Goal: Task Accomplishment & Management: Manage account settings

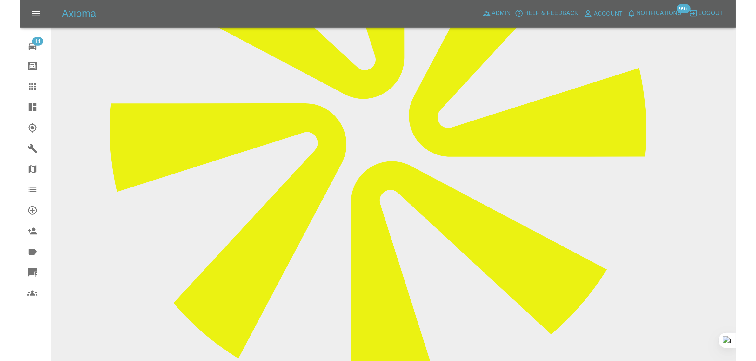
scroll to position [40, 0]
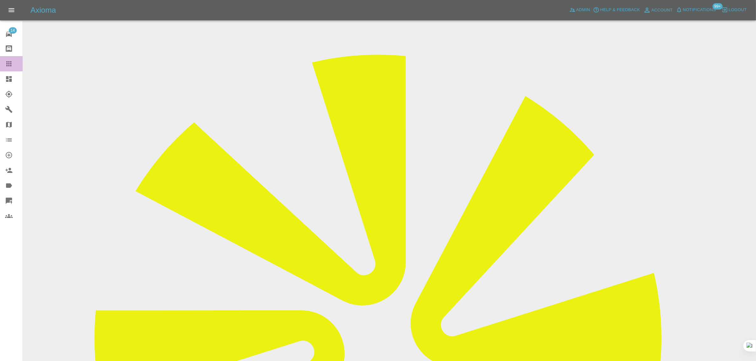
click at [9, 67] on icon at bounding box center [9, 64] width 8 height 8
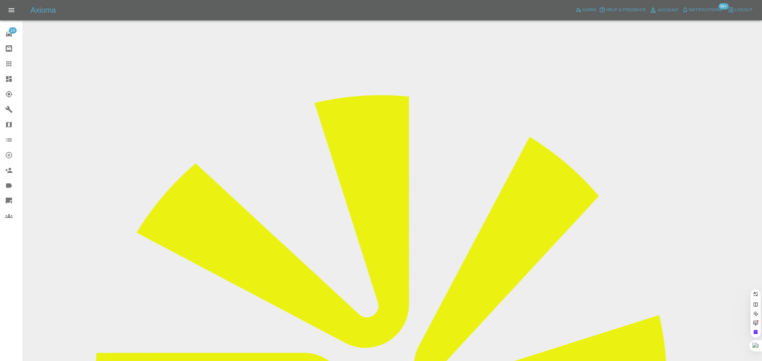
paste input "[EMAIL_ADDRESS][DOMAIN_NAME]"
type input "dwtrevena@gmail.co"
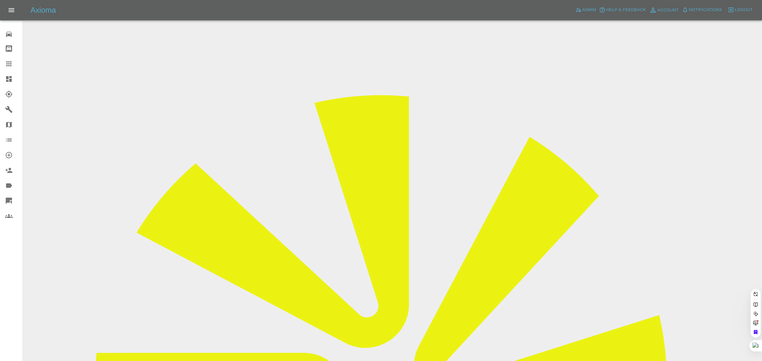
paste input "[EMAIL_ADDRESS][DOMAIN_NAME]"
type input "dwtrevena@gmail.co"
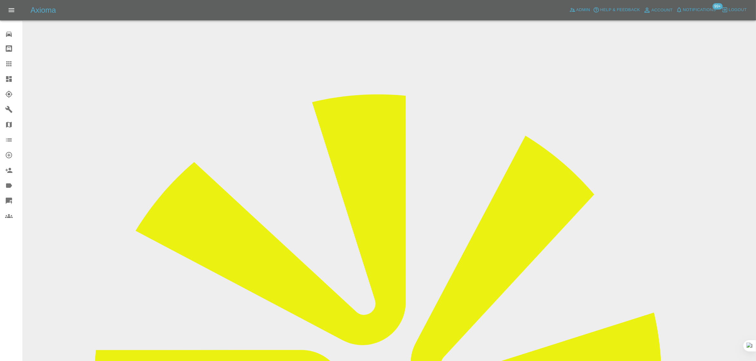
copy div "dwtrevena@gmail.com"
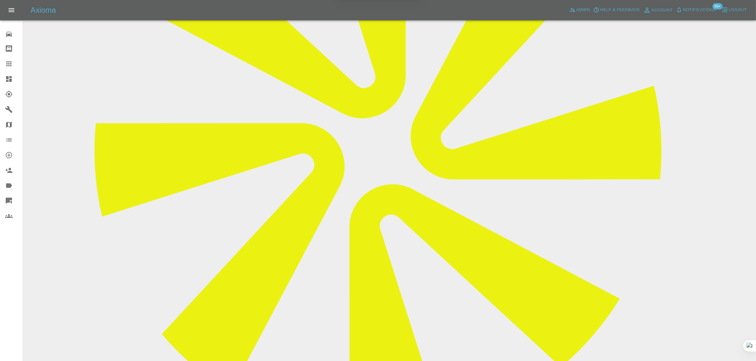
scroll to position [172, 0]
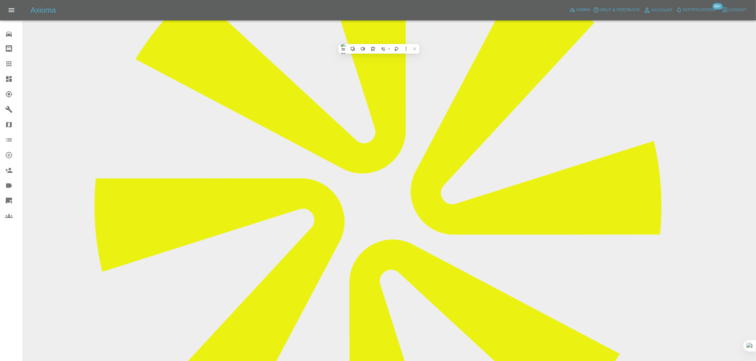
copy div "dwtrevena@gmail.com"
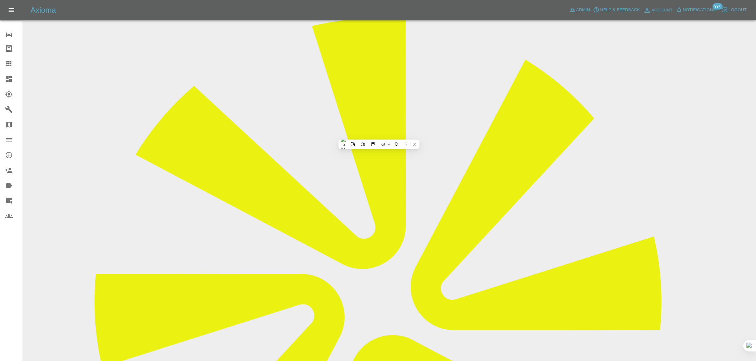
scroll to position [79, 0]
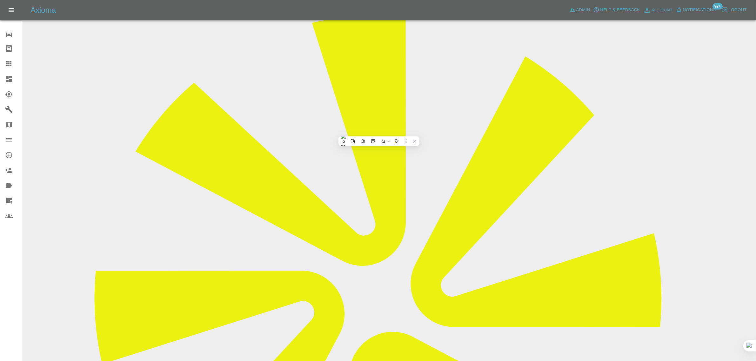
drag, startPoint x: 575, startPoint y: 159, endPoint x: 577, endPoint y: 153, distance: 6.2
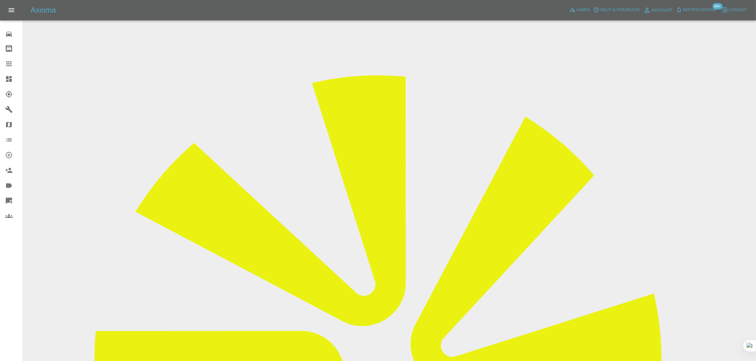
scroll to position [0, 0]
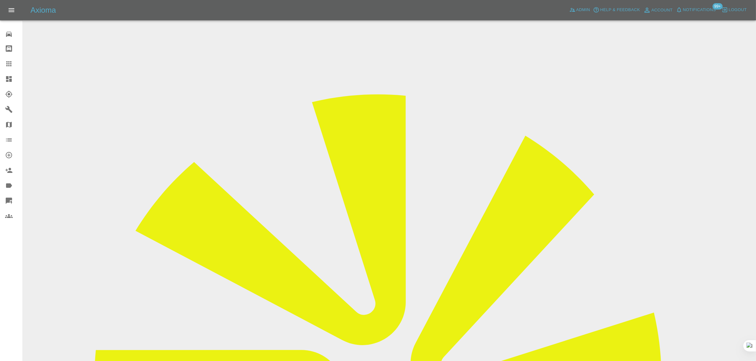
drag, startPoint x: 640, startPoint y: 95, endPoint x: 665, endPoint y: 102, distance: 25.9
copy td "Blend UK"
click at [11, 63] on icon at bounding box center [9, 64] width 8 height 8
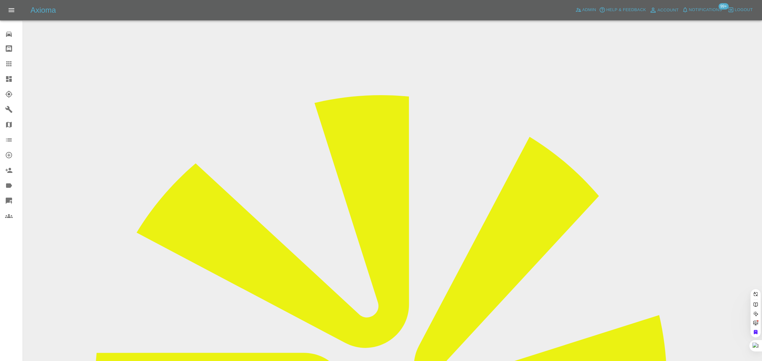
paste input "GU22 ANV"
type input "GU22ANV"
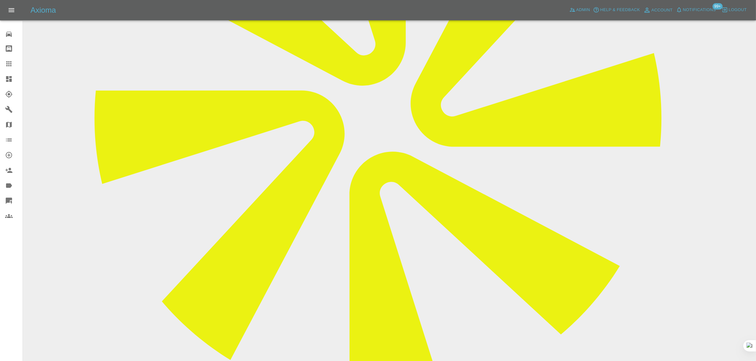
scroll to position [278, 0]
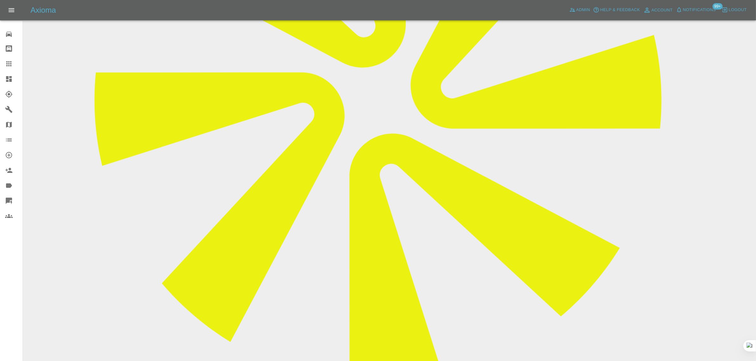
paste textarea "Just received a phone call from [PERSON_NAME] who was supposed to arrive at my …"
type textarea "Just received a phone call from [PERSON_NAME] who was supposed to arrive at my …"
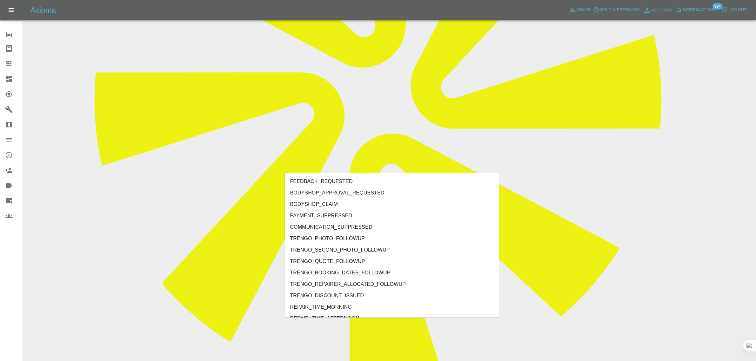
type input "no"
click at [342, 226] on li "REPAIRER_NO_SHOW" at bounding box center [392, 227] width 214 height 11
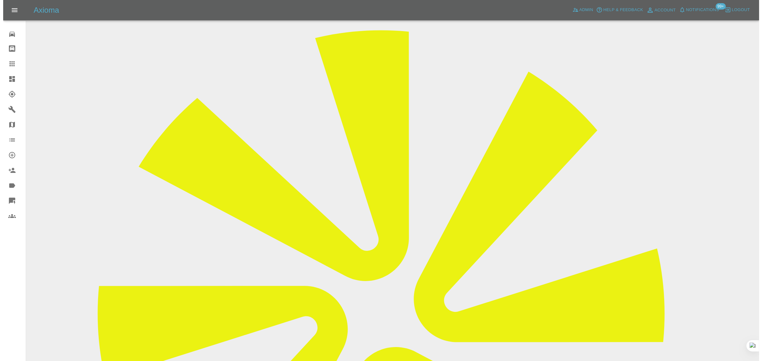
scroll to position [0, 0]
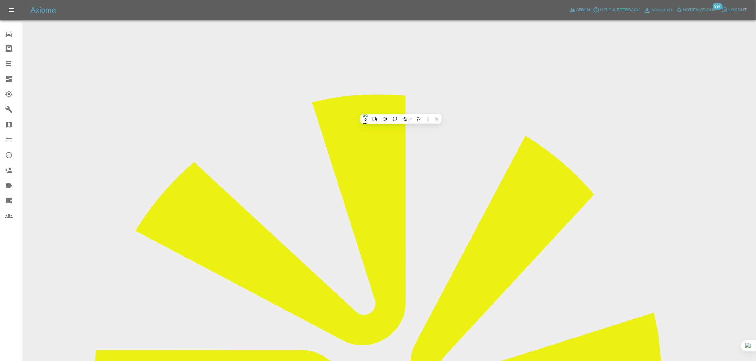
copy td "GU22ANV"
click at [7, 65] on icon at bounding box center [8, 63] width 5 height 5
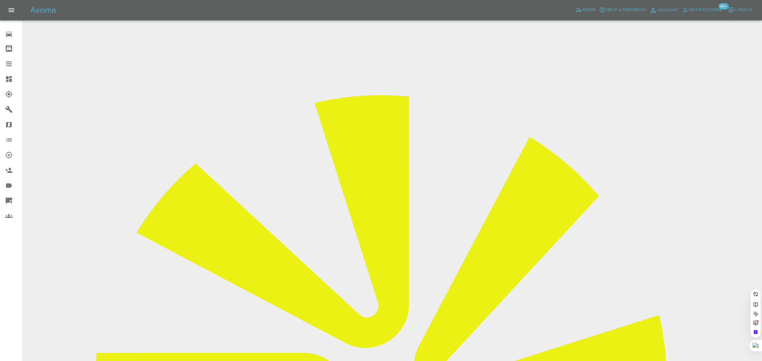
paste input "07596485291"
type input "07596485291"
paste input "fazi_a_m@icloud.com"
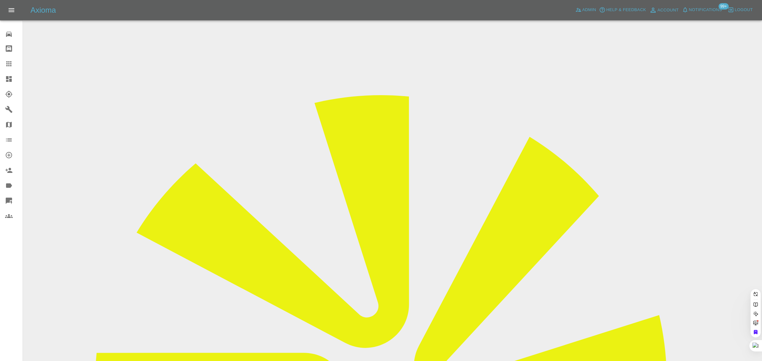
type input "fazi_a_m@icloud.co"
drag, startPoint x: 365, startPoint y: 208, endPoint x: 368, endPoint y: 205, distance: 4.0
paste input "levi.budi@outlook.com"
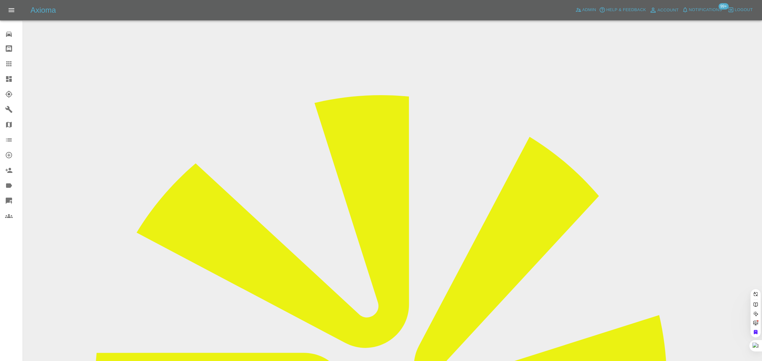
type input "levi.budi@outlook.com"
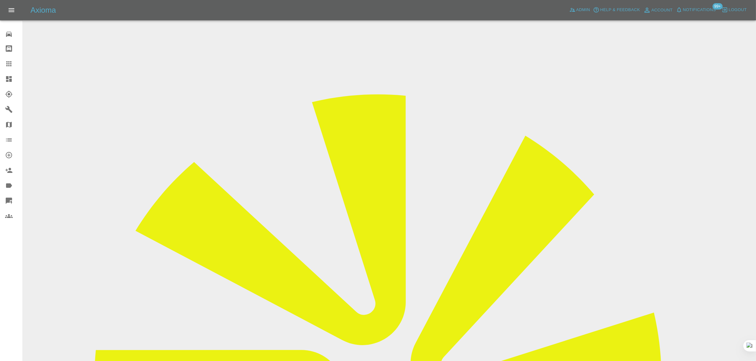
drag, startPoint x: 581, startPoint y: 97, endPoint x: 600, endPoint y: 97, distance: 19.4
copy td "Rebel co"
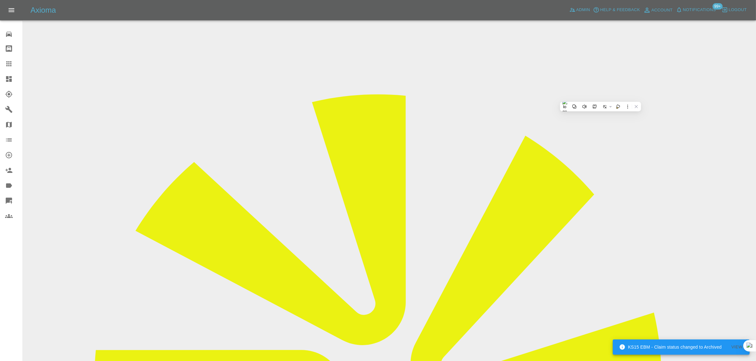
click at [13, 63] on div at bounding box center [14, 64] width 18 height 8
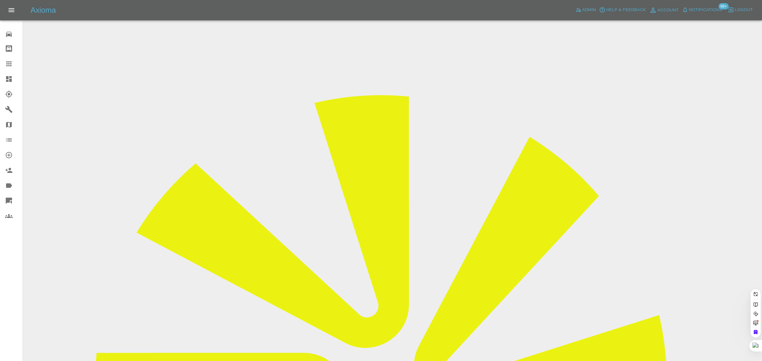
paste input "andytaylor2482@gmail.com"
type input "andytaylor2482@gmail.com"
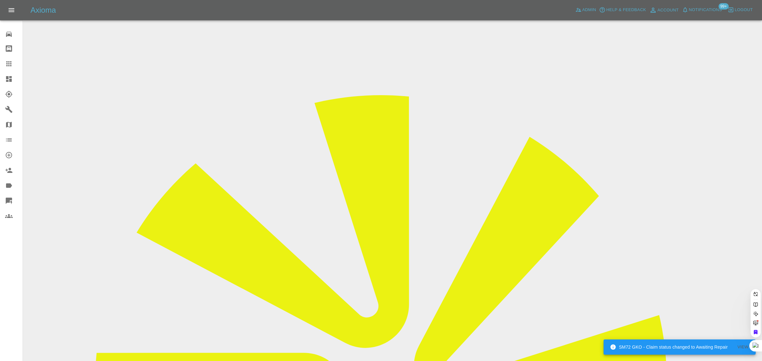
scroll to position [0, 13]
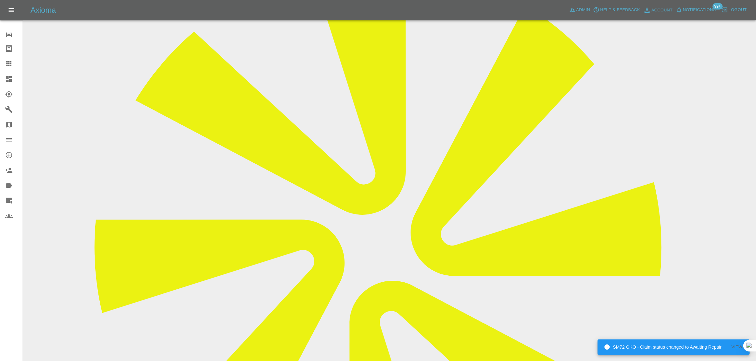
scroll to position [357, 0]
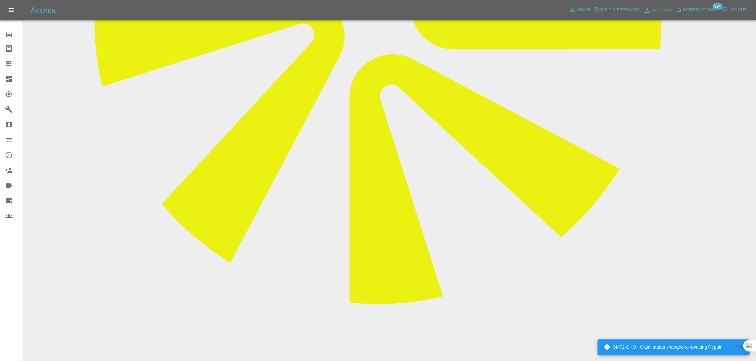
paste textarea "Good morning, Unfortunately I am having to cancel tomorrow’s appointment due to…"
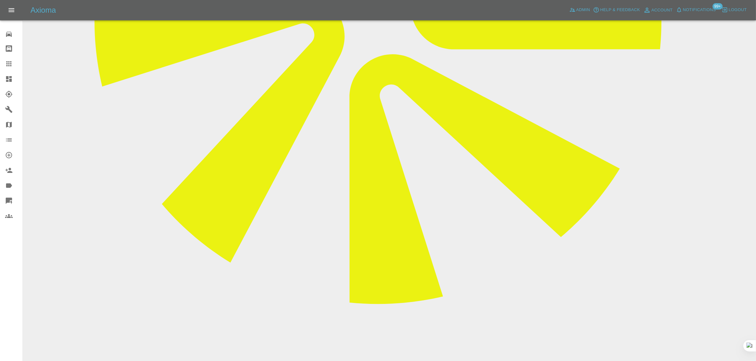
type textarea "Good morning, Unfortunately I am having to cancel tomorrow’s appointment due to…"
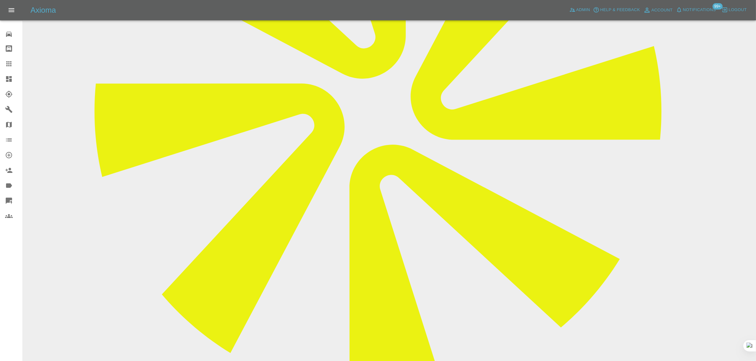
scroll to position [198, 0]
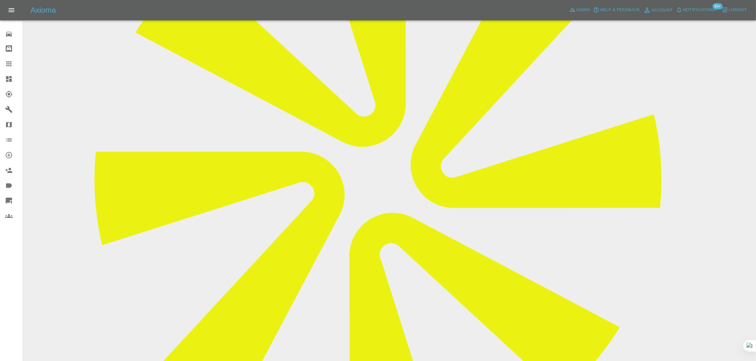
click at [9, 63] on icon at bounding box center [9, 64] width 8 height 8
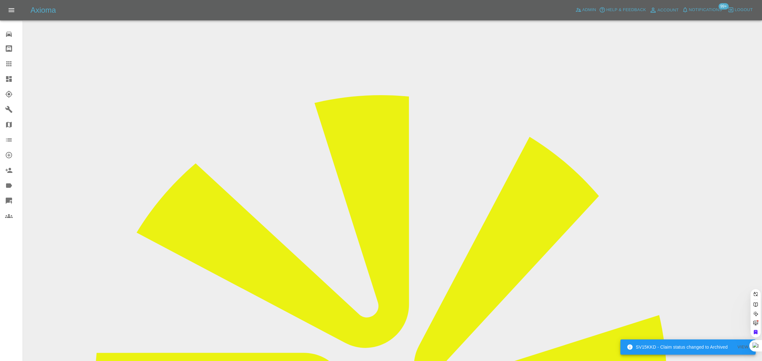
paste input "HowardJTooley@outlook.com"
type input "HowardJTooley@outlook.co"
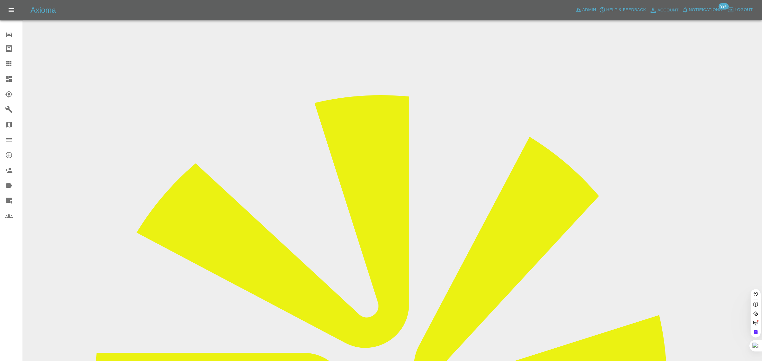
scroll to position [0, 12]
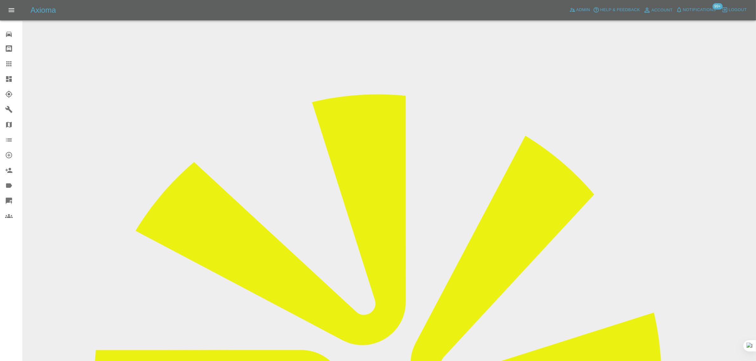
click at [0, 0] on input "Choose Videos" at bounding box center [0, 0] width 0 height 0
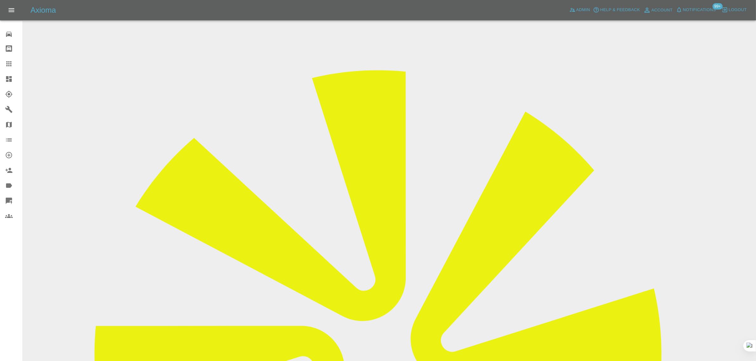
scroll to position [31, 0]
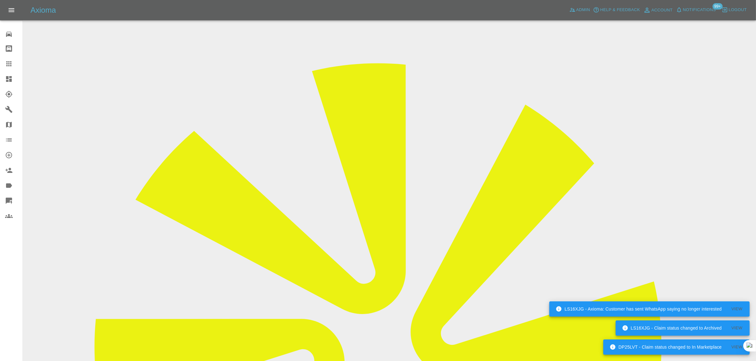
click at [9, 67] on icon at bounding box center [9, 64] width 8 height 8
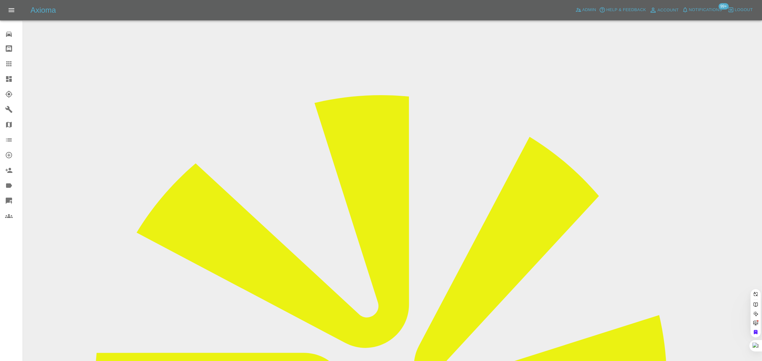
paste input "karenthomp@hotmail.co.uk"
type input "karenthomp@hotmail.co.uk"
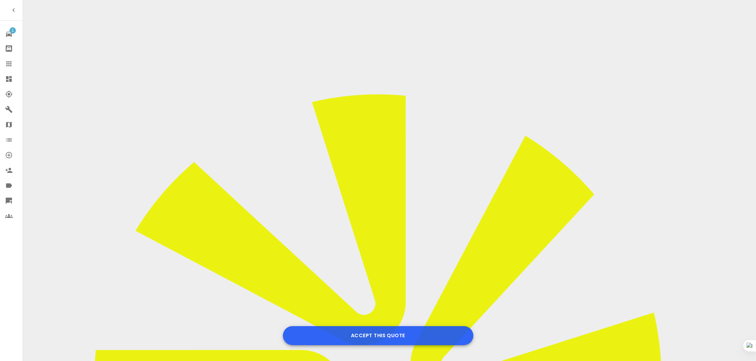
click at [361, 337] on button "Accept this Quote" at bounding box center [378, 335] width 190 height 19
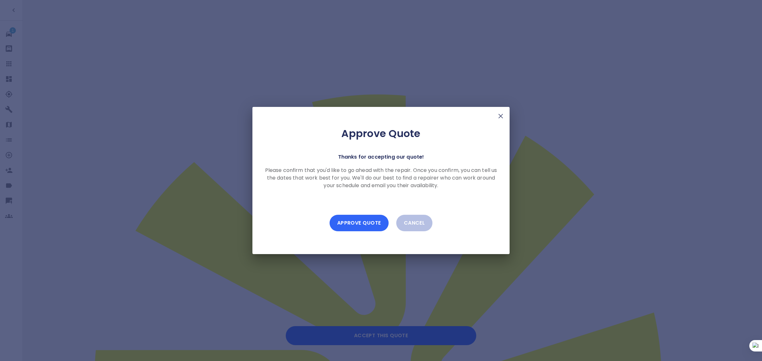
click at [378, 229] on button "Approve Quote" at bounding box center [358, 223] width 59 height 17
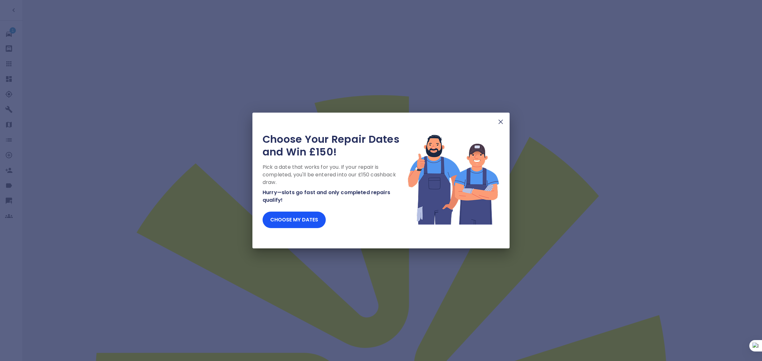
click at [499, 123] on img at bounding box center [501, 122] width 8 height 8
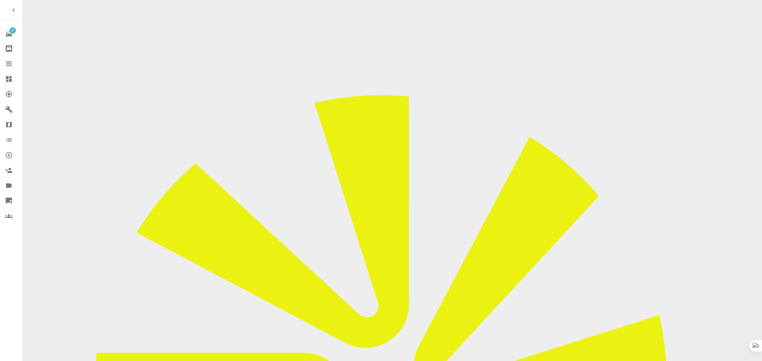
click at [15, 66] on div at bounding box center [14, 64] width 18 height 8
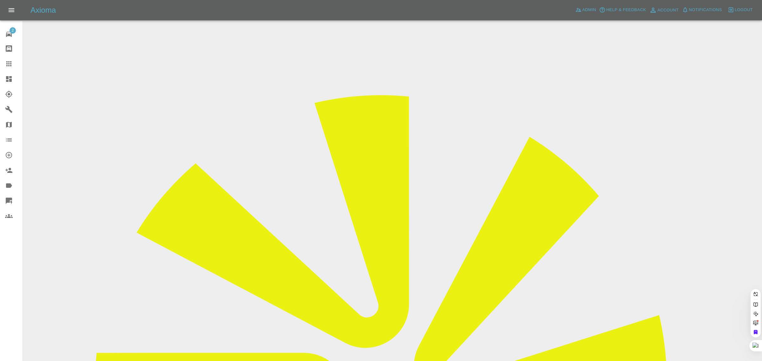
paste input "faisalkarmali@gmail.com"
type input "faisalkarmali@gmail.co"
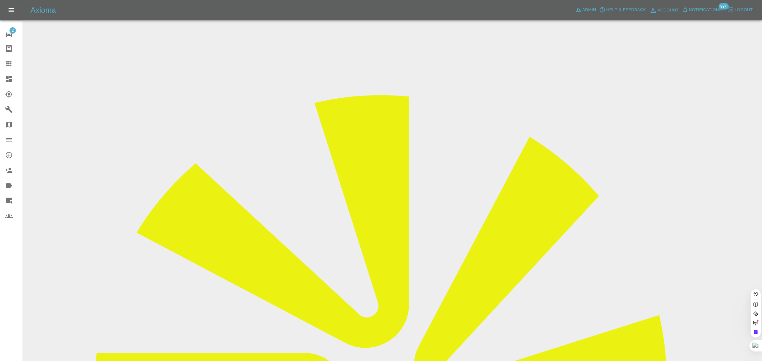
paste input "laurelraven@hotmail.co.uk"
type input "laurelraven@hotmail.co.uk"
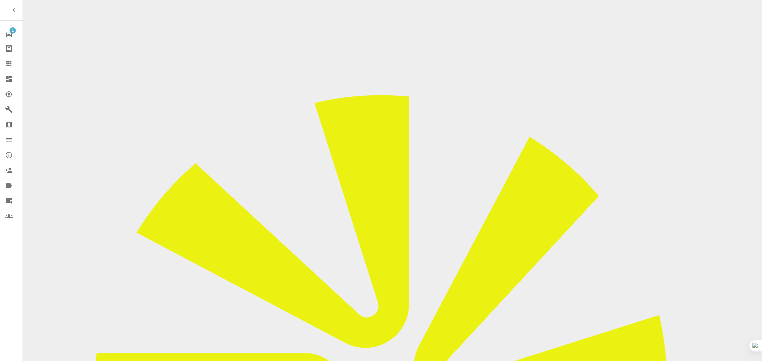
click at [10, 69] on link "Claims" at bounding box center [11, 63] width 23 height 15
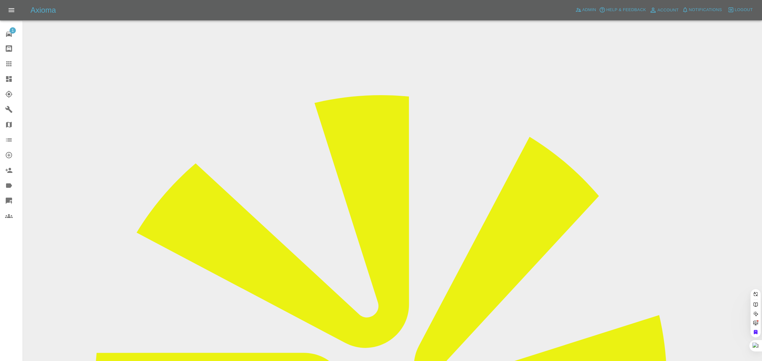
paste input "[PERSON_NAME][EMAIL_ADDRESS][DOMAIN_NAME]"
type input "[PERSON_NAME][EMAIL_ADDRESS][DOMAIN_NAME]"
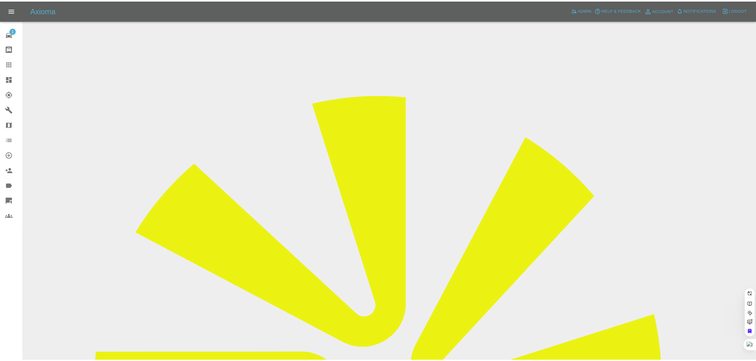
scroll to position [0, 7]
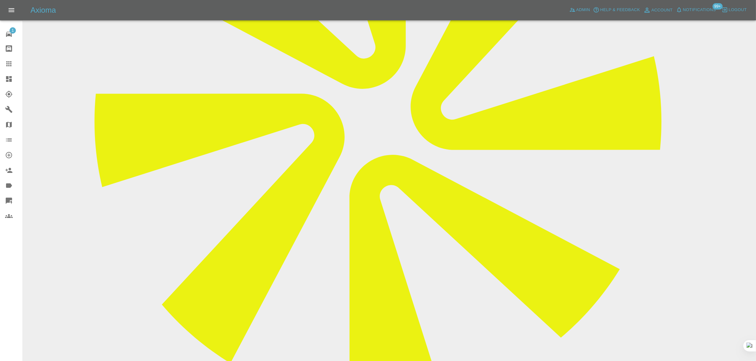
scroll to position [278, 0]
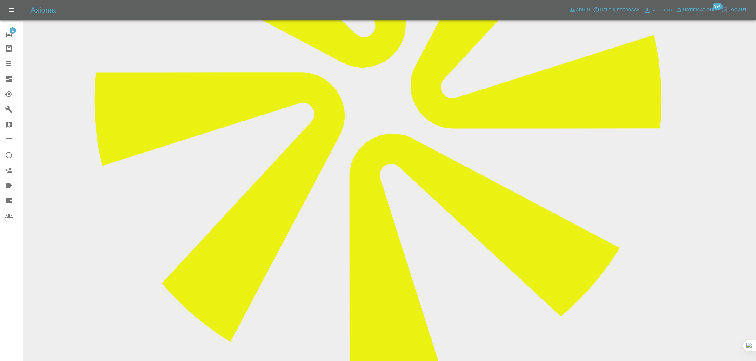
paste textarea "It was Jake that should have carried out the repair yesterday but he was stuck …"
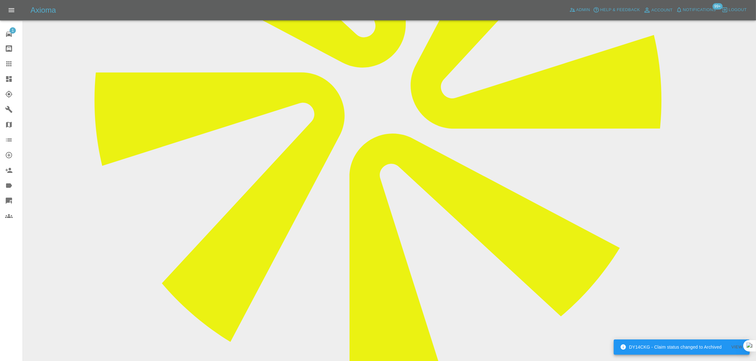
type textarea "It was Jake that should have carried out the repair yesterday but he was stuck …"
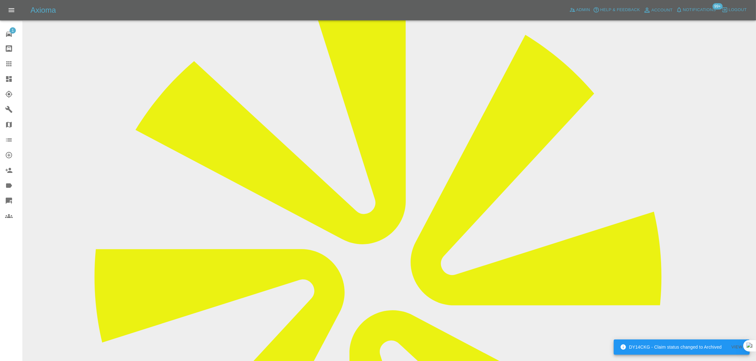
scroll to position [159, 0]
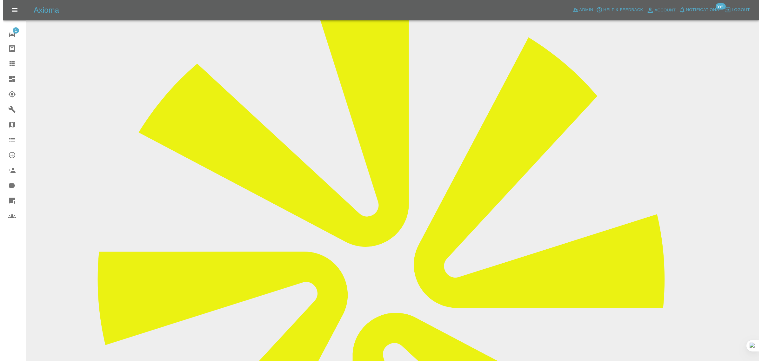
scroll to position [79, 0]
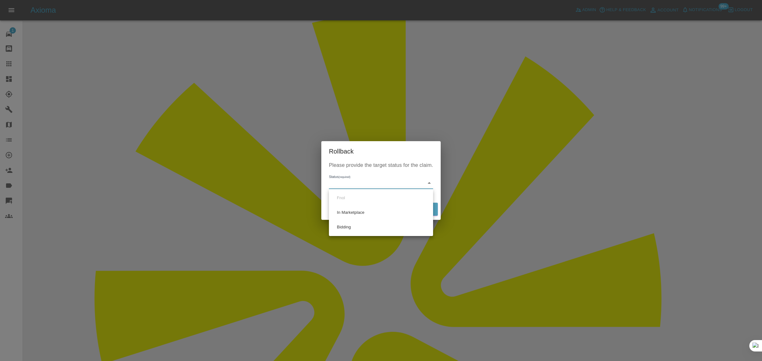
click at [348, 226] on li "Bidding" at bounding box center [380, 227] width 101 height 15
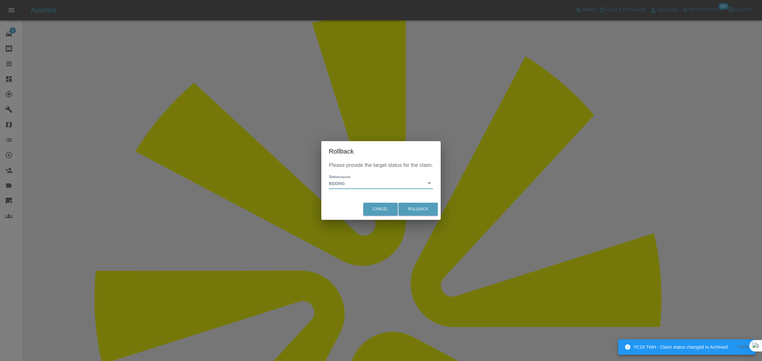
type input "bidding"
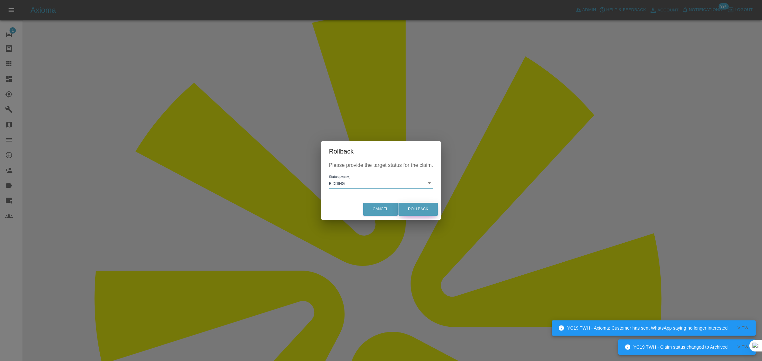
click at [420, 209] on button "Rollback" at bounding box center [417, 209] width 39 height 13
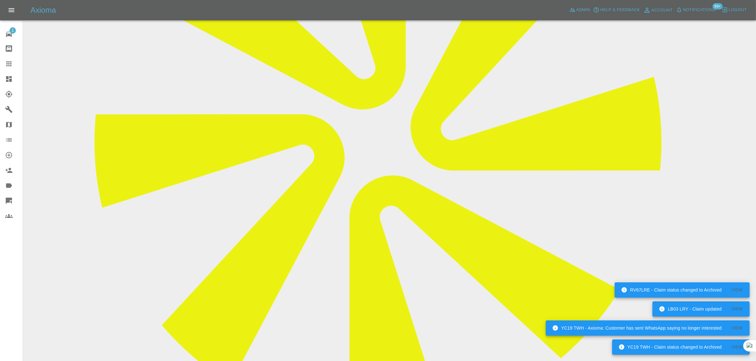
scroll to position [40, 0]
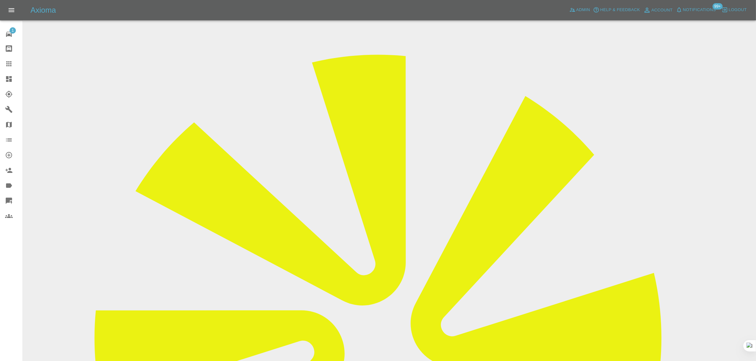
click at [5, 73] on link "Dashboard" at bounding box center [11, 78] width 23 height 15
click at [6, 67] on icon at bounding box center [9, 64] width 8 height 8
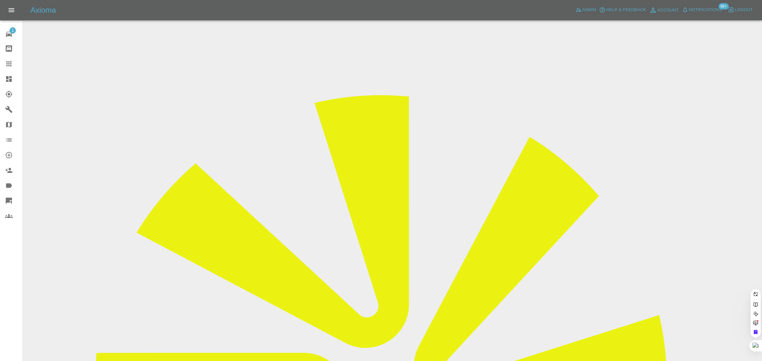
paste input "paulhamilton1988@hotmail.com"
type input "paulhamilton1988@hotmail.com"
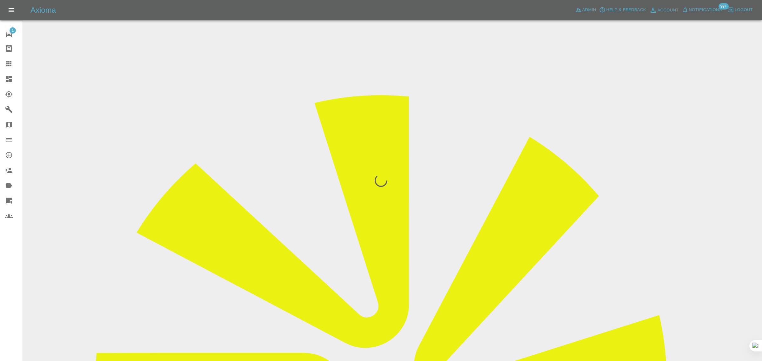
click at [16, 297] on div "1 Repair home Bodyshop home Claims Dashboard Explorer Garages Map Organization …" at bounding box center [11, 180] width 23 height 361
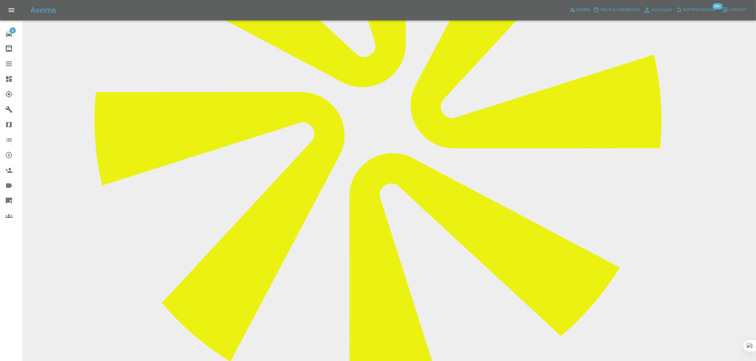
scroll to position [278, 0]
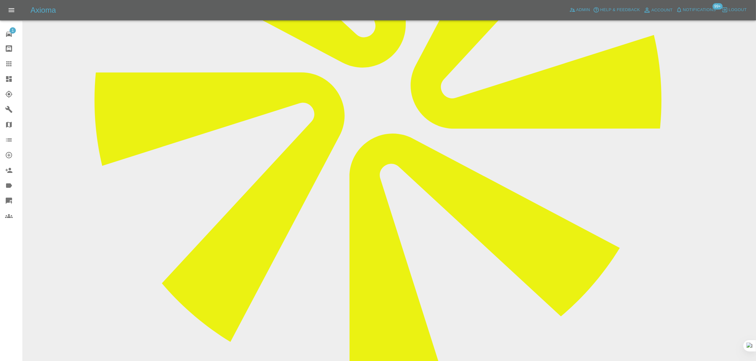
click at [11, 66] on icon at bounding box center [9, 64] width 8 height 8
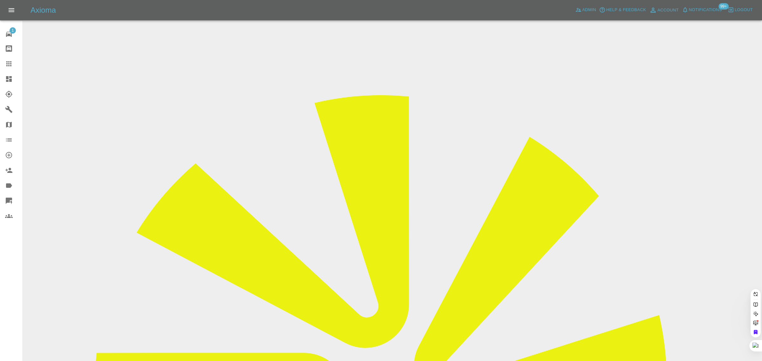
paste input "DF15GVW"
type input "DF15GVW"
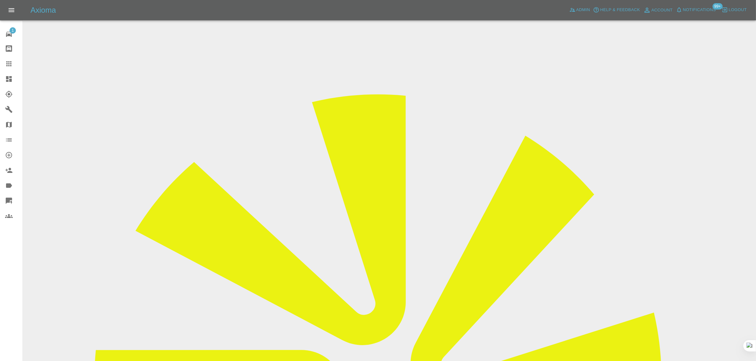
click at [7, 65] on icon at bounding box center [8, 63] width 5 height 5
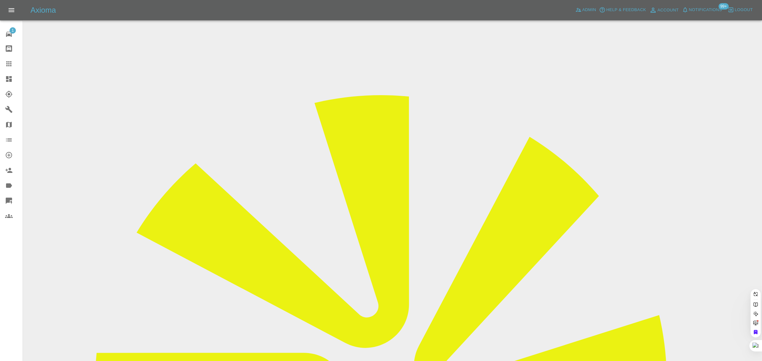
paste input "shawsonia1@gmail.com"
type input "shawsonia1@gmail.co"
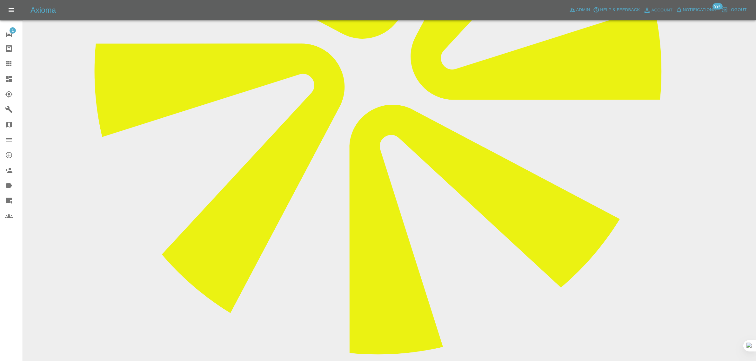
scroll to position [317, 0]
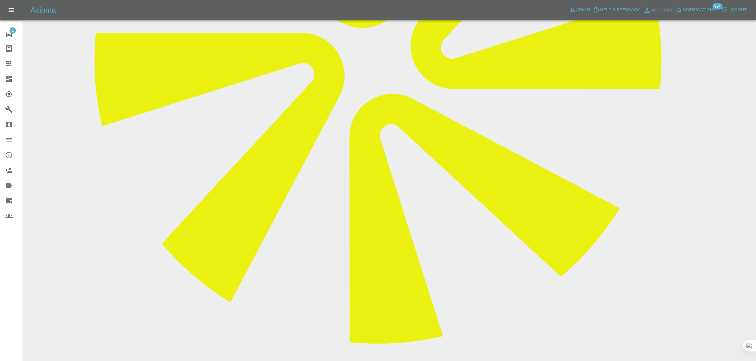
paste textarea "I don’t need repair and sand etc Only pull out the dent"
type textarea "I don’t need repair and sand etc Only pull out the dent"
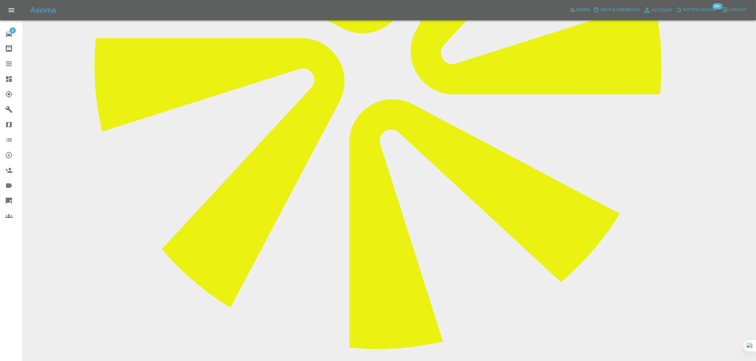
scroll to position [278, 0]
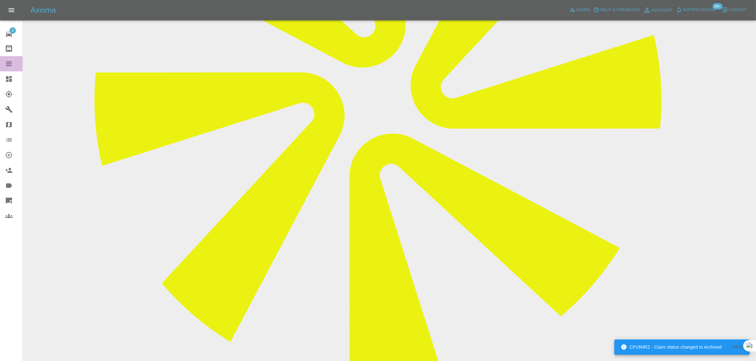
click at [4, 60] on link "Claims" at bounding box center [11, 63] width 23 height 15
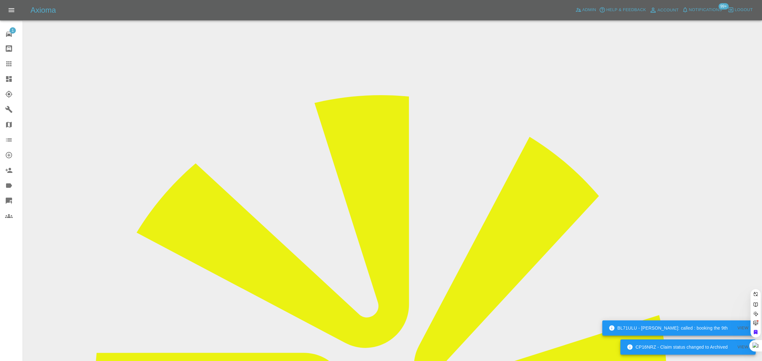
paste input "lummylumsdale@hotmail.co.uk"
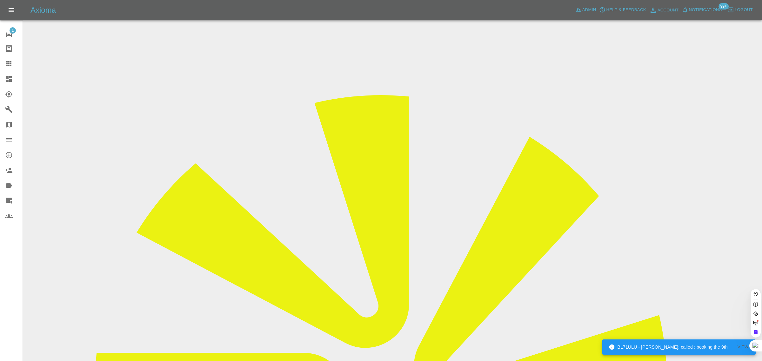
type input "lummylumsdale@hotmail.co.uk"
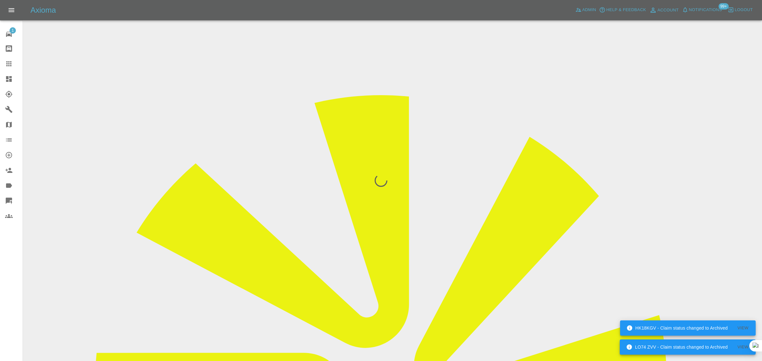
click at [7, 271] on div "1 Repair home Bodyshop home Claims Dashboard Explorer Garages Map Organization …" at bounding box center [11, 180] width 23 height 361
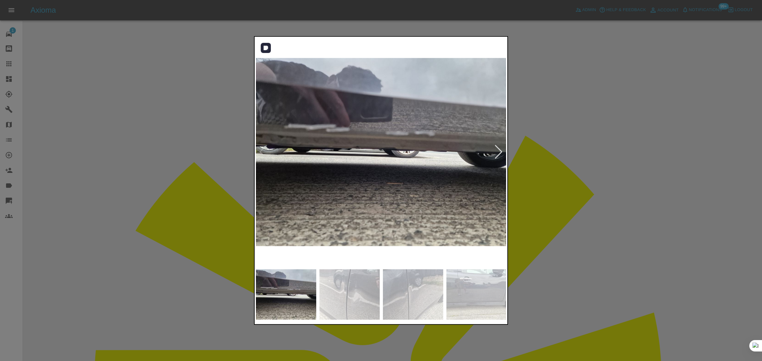
click at [497, 148] on div at bounding box center [498, 152] width 9 height 14
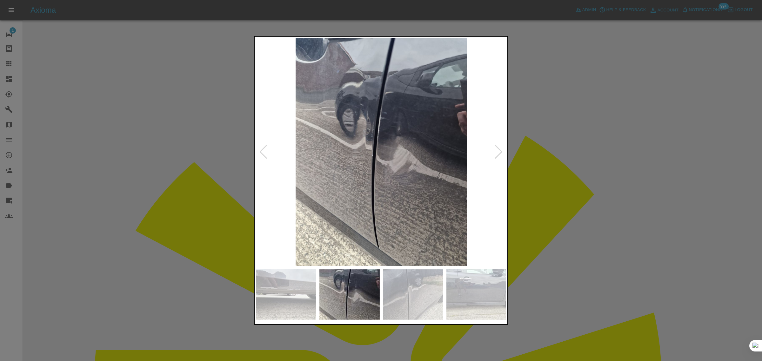
click at [497, 148] on div at bounding box center [498, 152] width 9 height 14
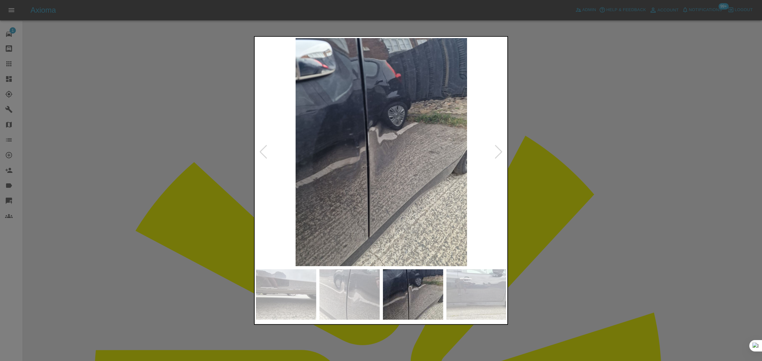
click at [497, 148] on div at bounding box center [498, 152] width 9 height 14
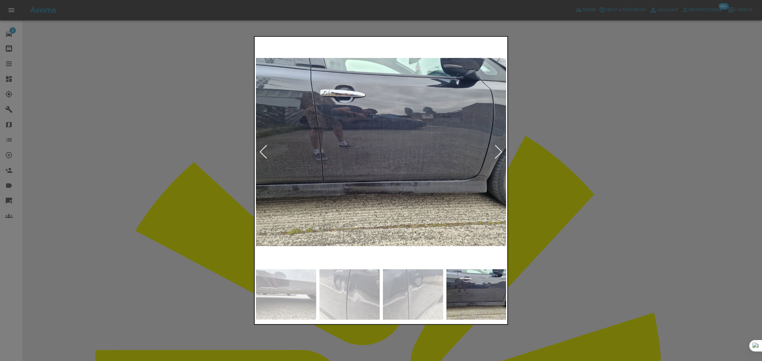
click at [497, 148] on div at bounding box center [498, 152] width 9 height 14
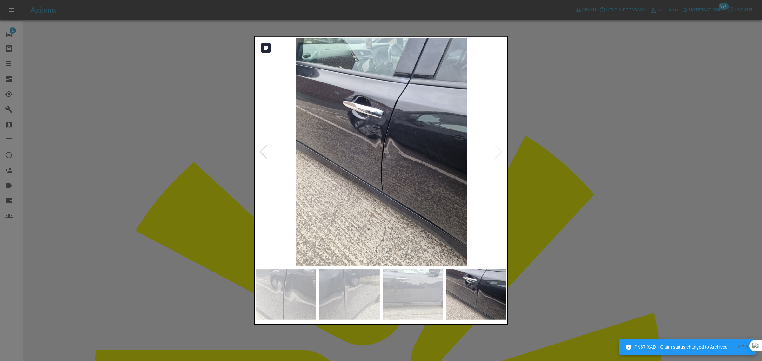
click at [497, 148] on img at bounding box center [381, 152] width 251 height 228
drag, startPoint x: 544, startPoint y: 143, endPoint x: 436, endPoint y: 63, distance: 134.2
click at [543, 144] on div at bounding box center [381, 180] width 762 height 361
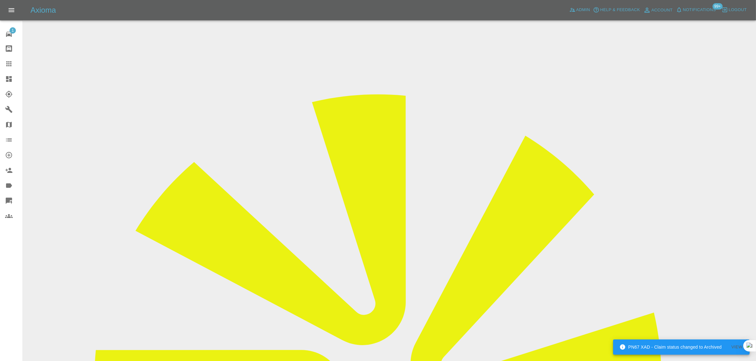
click at [8, 60] on icon at bounding box center [9, 64] width 8 height 8
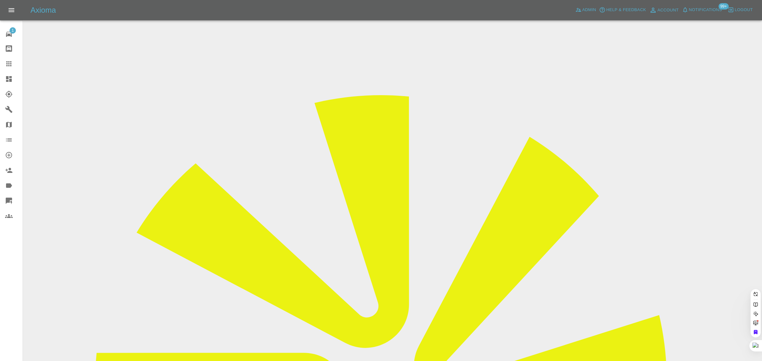
paste input "jeanorrin@gmail.com"
type input "jeanorrin@gmail.co"
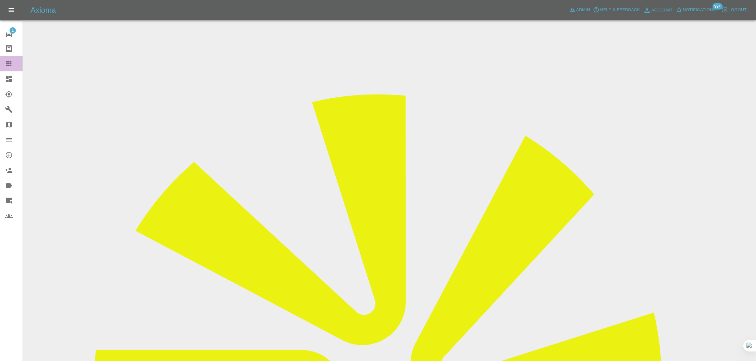
click at [6, 67] on icon at bounding box center [9, 64] width 8 height 8
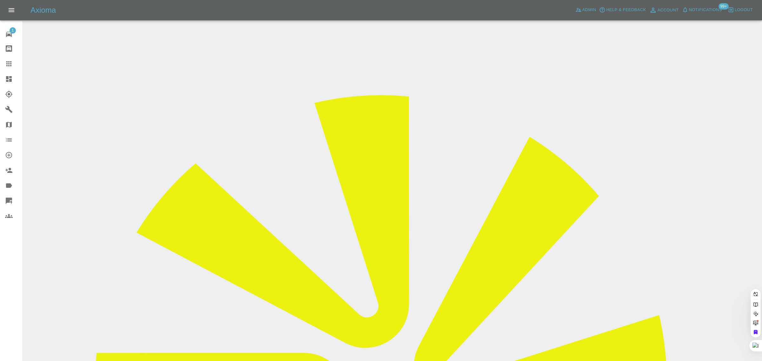
paste input "spencermayger2001@gmail.com"
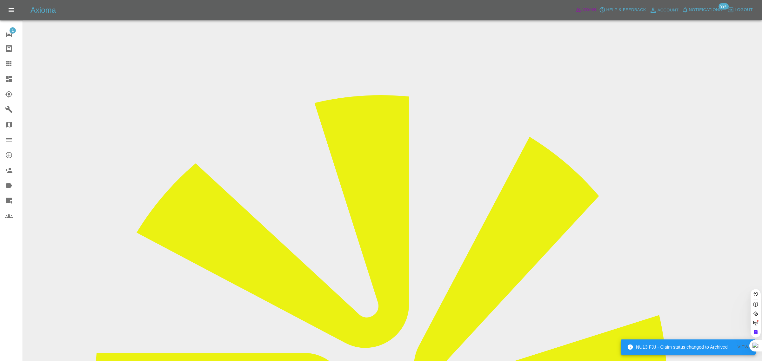
type input "spencermayger2001@gmail.com"
click at [584, 10] on span "Admin" at bounding box center [589, 9] width 14 height 7
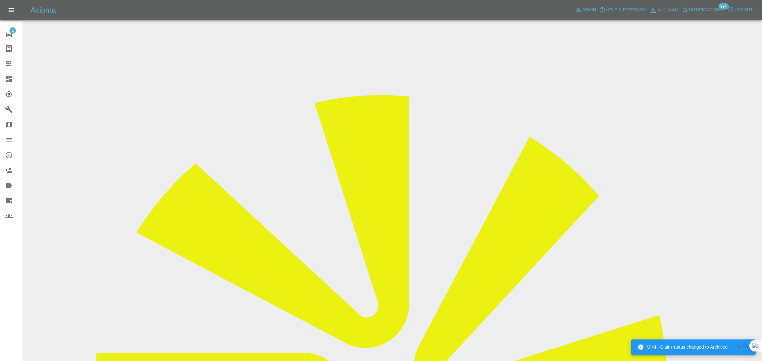
paste input "spencermayger2001@gmail.com"
type input "spencermayger2001"
paste input "Dy19 pwz"
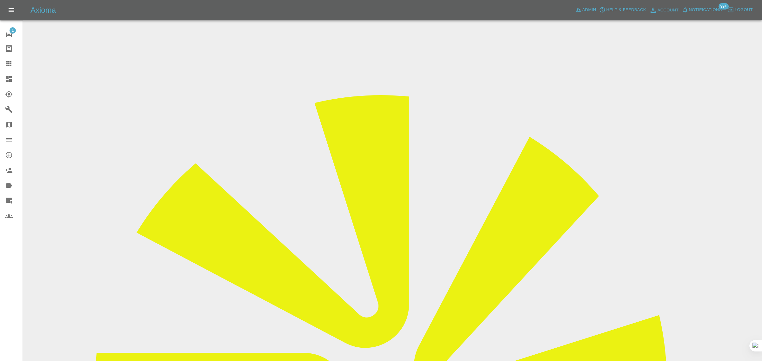
type input "Dy19pwz"
click at [11, 64] on icon at bounding box center [9, 64] width 8 height 8
paste input "Dy19 pwz"
type input "Dy19pwz"
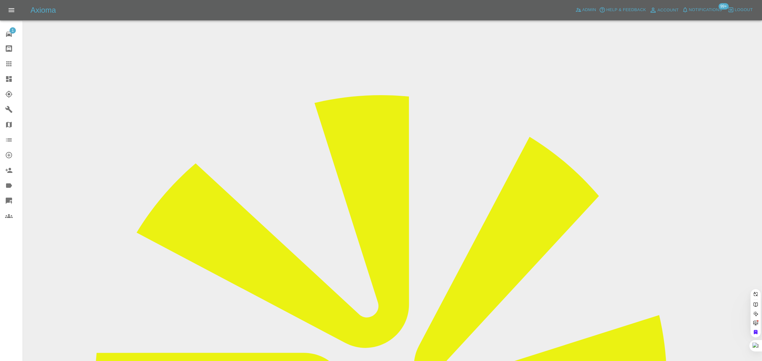
click at [6, 256] on div "1 Repair home Bodyshop home Claims Dashboard Explorer Garages Map Organization …" at bounding box center [11, 180] width 23 height 361
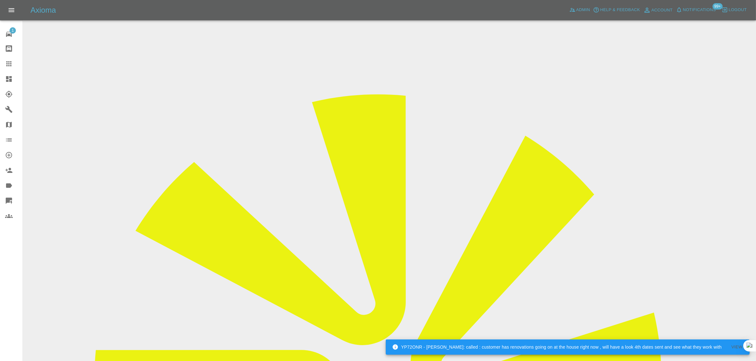
scroll to position [40, 0]
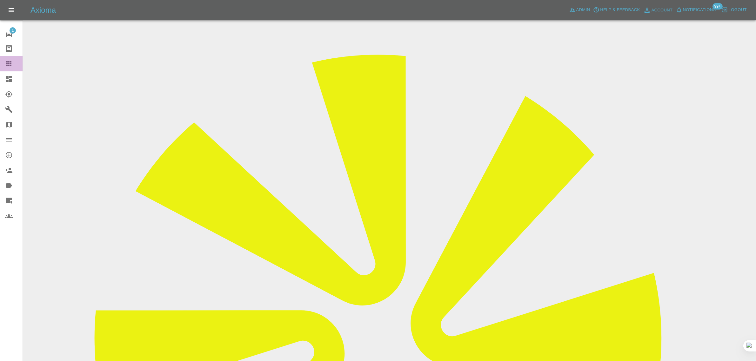
click at [8, 64] on icon at bounding box center [9, 64] width 8 height 8
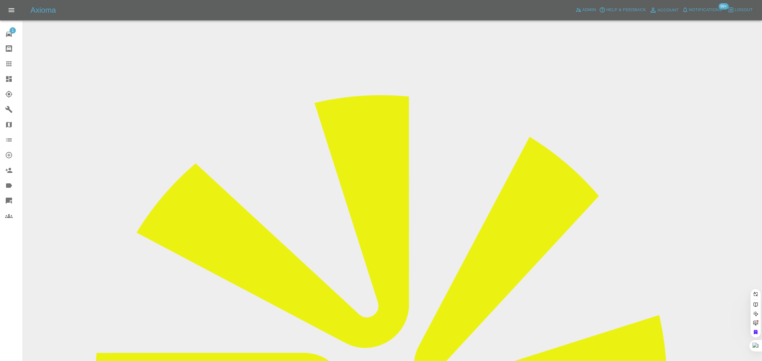
paste input "nicholas.towers@gmail.com"
type input "nicholas.towers@gmail.com"
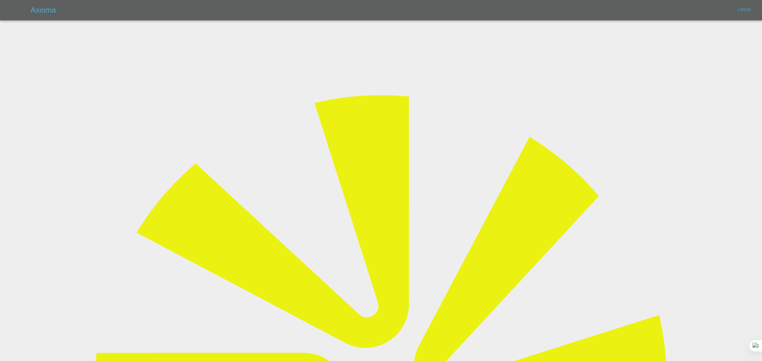
type input "bookkeeping@fifoaccounting.com"
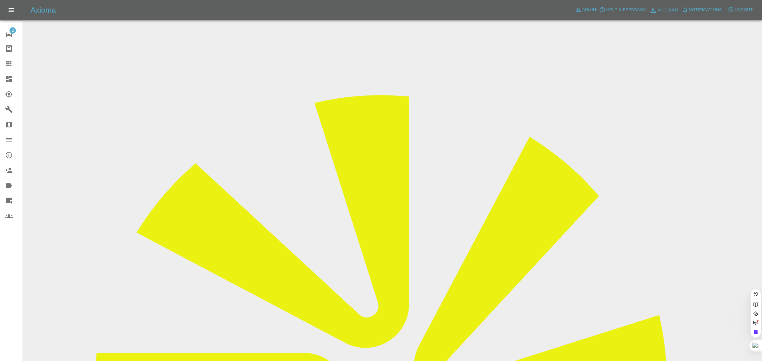
paste input "nicholas.towers@gmail.com"
type input "nicholas.towers@gmail.com"
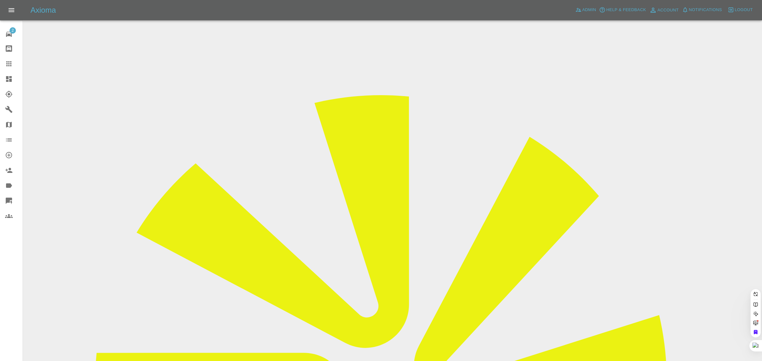
click at [10, 66] on icon at bounding box center [9, 64] width 8 height 8
paste input "sylviaday@btinternet.com"
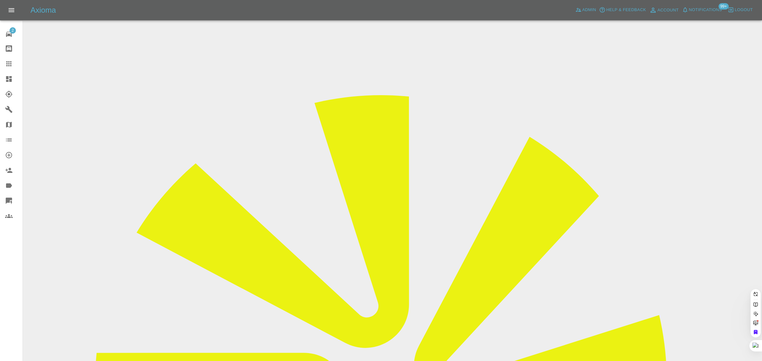
type input "sylviaday@btinternet.com"
click at [8, 277] on div "2 Repair home Bodyshop home Claims Dashboard Explorer Garages Map Organization …" at bounding box center [11, 180] width 23 height 361
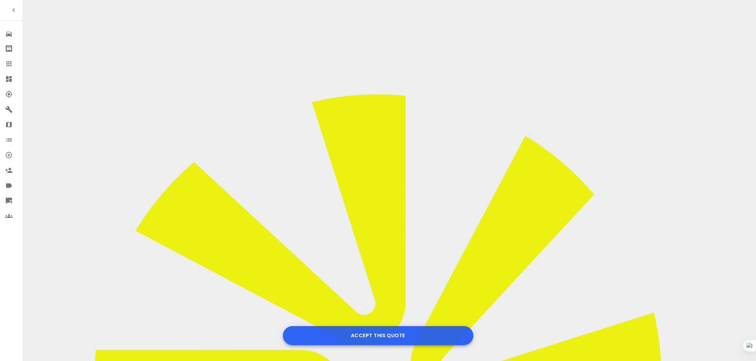
click at [367, 337] on button "Accept this Quote" at bounding box center [378, 335] width 190 height 19
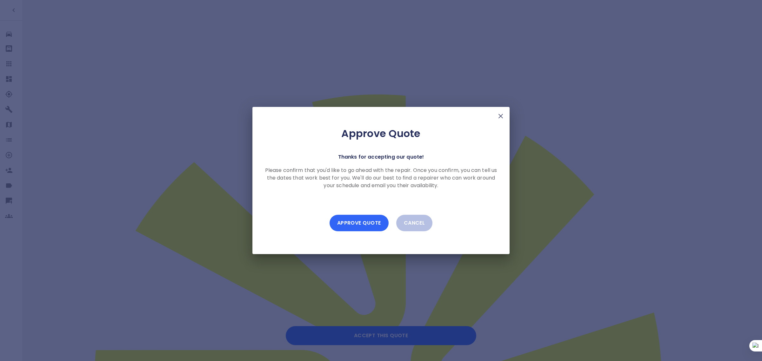
click at [367, 222] on button "Approve Quote" at bounding box center [358, 223] width 59 height 17
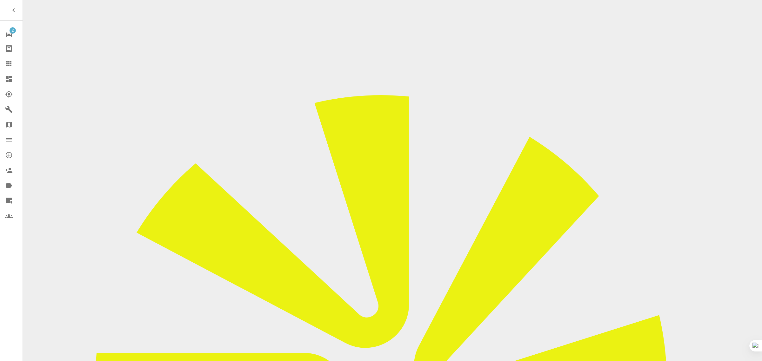
click at [13, 61] on div at bounding box center [14, 64] width 18 height 8
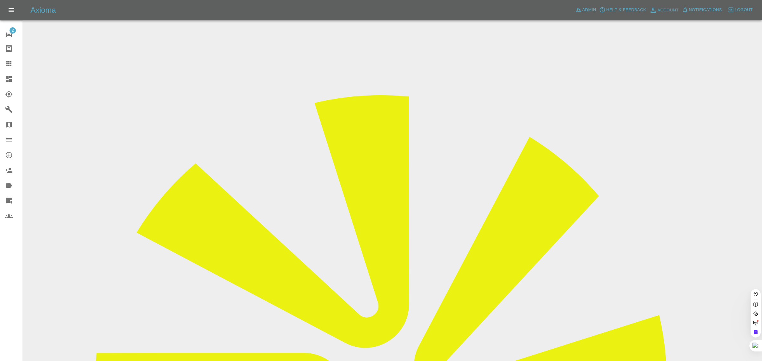
paste input "[PERSON_NAME][EMAIL_ADDRESS][PERSON_NAME][DOMAIN_NAME]"
type input "[PERSON_NAME][EMAIL_ADDRESS][PERSON_NAME][DOMAIN_NAME]"
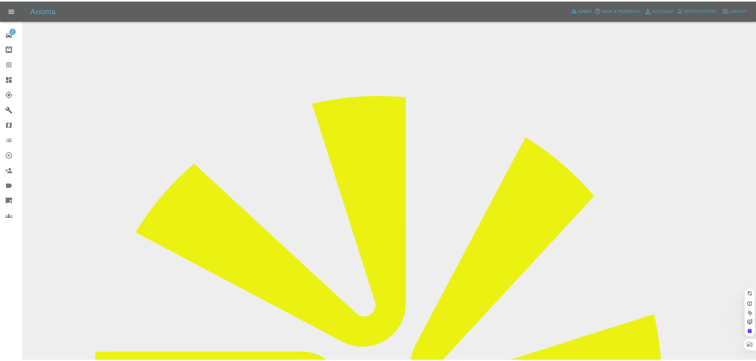
scroll to position [0, 0]
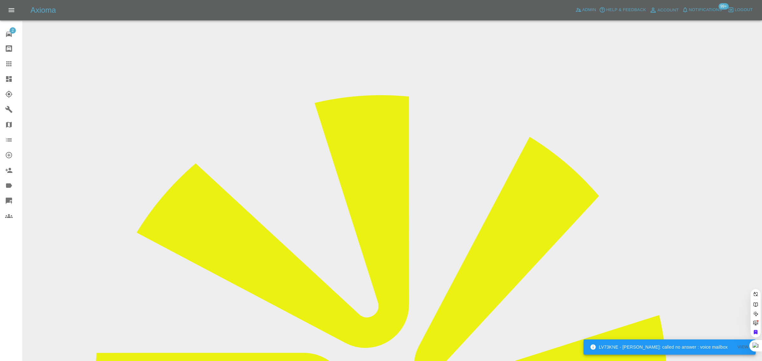
drag, startPoint x: 9, startPoint y: 64, endPoint x: 15, endPoint y: 69, distance: 8.3
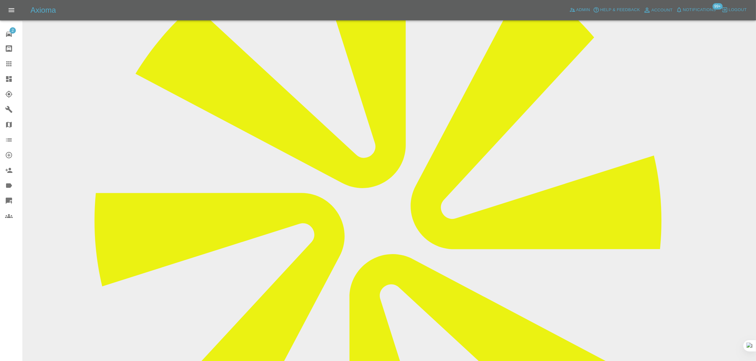
scroll to position [40, 0]
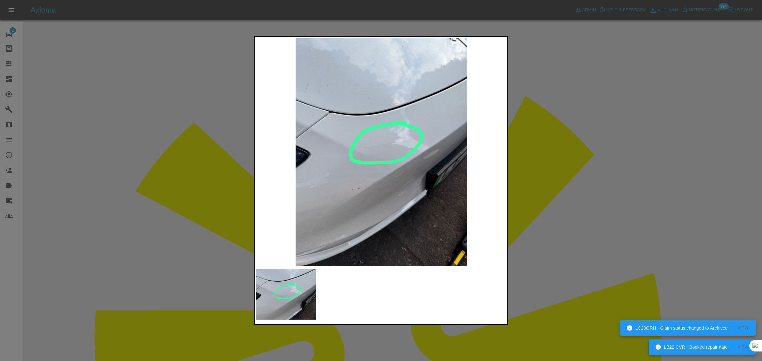
drag, startPoint x: 559, startPoint y: 171, endPoint x: 67, endPoint y: 88, distance: 498.9
click at [559, 170] on div at bounding box center [381, 180] width 762 height 361
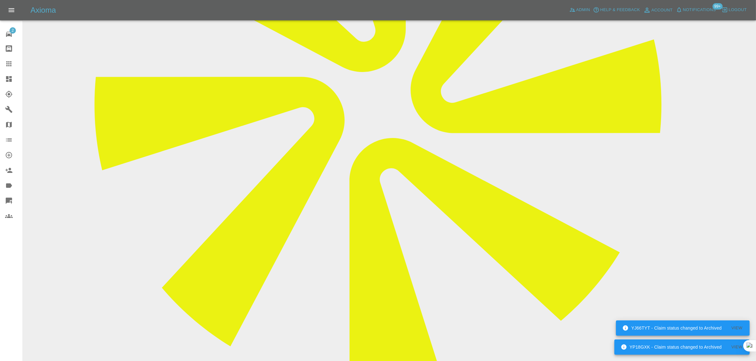
scroll to position [72, 0]
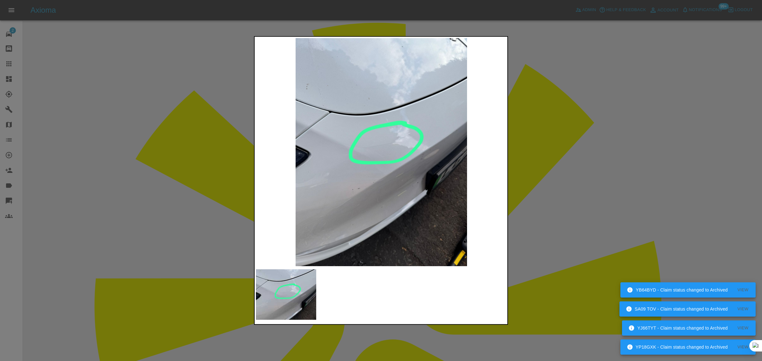
click at [627, 111] on div at bounding box center [381, 180] width 762 height 361
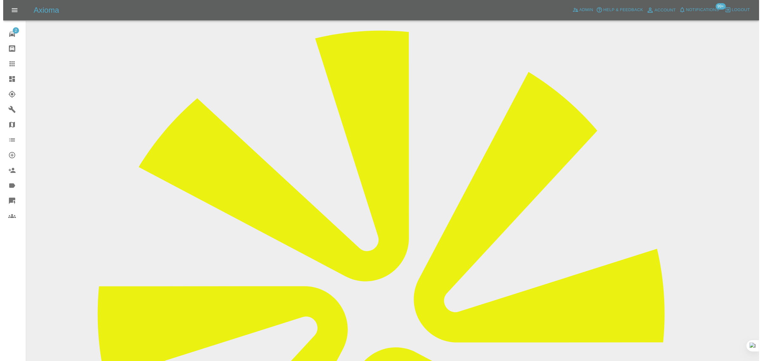
scroll to position [0, 0]
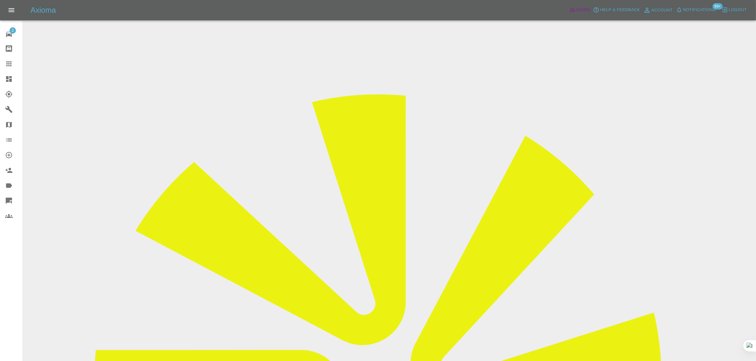
click at [582, 10] on span "Admin" at bounding box center [583, 9] width 14 height 7
click at [8, 59] on link "Claims" at bounding box center [11, 63] width 23 height 15
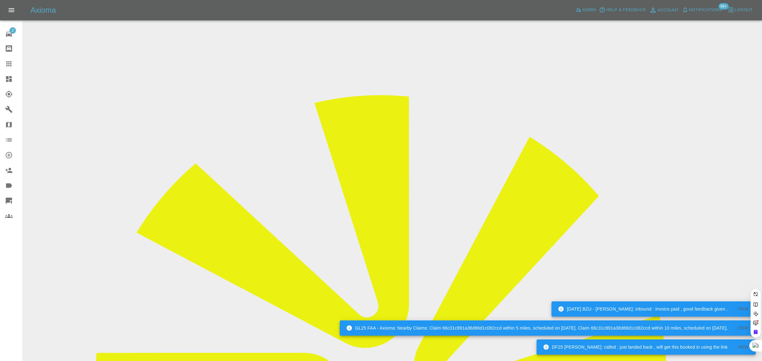
click at [6, 54] on link "Bodyshop home" at bounding box center [11, 48] width 23 height 15
click at [7, 64] on icon at bounding box center [8, 63] width 5 height 5
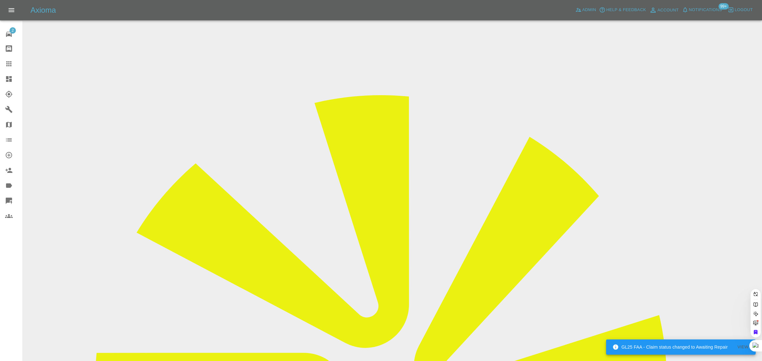
paste input "GU22 ANV"
type input "GU22ANV"
click at [10, 300] on div "2 Repair home Bodyshop home Claims Dashboard Explorer Garages Map Organization …" at bounding box center [11, 180] width 23 height 361
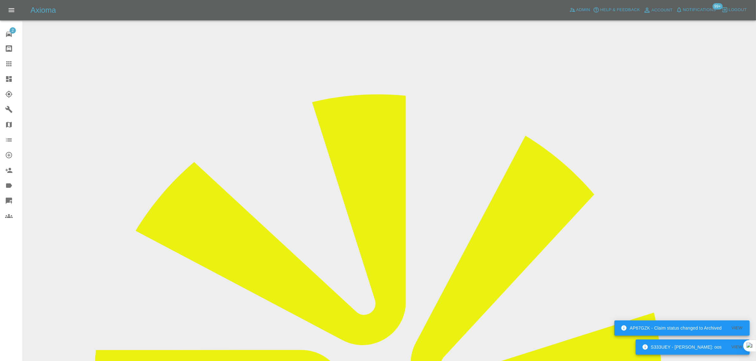
click at [10, 62] on icon at bounding box center [9, 64] width 8 height 8
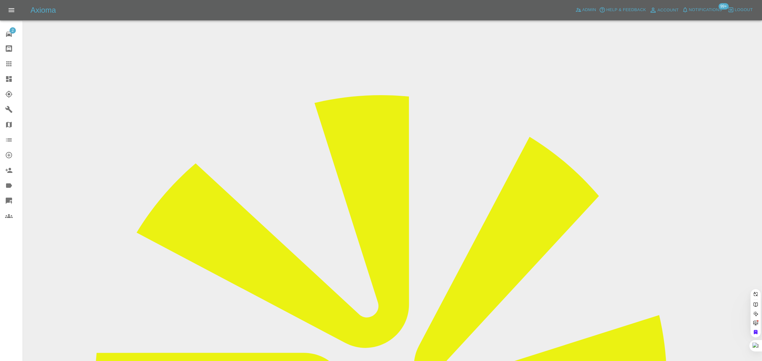
paste input "adrianb246@yahoo.co.uk"
type input "adrianb246@yahoo.co.u"
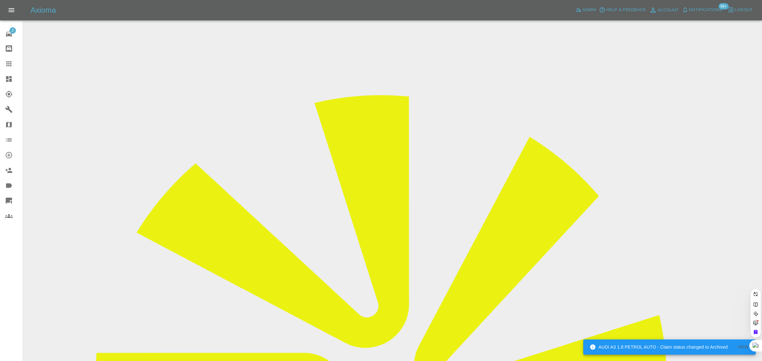
scroll to position [0, 4]
click at [11, 264] on div "2 Repair home Bodyshop home Claims Dashboard Explorer Garages Map Organization …" at bounding box center [11, 180] width 23 height 361
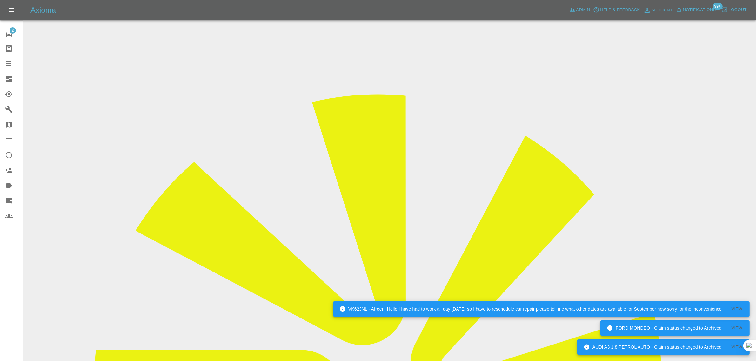
click at [13, 61] on div at bounding box center [14, 64] width 18 height 8
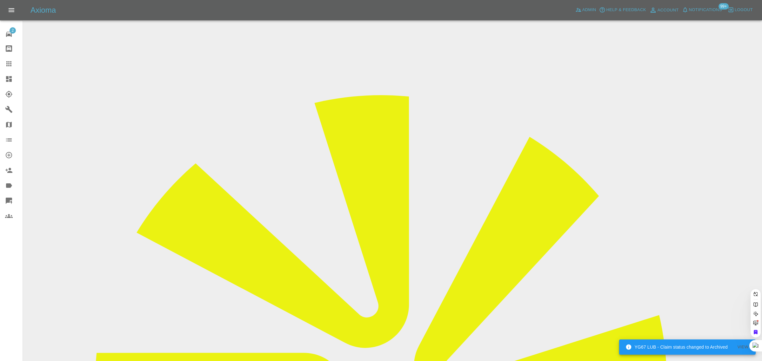
paste input "eloise.burton@sentryfunding.co.uk"
type input "eloise.burton@sentryfunding.co.uk"
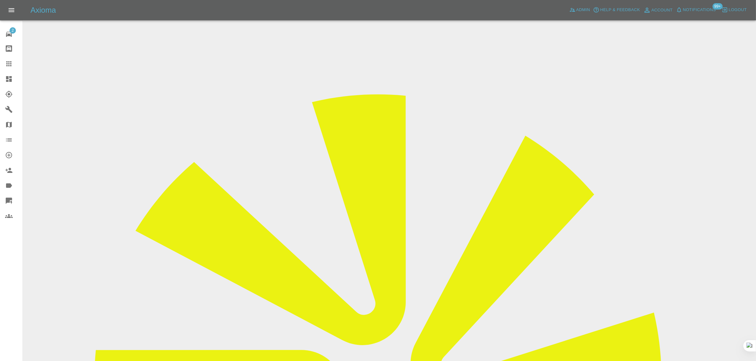
scroll to position [278, 0]
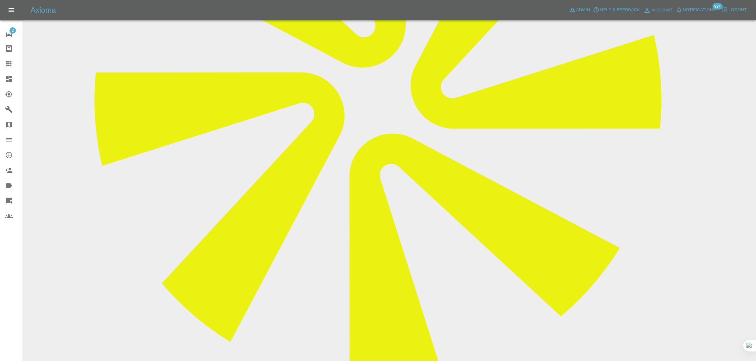
click at [14, 61] on div at bounding box center [14, 64] width 18 height 8
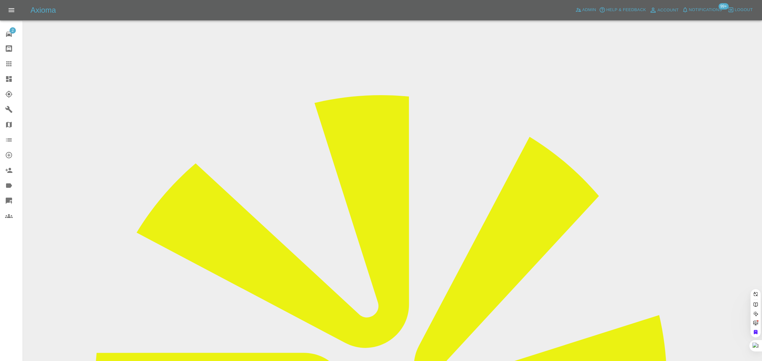
paste input "umangcshah@yahoo.com"
type input "umangcshah@yahoo.com"
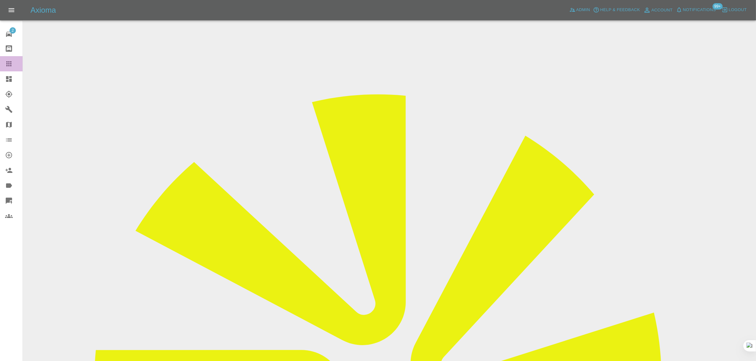
click at [15, 61] on div at bounding box center [14, 64] width 18 height 8
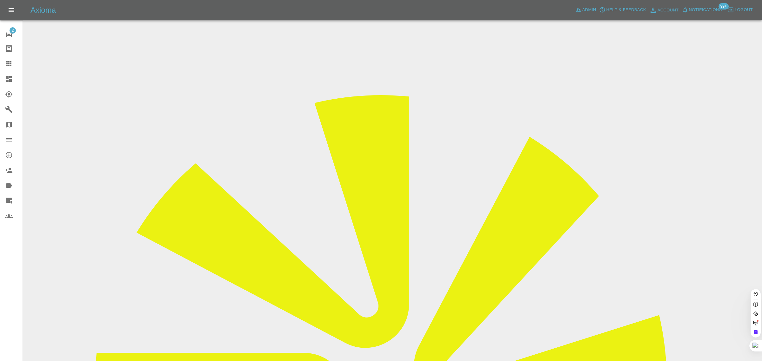
paste input "david.nixon62@icloud.com"
type input "david.nixon62@icloud.com"
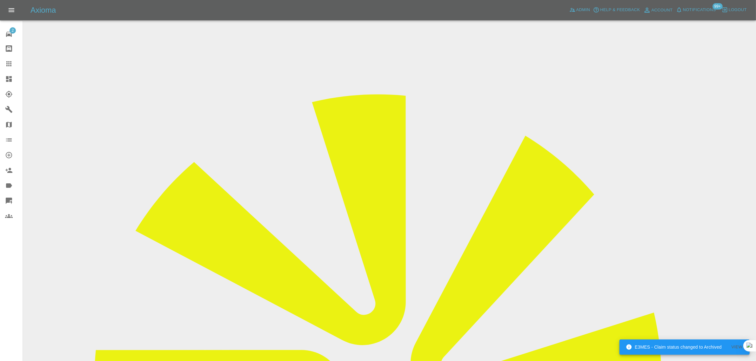
click at [12, 62] on icon at bounding box center [9, 64] width 8 height 8
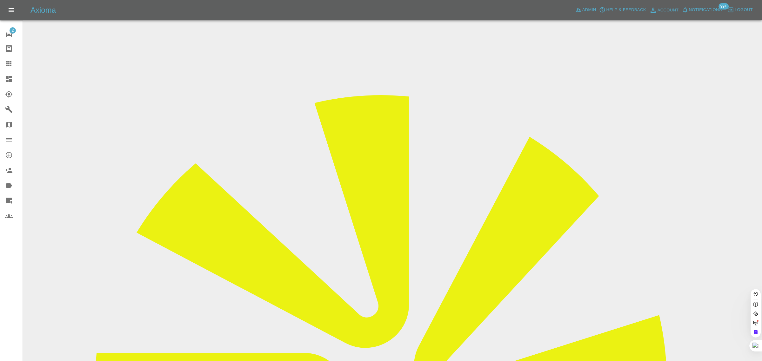
paste input "fazi_a_m@hotmail.com"
type input "fazi_a_m@hotmail.com"
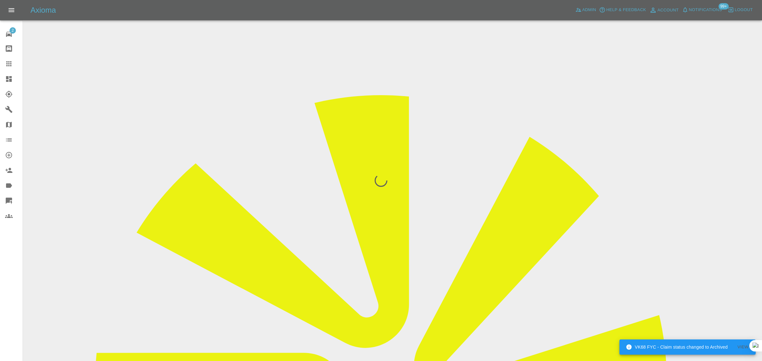
click at [16, 293] on div "2 Repair home Bodyshop home Claims Dashboard Explorer Garages Map Organization …" at bounding box center [11, 180] width 23 height 361
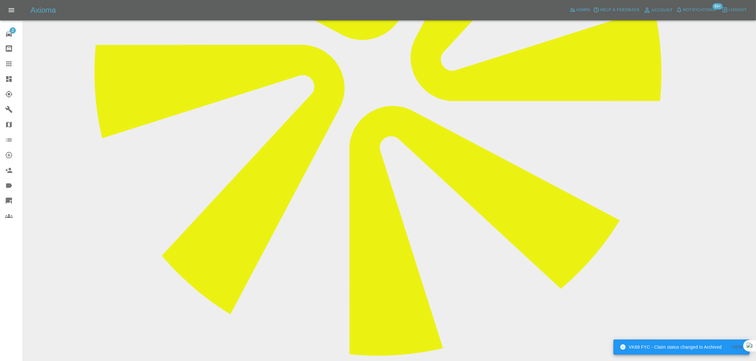
scroll to position [317, 0]
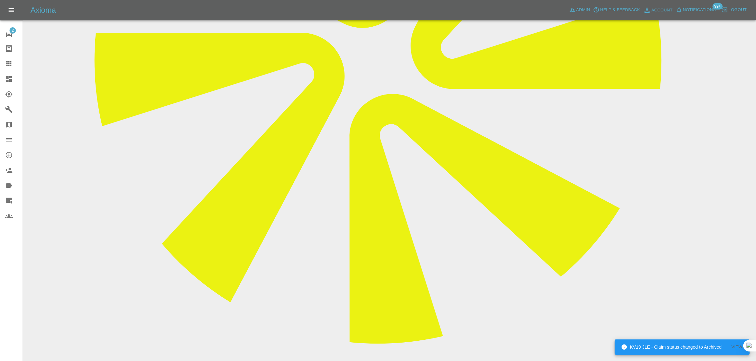
click at [8, 61] on icon at bounding box center [9, 64] width 8 height 8
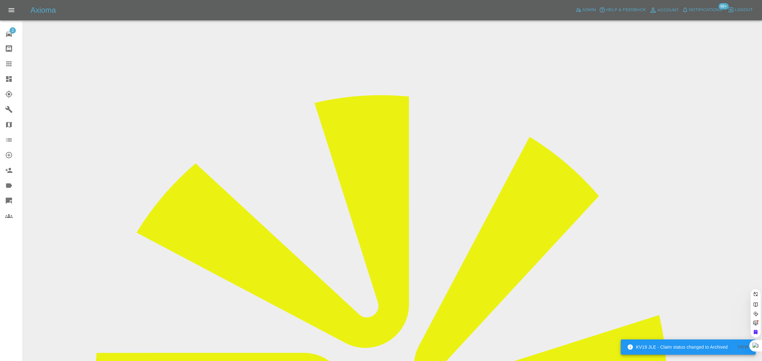
paste input "pitsey68@gmail.com"
type input "pitsey68@gmail.com"
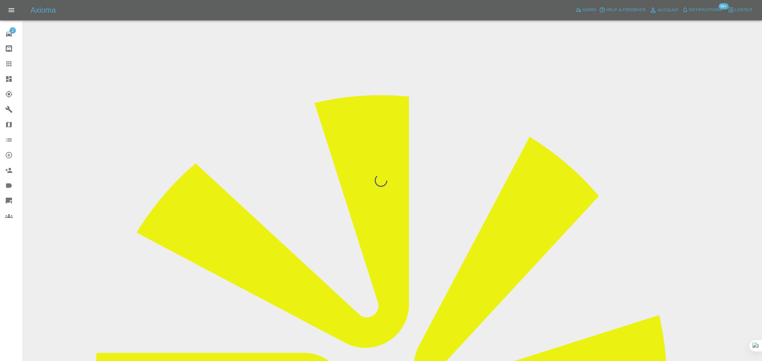
click at [5, 278] on div "2 Repair home Bodyshop home Claims Dashboard Explorer Garages Map Organization …" at bounding box center [11, 180] width 23 height 361
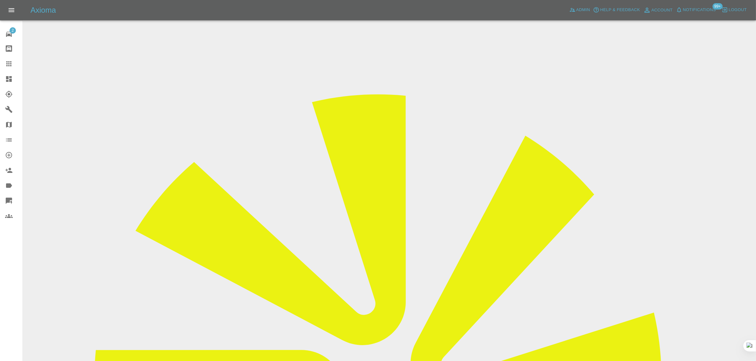
drag, startPoint x: 607, startPoint y: 98, endPoint x: 634, endPoint y: 100, distance: 26.4
copy tr "Repair Nec"
click at [5, 67] on icon at bounding box center [9, 64] width 8 height 8
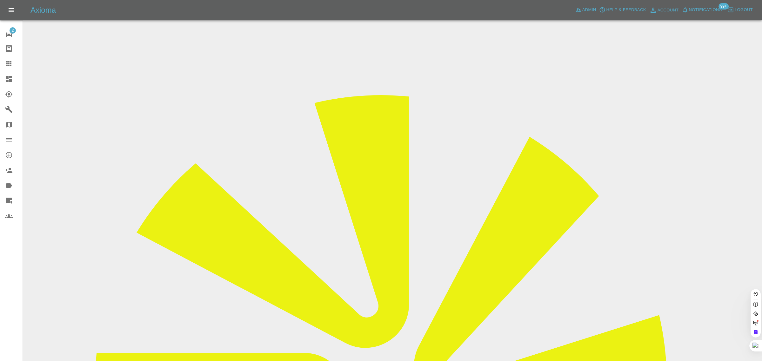
paste input "george.kalithea@gmail.com"
type input "george.kalithea@gmail.com"
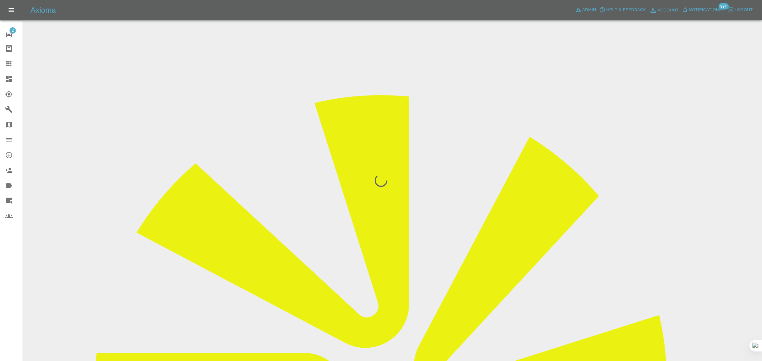
click at [10, 272] on div "2 Repair home Bodyshop home Claims Dashboard Explorer Garages Map Organization …" at bounding box center [11, 180] width 23 height 361
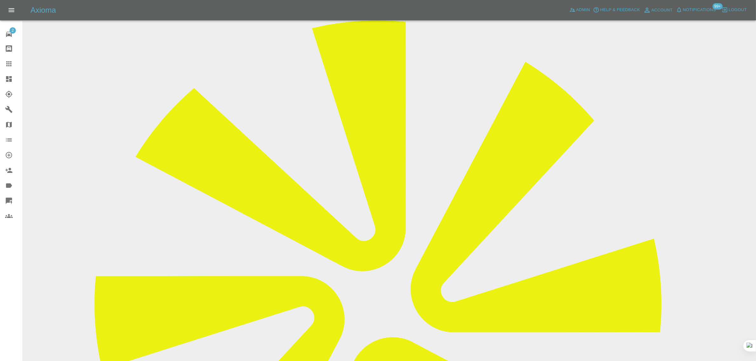
scroll to position [40, 0]
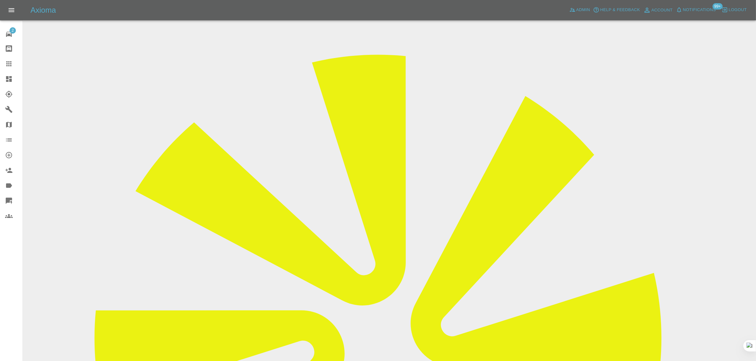
click at [3, 63] on link "Claims" at bounding box center [11, 63] width 23 height 15
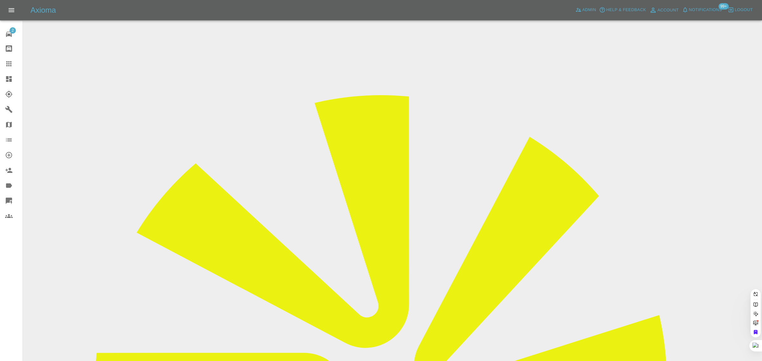
paste input "davidpinillauk@gmail.com"
type input "davidpinillauk@gmail.com"
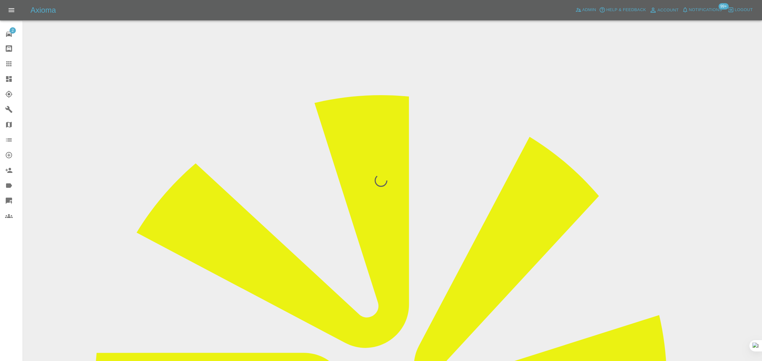
click at [11, 274] on div "2 Repair home Bodyshop home Claims Dashboard Explorer Garages Map Organization …" at bounding box center [11, 180] width 23 height 361
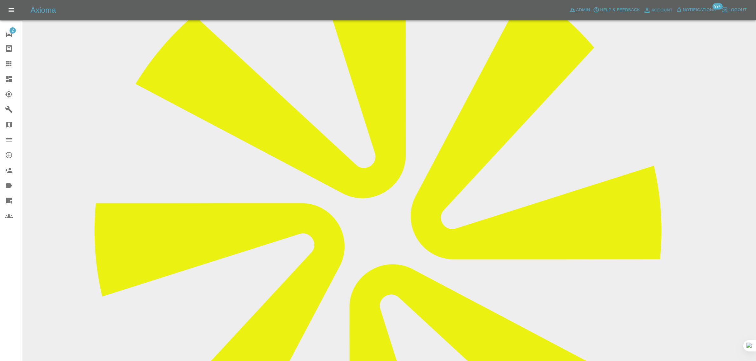
scroll to position [79, 0]
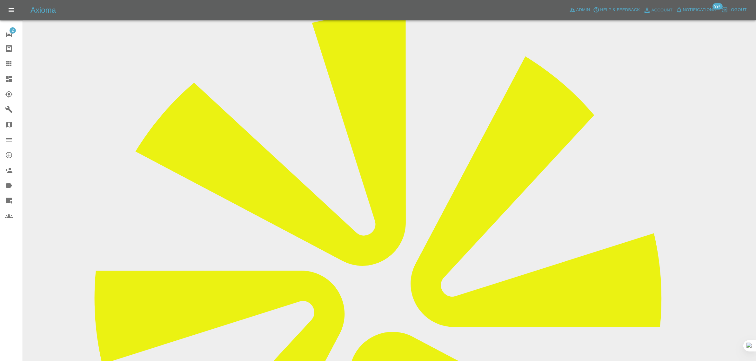
copy div "davidpinillauk@gmail.com"
drag, startPoint x: 632, startPoint y: 189, endPoint x: 678, endPoint y: 192, distance: 46.2
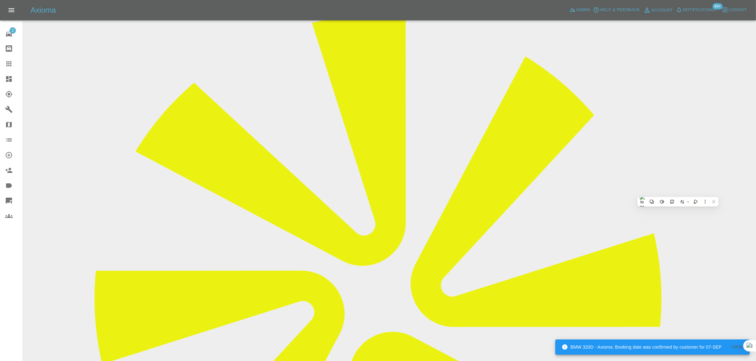
click at [2, 65] on link "Claims" at bounding box center [11, 63] width 23 height 15
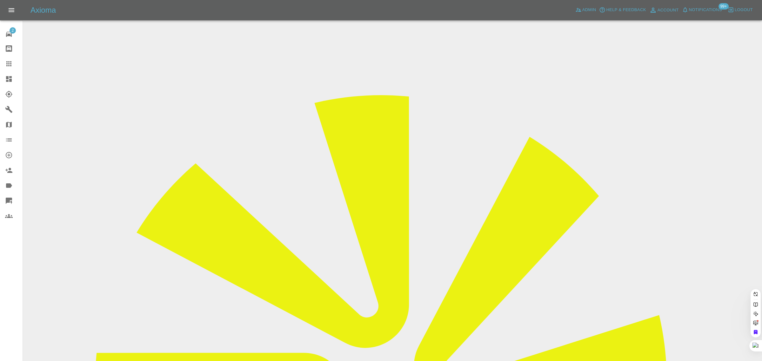
paste input "ugoihedioha@hotmail.com"
type input "ugoihedioha@hotmail.com"
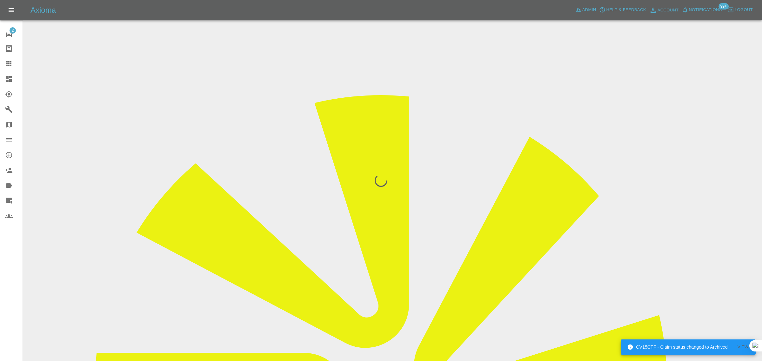
click at [17, 289] on div "2 Repair home Bodyshop home Claims Dashboard Explorer Garages Map Organization …" at bounding box center [11, 180] width 23 height 361
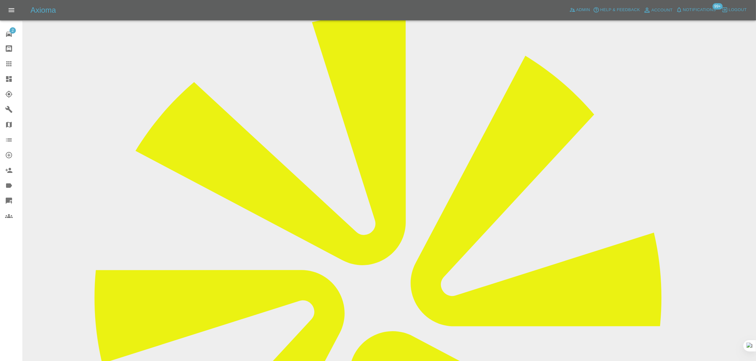
scroll to position [79, 0]
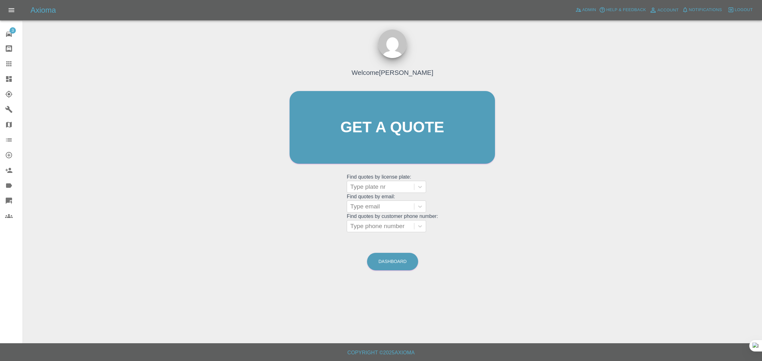
click at [371, 209] on div at bounding box center [380, 206] width 61 height 9
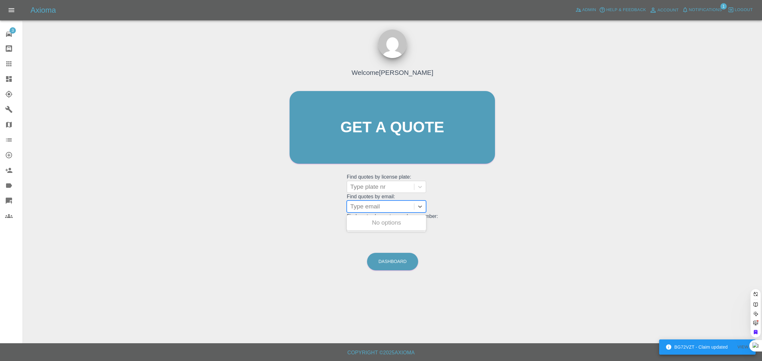
paste input "[PERSON_NAME][EMAIL_ADDRESS][PERSON_NAME][DOMAIN_NAME]"
type input "[PERSON_NAME][EMAIL_ADDRESS][PERSON_NAME][DOMAIN_NAME]"
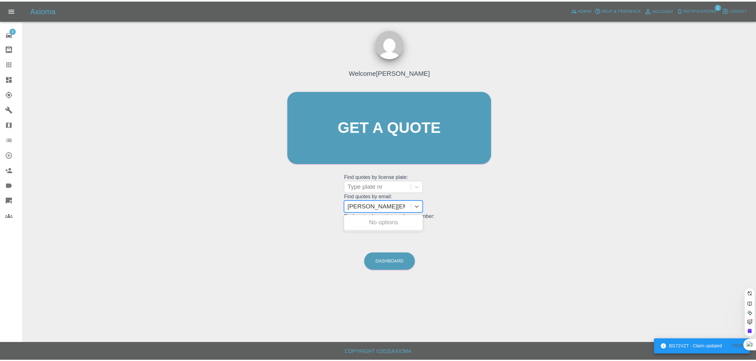
scroll to position [0, 0]
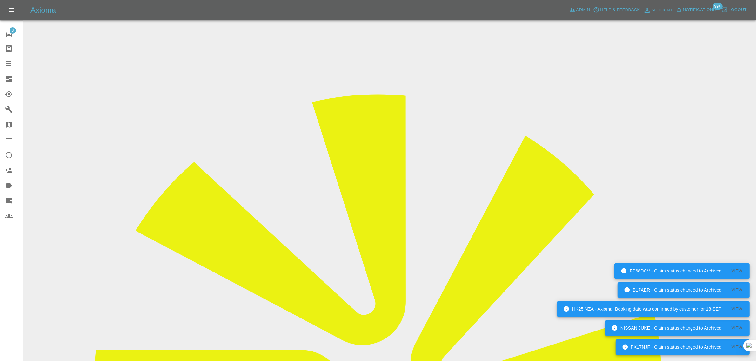
scroll to position [335, 0]
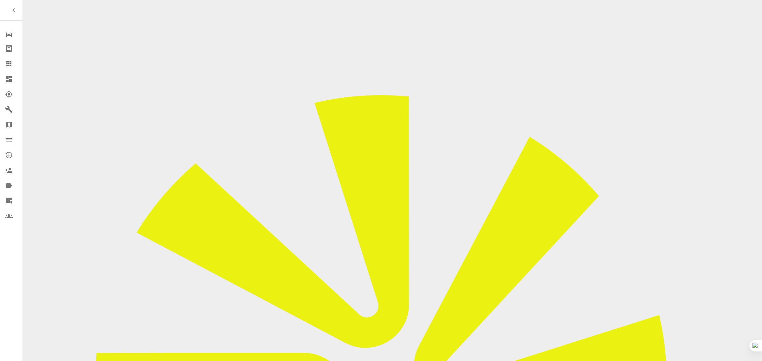
click at [7, 65] on icon at bounding box center [9, 64] width 8 height 8
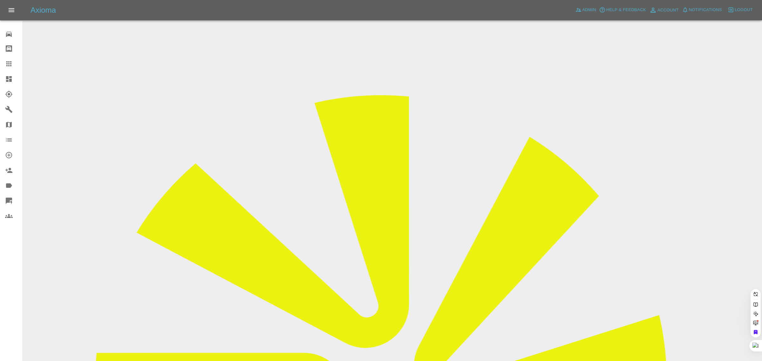
paste input "[EMAIL_ADDRESS][DOMAIN_NAME]"
type input "[EMAIL_ADDRESS][DOMAIN_NAME]"
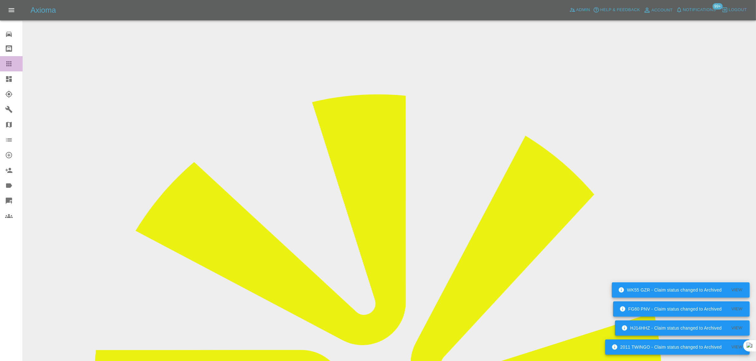
click at [8, 68] on link "Claims" at bounding box center [11, 63] width 23 height 15
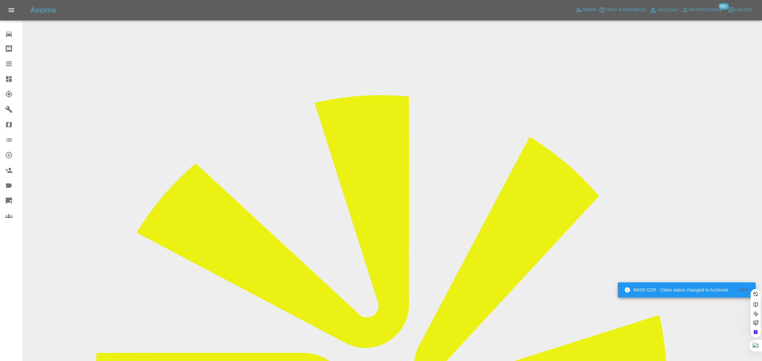
paste input "laurelraven@hotmail.co.uk"
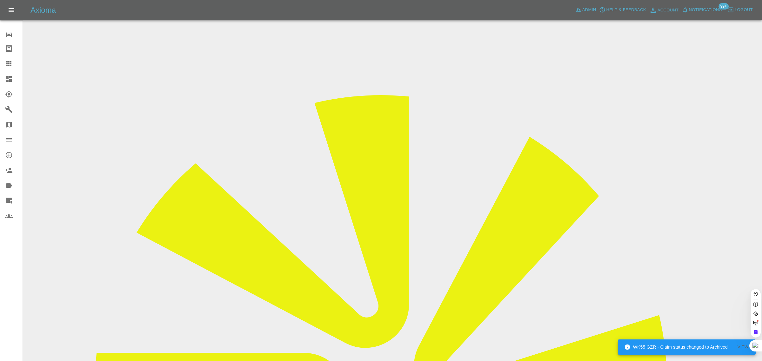
type input "laurelraven@hotmail.co.u"
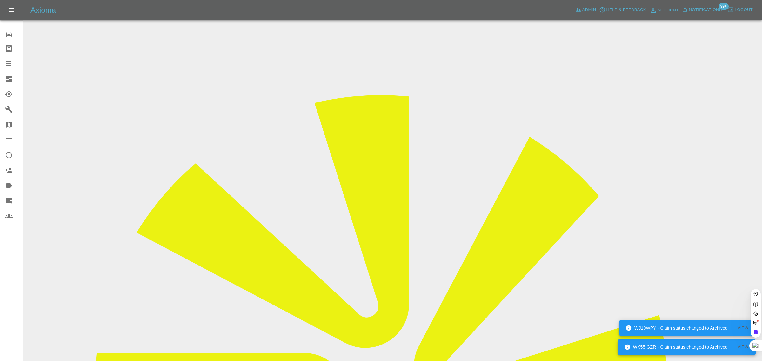
scroll to position [0, 6]
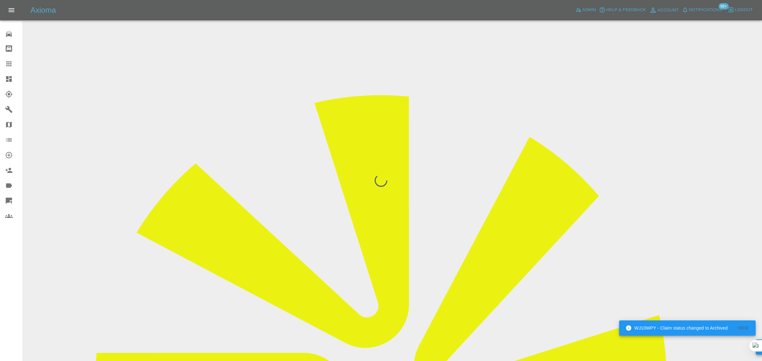
click at [10, 260] on div "0 Repair home Bodyshop home Claims Dashboard Explorer Garages Map Organization …" at bounding box center [11, 180] width 23 height 361
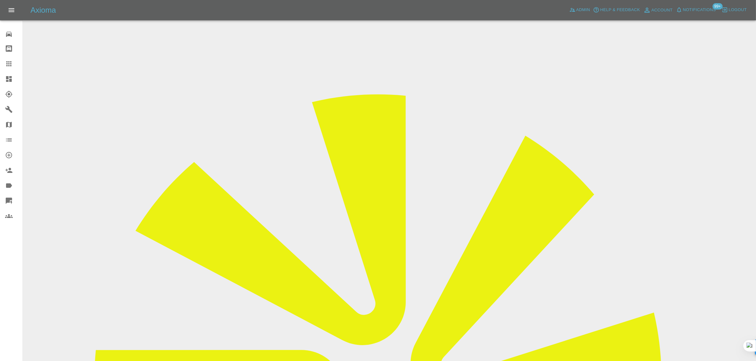
drag, startPoint x: 633, startPoint y: 270, endPoint x: 669, endPoint y: 267, distance: 35.6
drag, startPoint x: 393, startPoint y: 166, endPoint x: 421, endPoint y: 172, distance: 28.7
drag, startPoint x: 609, startPoint y: 96, endPoint x: 632, endPoint y: 96, distance: 23.5
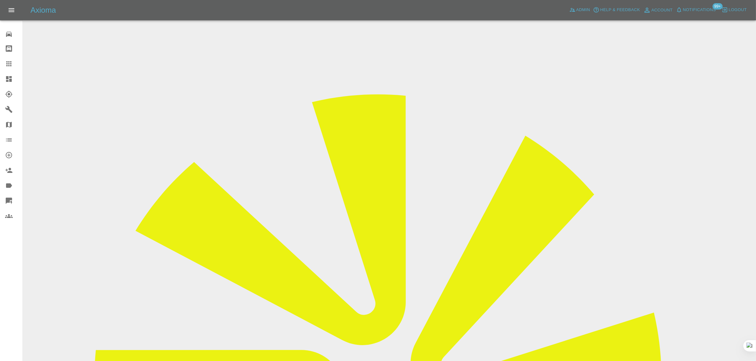
copy td "GC Smart Re"
drag, startPoint x: 393, startPoint y: 170, endPoint x: 406, endPoint y: 167, distance: 13.6
click at [5, 66] on icon at bounding box center [9, 64] width 8 height 8
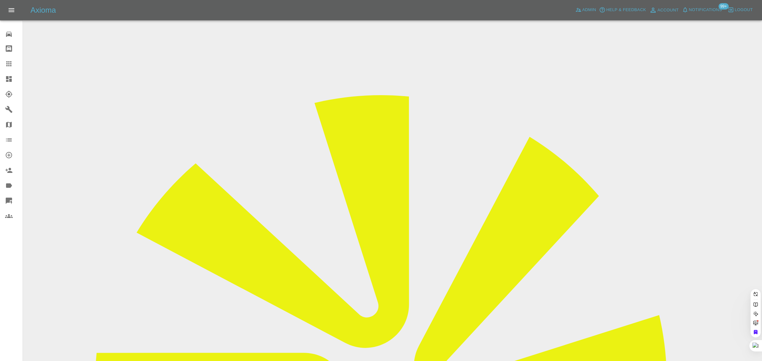
paste input "jay.nr.williams@gmail.com"
type input "jay.nr.williams@gmail.co"
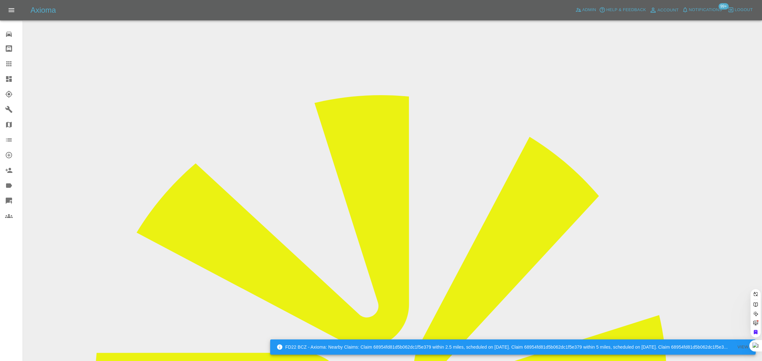
scroll to position [0, 2]
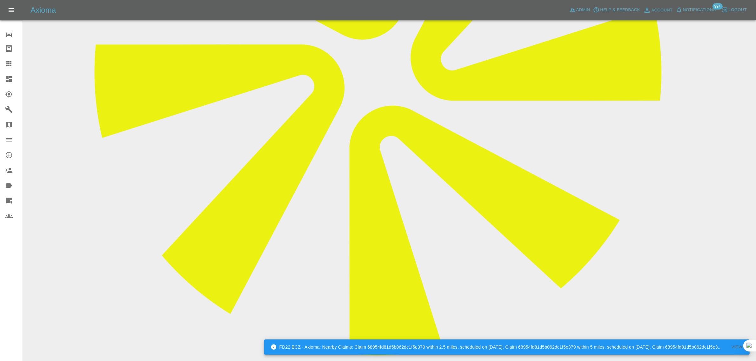
scroll to position [342, 0]
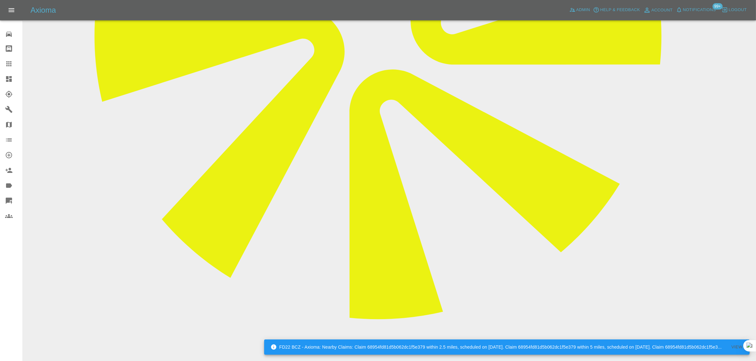
drag, startPoint x: 294, startPoint y: 275, endPoint x: 376, endPoint y: 276, distance: 82.2
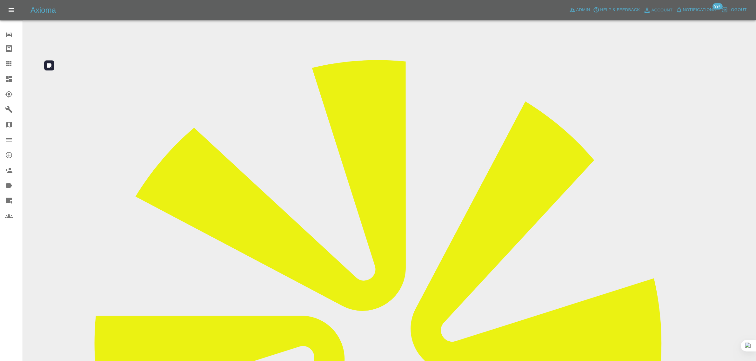
scroll to position [0, 0]
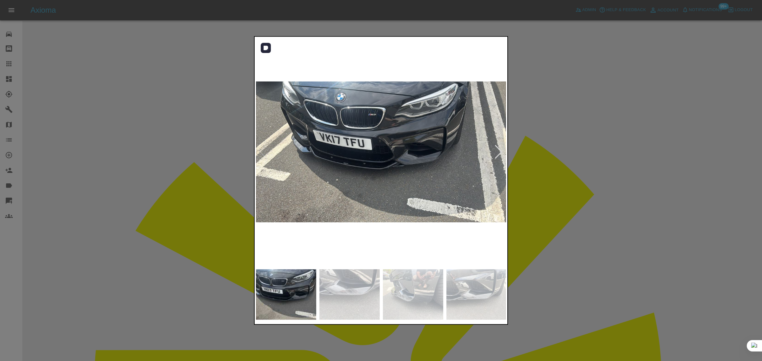
click at [500, 156] on div at bounding box center [498, 152] width 9 height 14
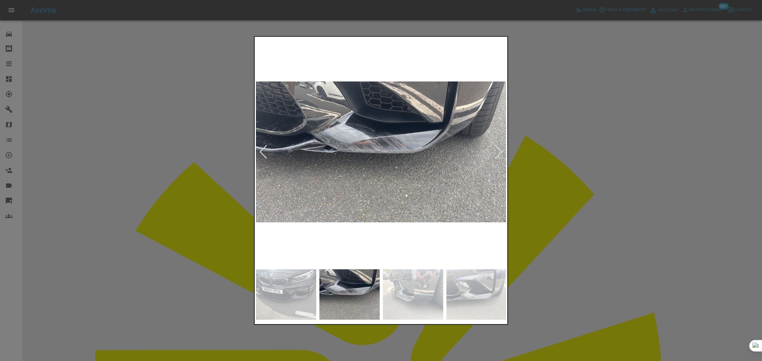
click at [500, 155] on div at bounding box center [498, 152] width 9 height 14
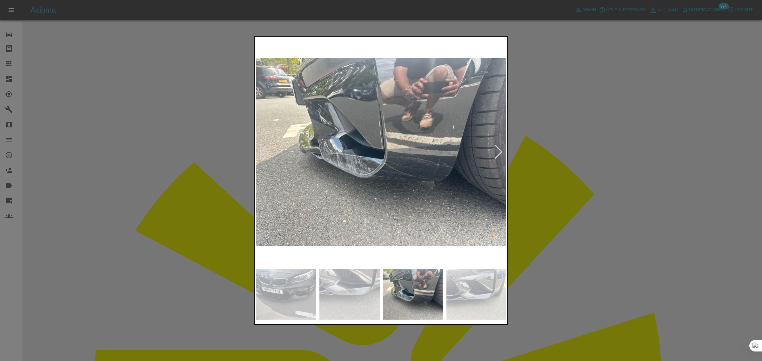
click at [500, 154] on div at bounding box center [498, 152] width 9 height 14
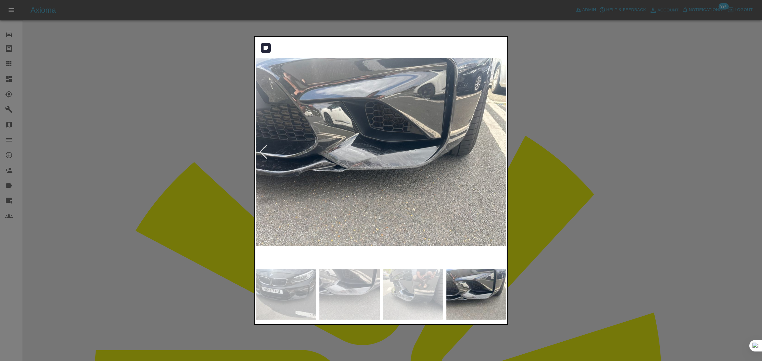
click at [500, 154] on img at bounding box center [381, 152] width 251 height 228
click at [536, 156] on div at bounding box center [381, 180] width 762 height 361
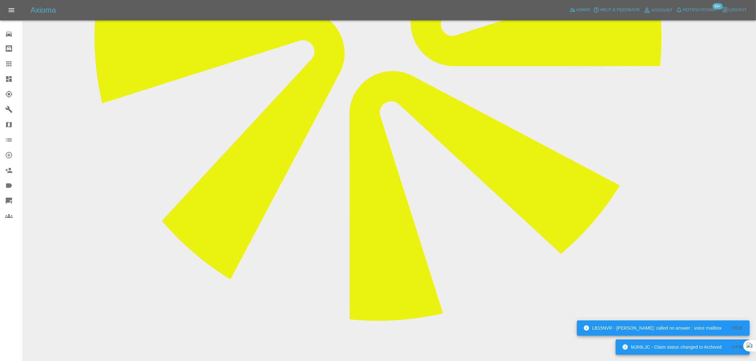
scroll to position [342, 0]
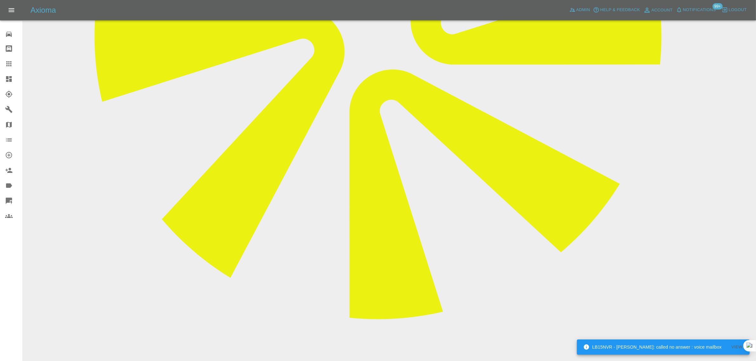
drag, startPoint x: 296, startPoint y: 296, endPoint x: 399, endPoint y: 298, distance: 103.5
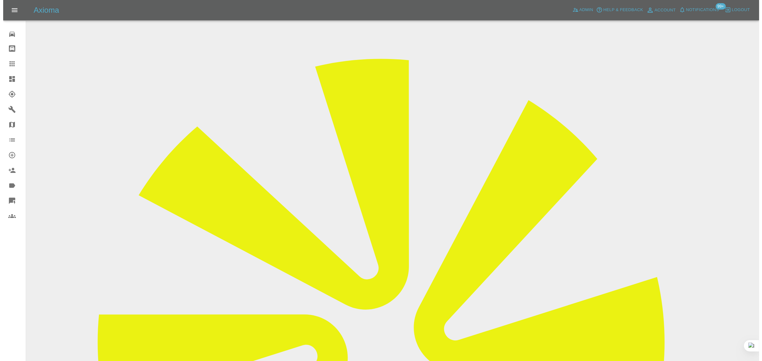
scroll to position [0, 0]
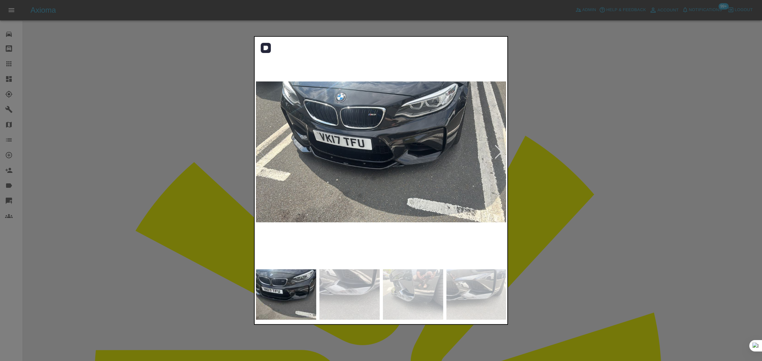
click at [499, 152] on div at bounding box center [498, 152] width 9 height 14
click at [494, 152] on div at bounding box center [498, 152] width 9 height 14
click at [494, 152] on img at bounding box center [381, 152] width 251 height 228
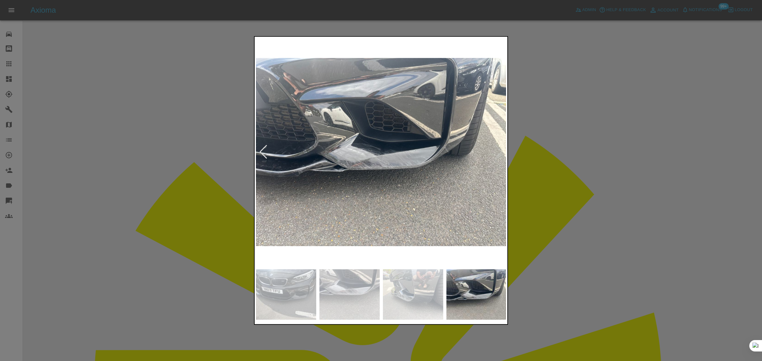
click at [540, 151] on div at bounding box center [381, 180] width 762 height 361
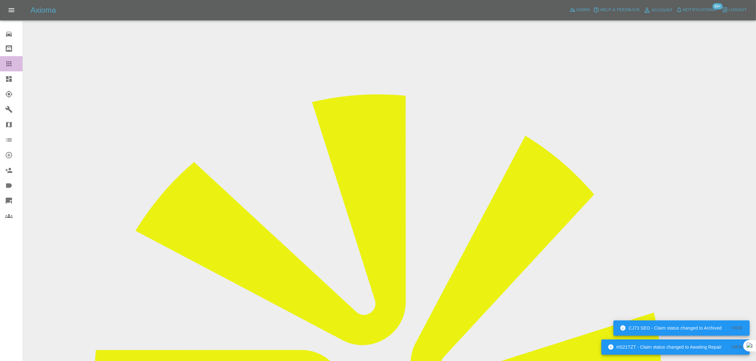
click at [8, 64] on icon at bounding box center [9, 64] width 8 height 8
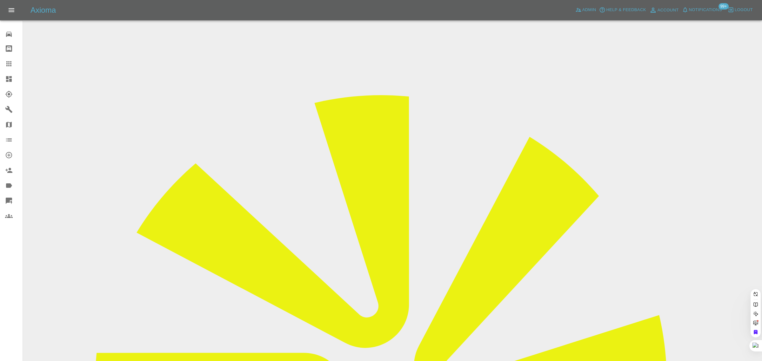
paste input "l.sanderson1@btinternet.com"
type input "l.sanderson1@btinternet.com"
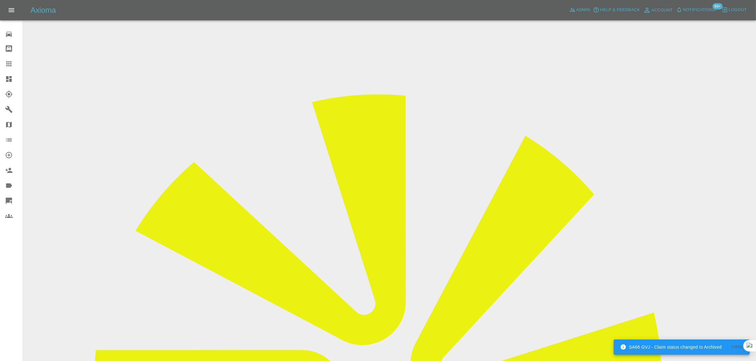
click at [6, 250] on div "0 Repair home Bodyshop home Claims Dashboard Explorer Garages Map Organization …" at bounding box center [11, 180] width 23 height 361
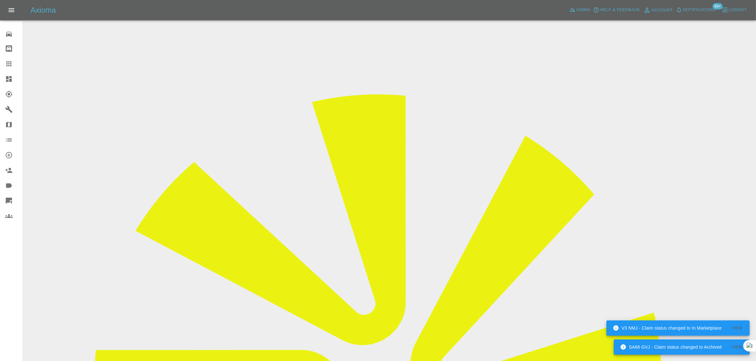
drag, startPoint x: 409, startPoint y: 269, endPoint x: 432, endPoint y: 269, distance: 23.2
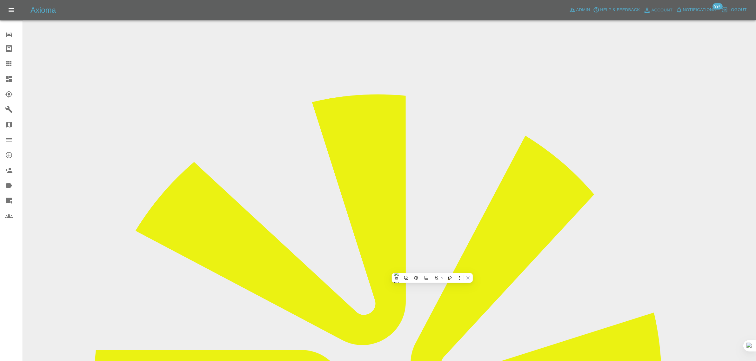
click at [11, 61] on icon at bounding box center [9, 64] width 8 height 8
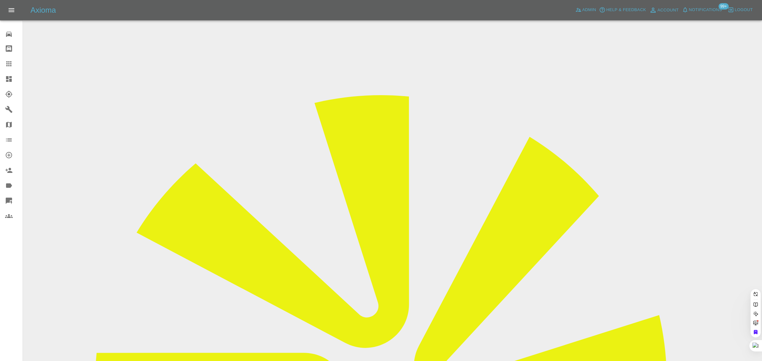
paste input "grant.hewitson@hotmail.co.uk"
type input "grant.hewitson@hotmail.co.uk"
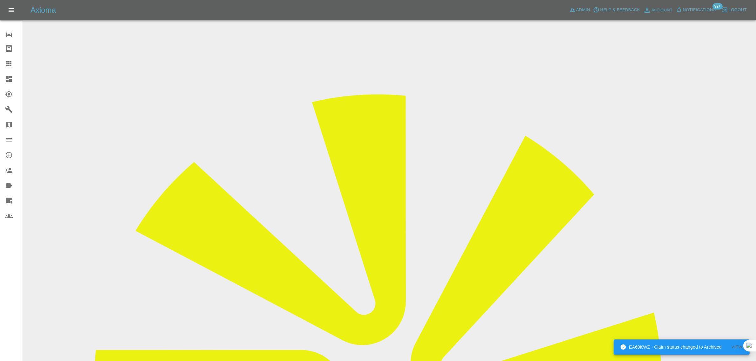
click at [14, 60] on div at bounding box center [14, 64] width 18 height 8
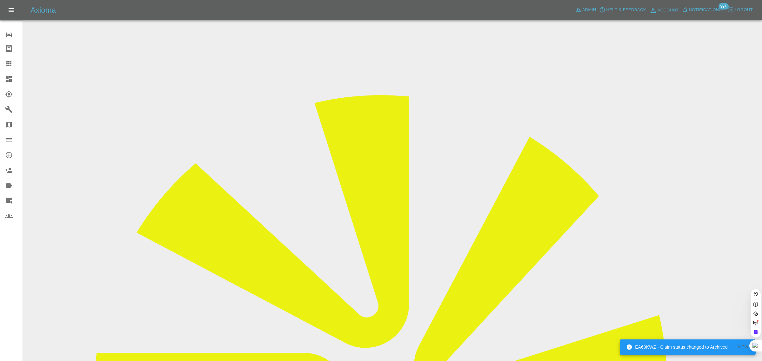
paste input "annelaums@gmail.com"
type input "annelaums@gmail.com"
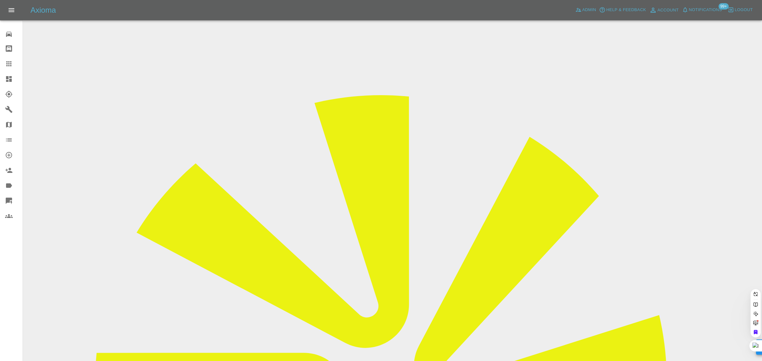
scroll to position [0, 1]
click at [7, 286] on div "0 Repair home Bodyshop home Claims Dashboard Explorer Garages Map Organization …" at bounding box center [11, 180] width 23 height 361
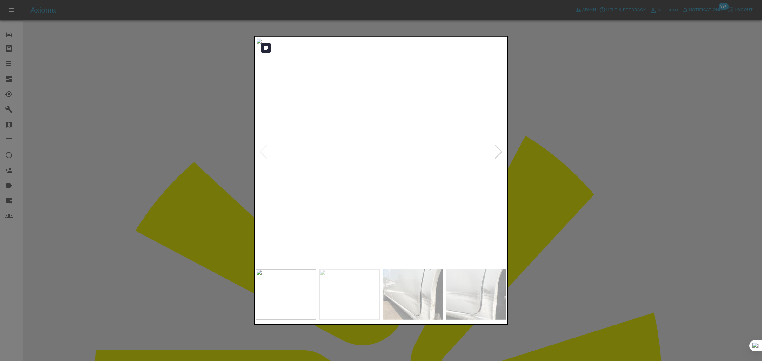
click at [499, 156] on div at bounding box center [498, 152] width 9 height 14
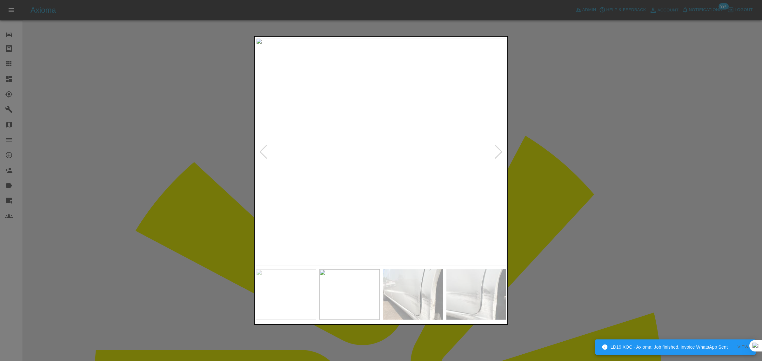
click at [499, 156] on div at bounding box center [498, 152] width 9 height 14
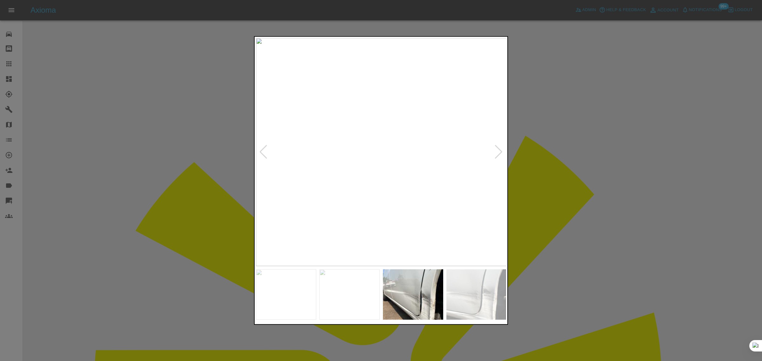
click at [15, 64] on div at bounding box center [381, 180] width 762 height 361
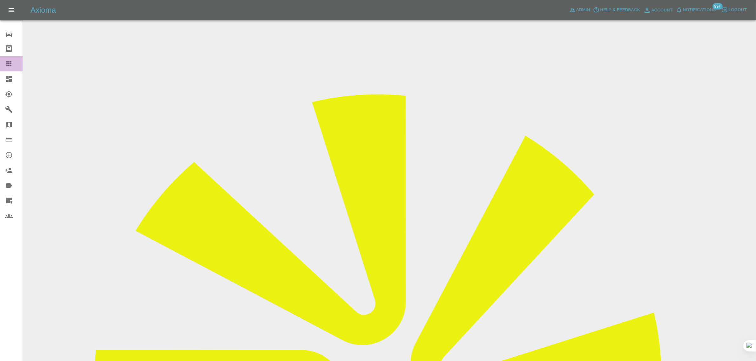
click at [13, 64] on div at bounding box center [14, 64] width 18 height 8
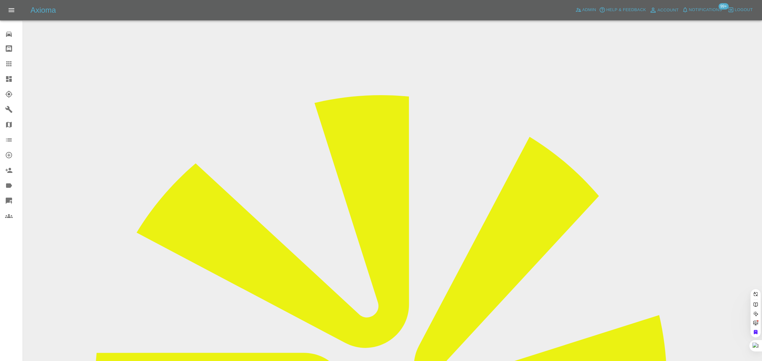
paste input "eloise.burton@sentryfunding.co.uk"
type input "eloise.burton@sentryfunding.co.u"
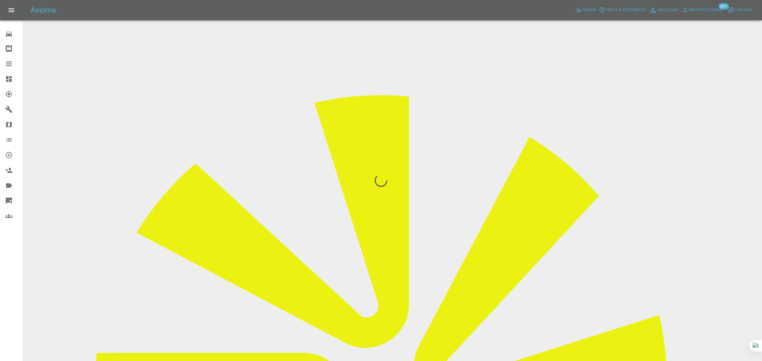
click at [18, 305] on div "0 Repair home Bodyshop home Claims Dashboard Explorer Garages Map Organization …" at bounding box center [11, 180] width 23 height 361
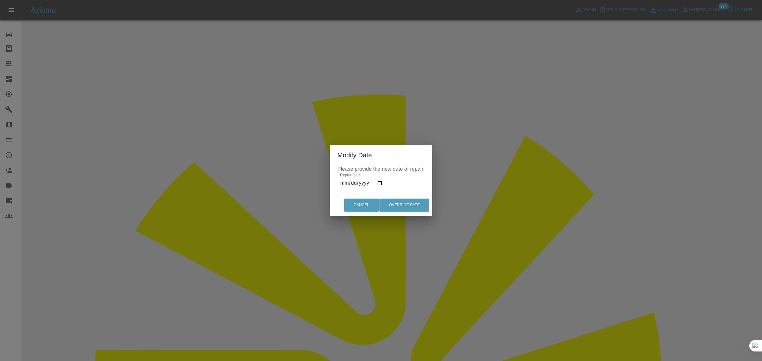
click at [379, 181] on input "2025-09-18" at bounding box center [361, 183] width 43 height 10
type input "2025-09-11"
click at [402, 204] on button "Override Date" at bounding box center [404, 205] width 50 height 13
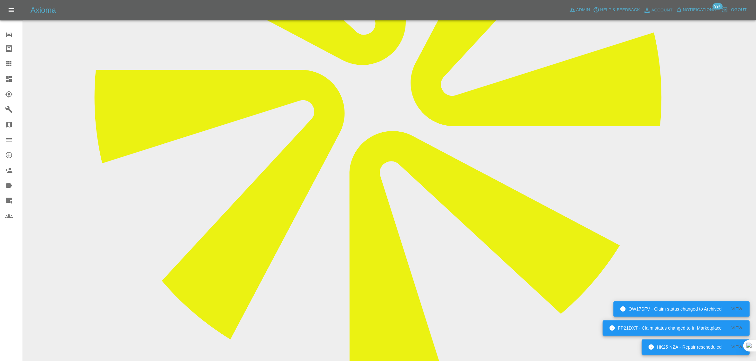
scroll to position [397, 0]
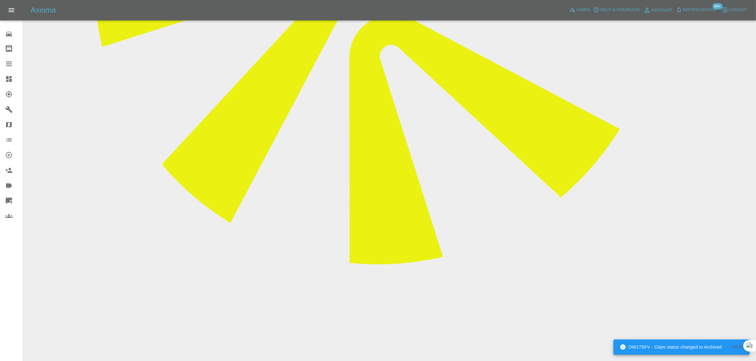
paste textarea "Thank you – please can this be rebooked for the 11th of September? I meant to s…"
type textarea "Thank you – please can this be rebooked for the 11th of September? I meant to s…"
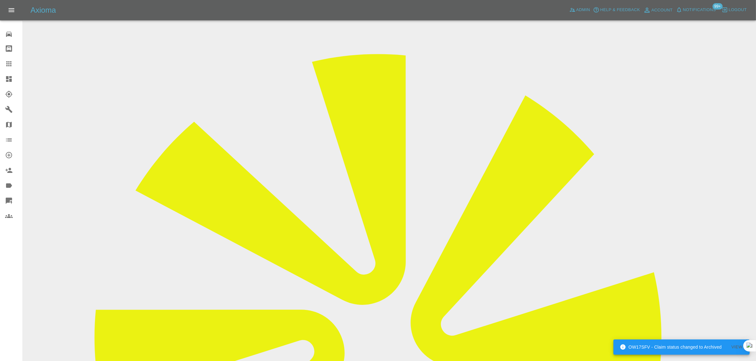
scroll to position [40, 0]
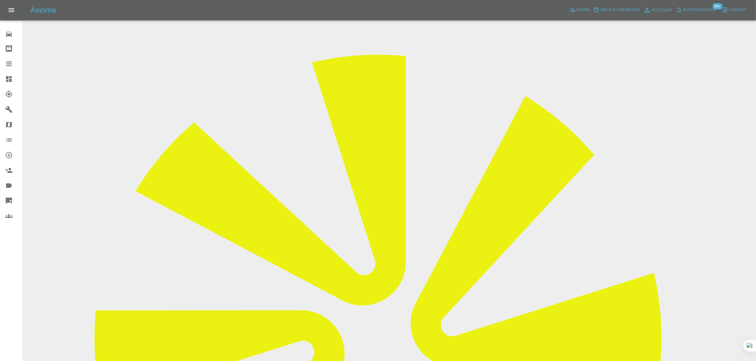
drag, startPoint x: 385, startPoint y: 172, endPoint x: 462, endPoint y: 172, distance: 77.1
copy td "eloise.burton@sentryfunding.co.uk"
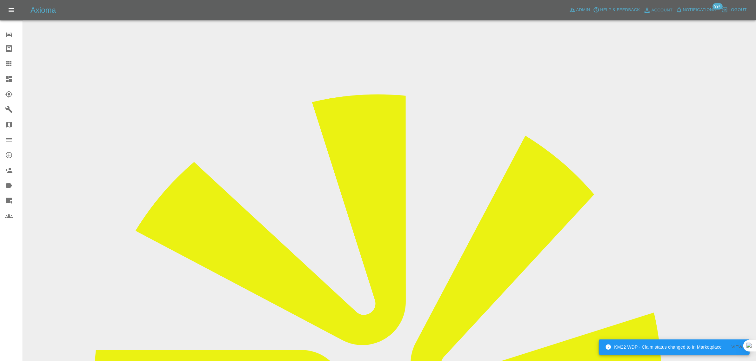
drag, startPoint x: 226, startPoint y: 166, endPoint x: 150, endPoint y: 157, distance: 76.0
paste input "Tom Webster"
type input "Tom Webster"
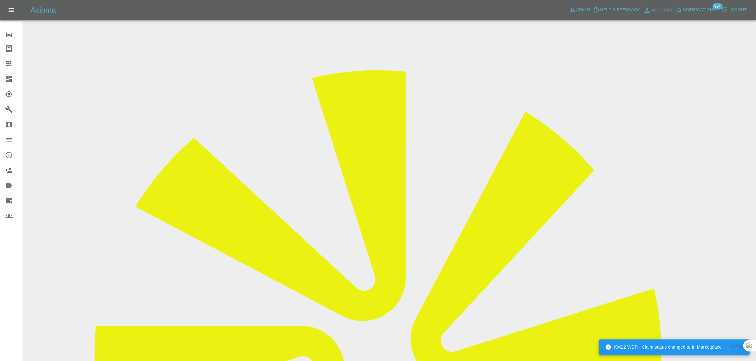
scroll to position [31, 0]
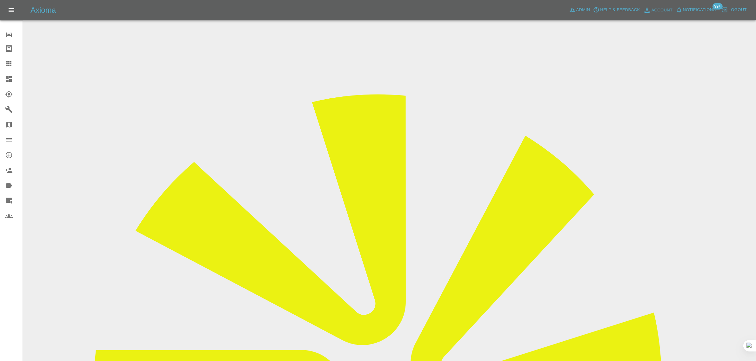
drag, startPoint x: 607, startPoint y: 97, endPoint x: 642, endPoint y: 98, distance: 35.6
copy tr "Ice Smart Rep"
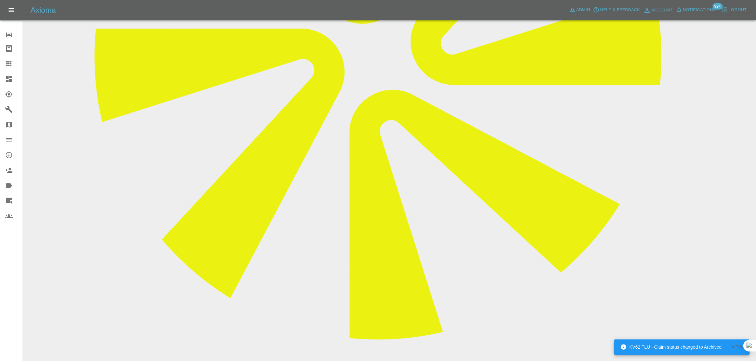
scroll to position [357, 0]
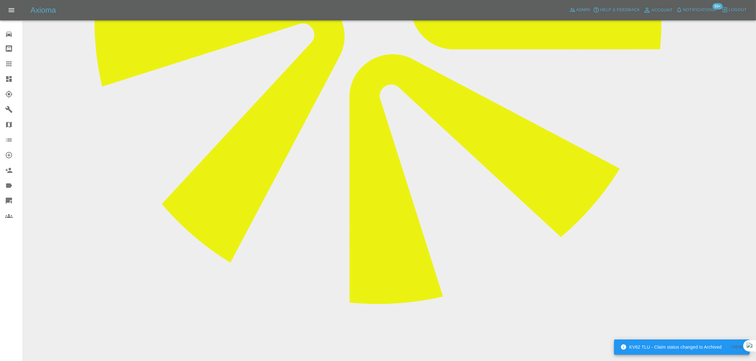
drag, startPoint x: 297, startPoint y: 270, endPoint x: 468, endPoint y: 266, distance: 170.8
copy p "Repair Date amended from September 18th 2025 to September 11th 2025"
drag, startPoint x: 288, startPoint y: 228, endPoint x: 454, endPoint y: 242, distance: 167.0
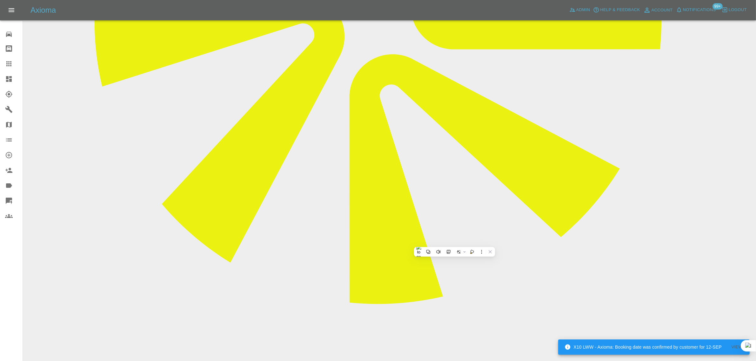
copy p "Thank you – please can this be rebooked for the 11th of September? I meant to s…"
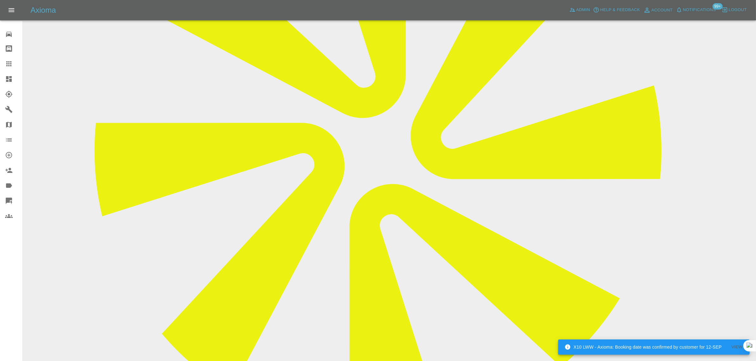
scroll to position [79, 0]
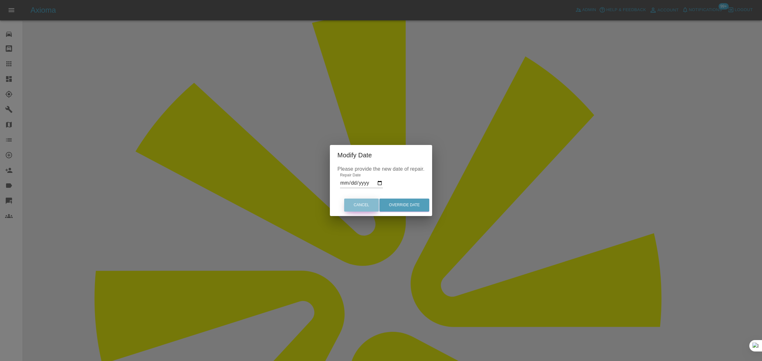
click at [358, 205] on button "Cancel" at bounding box center [361, 205] width 35 height 13
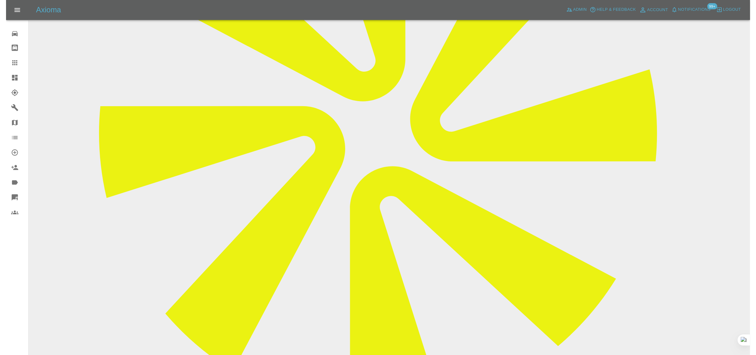
scroll to position [357, 0]
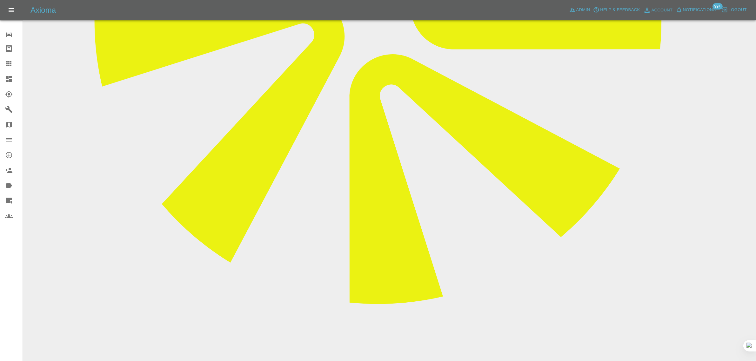
drag, startPoint x: 288, startPoint y: 290, endPoint x: 716, endPoint y: 289, distance: 428.2
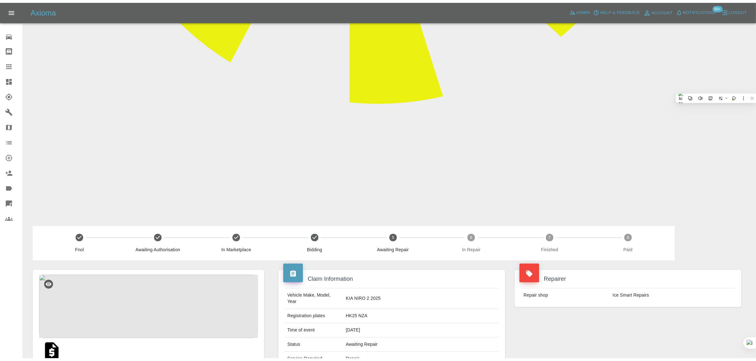
scroll to position [440, 0]
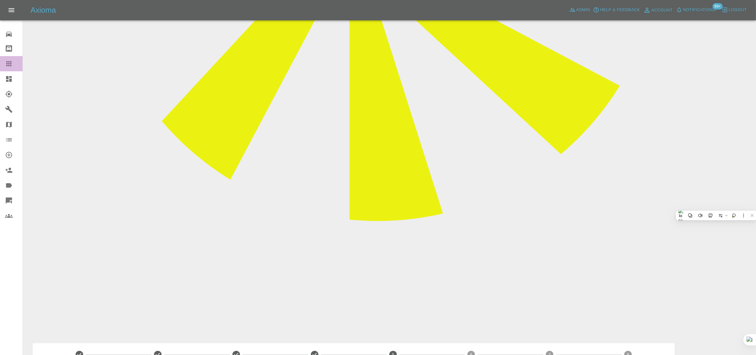
click at [16, 58] on link "Claims" at bounding box center [11, 63] width 23 height 15
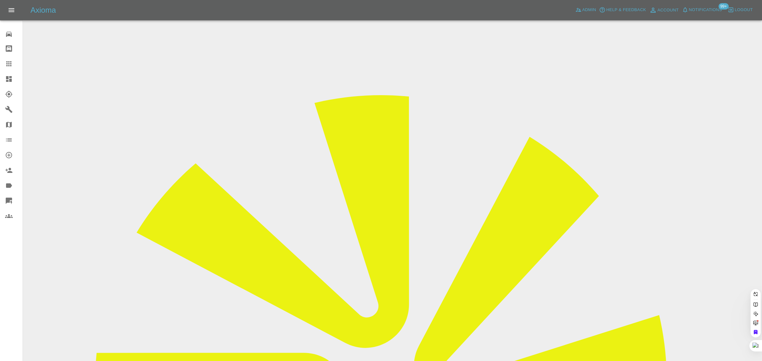
drag, startPoint x: 326, startPoint y: 197, endPoint x: 365, endPoint y: 203, distance: 39.1
paste input "adrianb246@yahoo.co.uk"
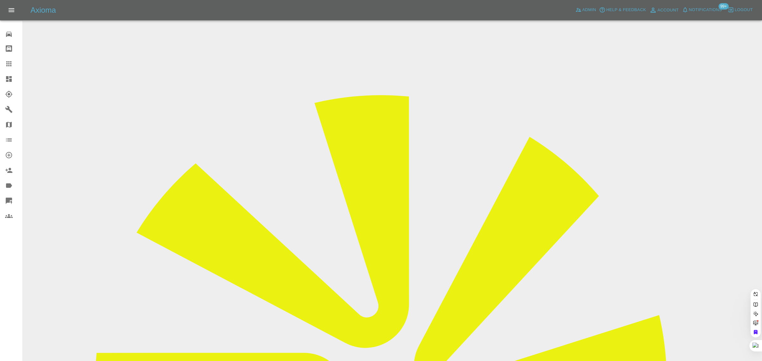
type input "adrianb246@yahoo.co.u"
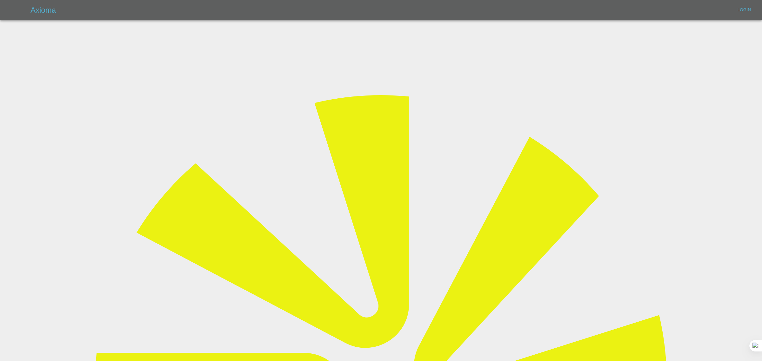
type input "bookkeeping@fifoaccounting.com"
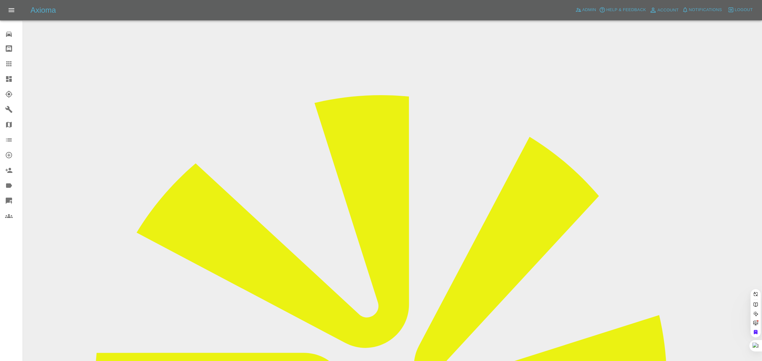
paste input "adrianb246@yahoo.co.uk"
type input "adrianb246@yahoo.co.u"
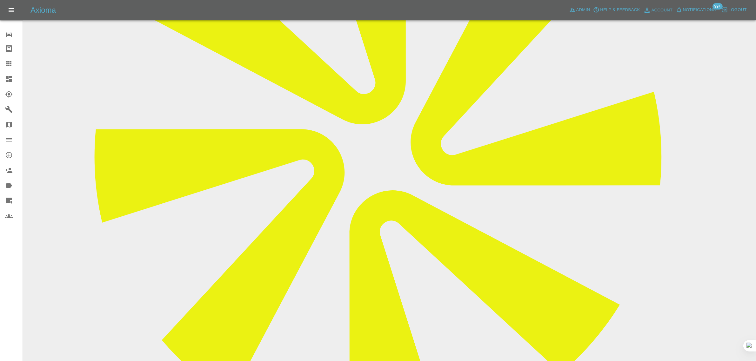
scroll to position [119, 0]
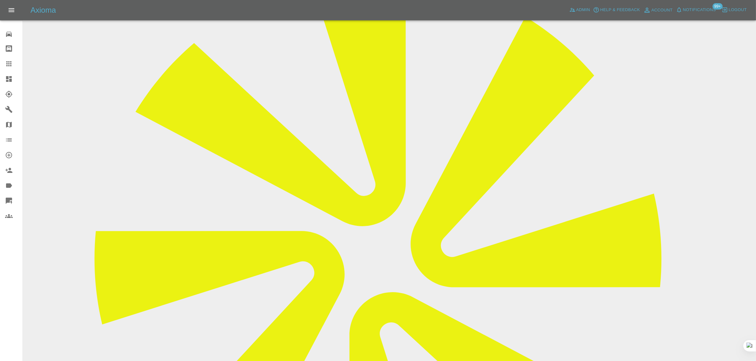
click at [1, 59] on link "Claims" at bounding box center [11, 63] width 23 height 15
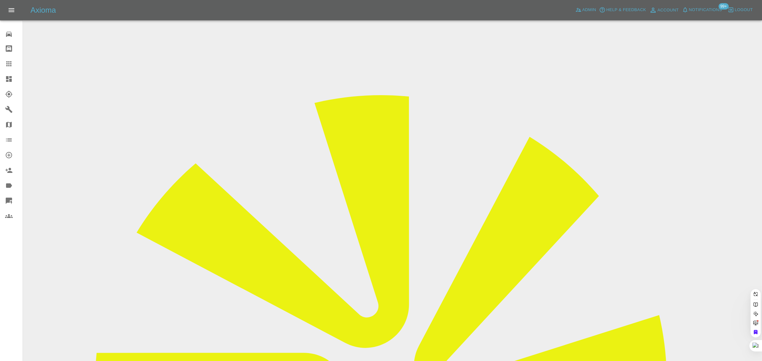
paste input "davegeater1664@gmail.com"
type input "davegeater1664@gmail.com"
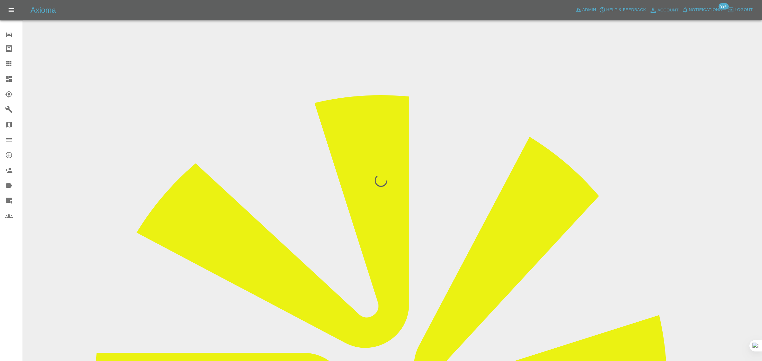
click at [9, 270] on div "0 Repair home Bodyshop home Claims Dashboard Explorer Garages Map Organization …" at bounding box center [11, 180] width 23 height 361
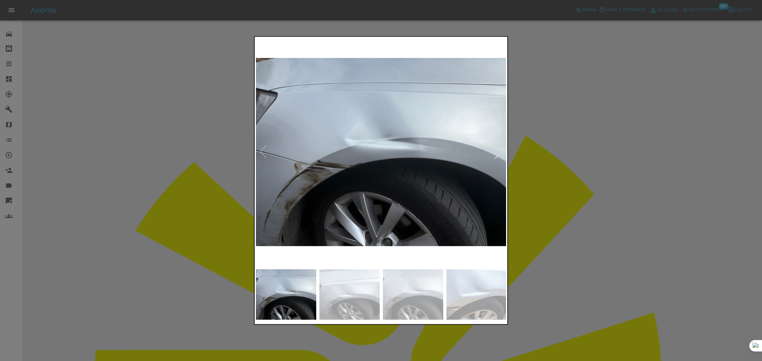
click at [567, 170] on div at bounding box center [381, 180] width 762 height 361
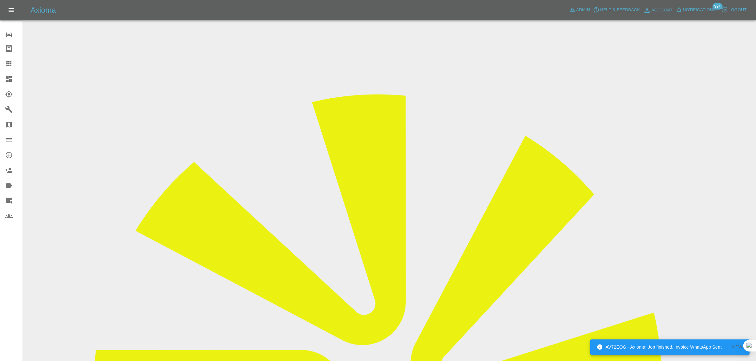
click at [7, 64] on icon at bounding box center [8, 63] width 5 height 5
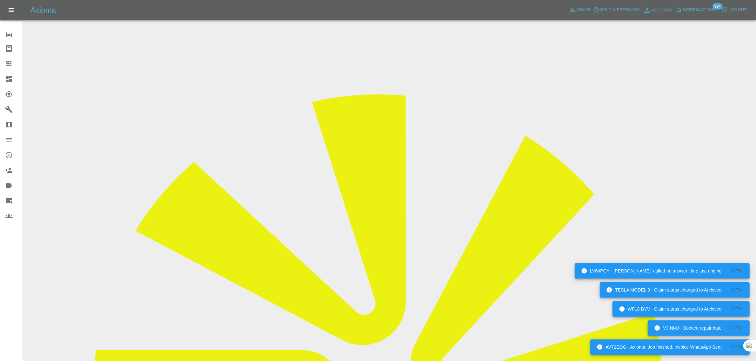
paste input "andytaylor2482@gmail.com"
type input "andytaylor2482@gmail.com"
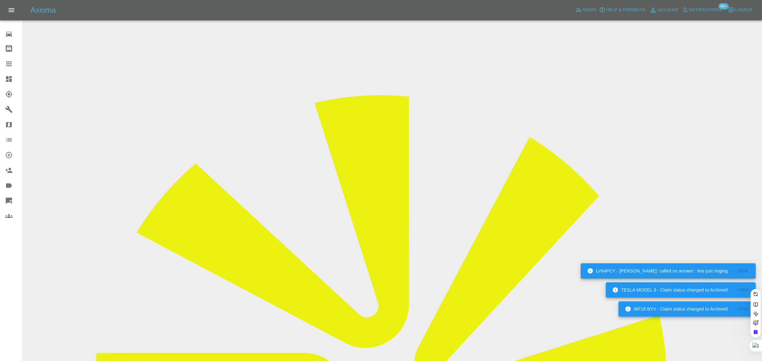
scroll to position [0, 13]
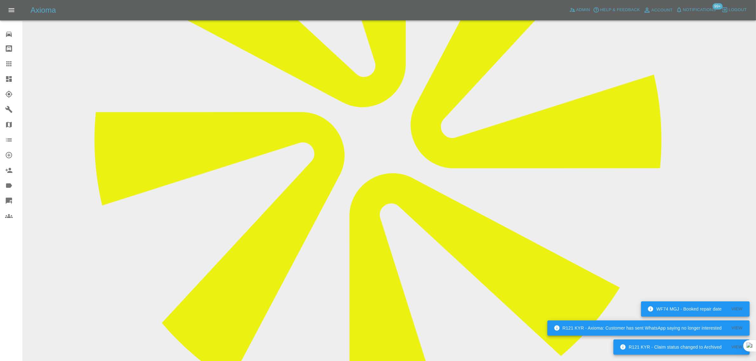
scroll to position [159, 0]
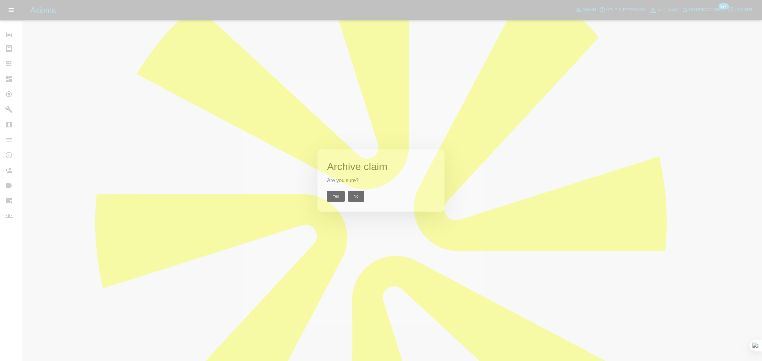
click at [333, 195] on button "Yes" at bounding box center [336, 196] width 18 height 11
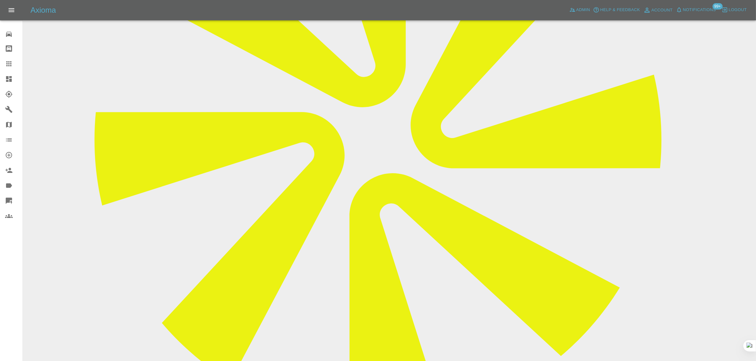
scroll to position [278, 0]
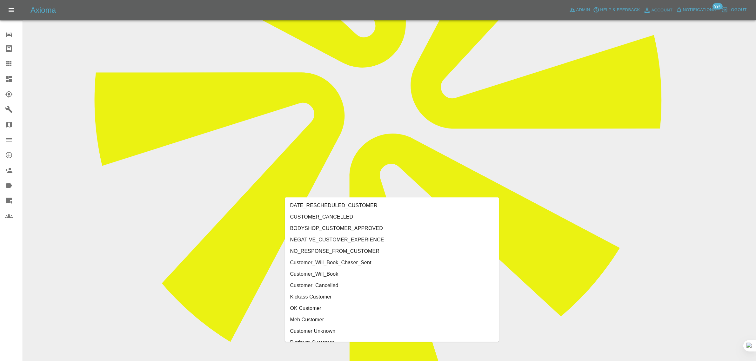
type input "customer"
click at [316, 220] on li "CUSTOMER_CANCELLED" at bounding box center [392, 217] width 214 height 11
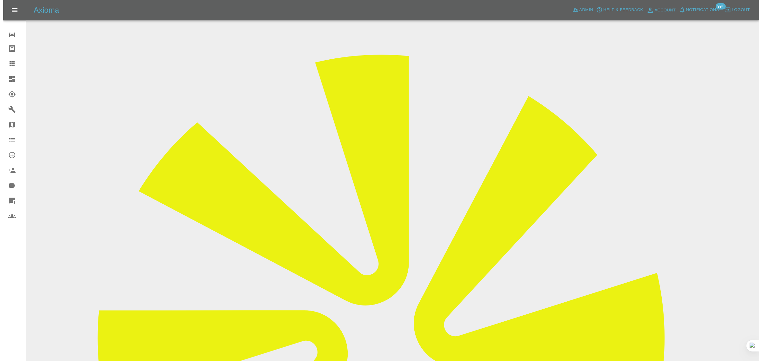
scroll to position [0, 0]
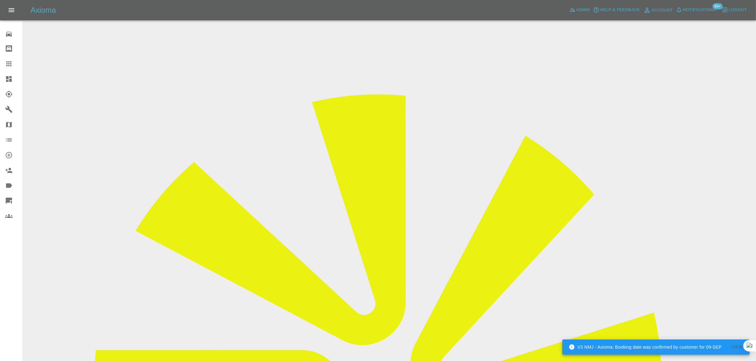
drag, startPoint x: 592, startPoint y: 98, endPoint x: 615, endPoint y: 94, distance: 23.5
copy td "GLW Autom"
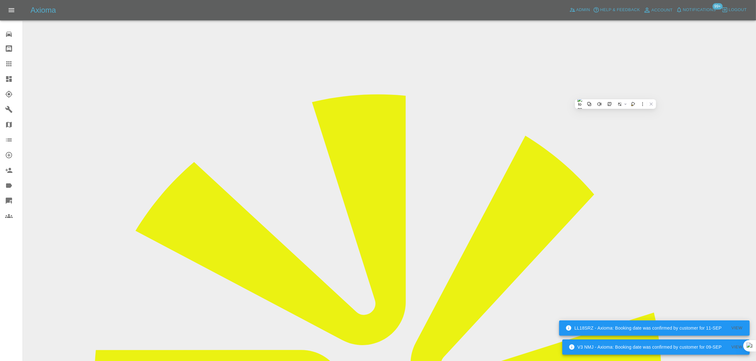
drag, startPoint x: 288, startPoint y: 113, endPoint x: 423, endPoint y: 105, distance: 135.1
copy tr "Registration plates HX68RMU"
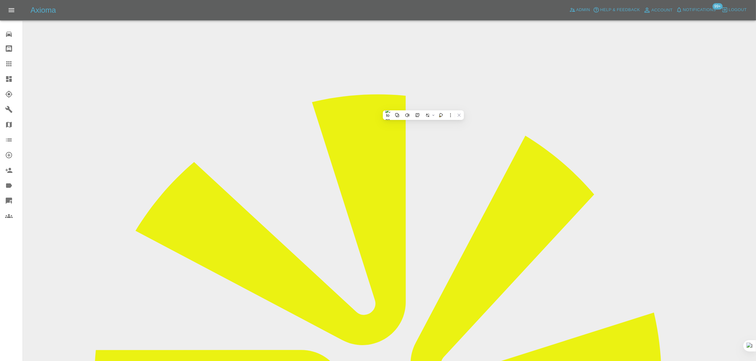
drag, startPoint x: 288, startPoint y: 168, endPoint x: 423, endPoint y: 185, distance: 136.2
copy tbody "Vehicle Location CV11 6WW Driver Andy Taylor"
drag, startPoint x: 523, startPoint y: 270, endPoint x: 664, endPoint y: 272, distance: 140.6
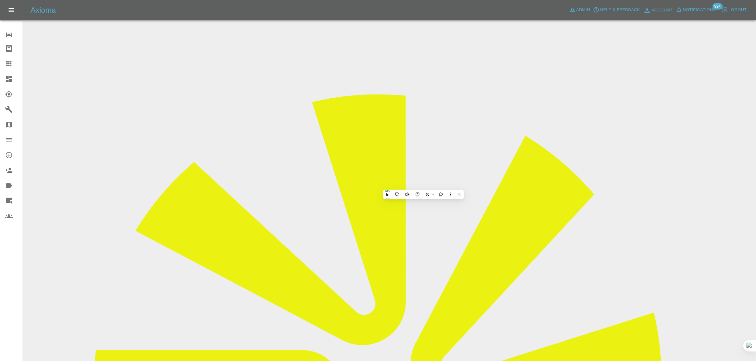
copy tr "Repair Date 27/08/2025"
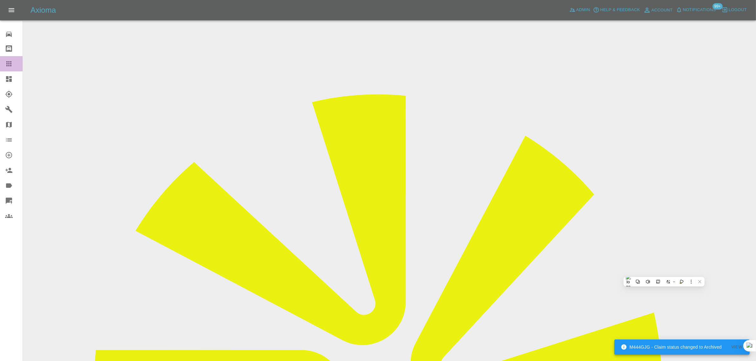
click at [10, 64] on icon at bounding box center [9, 64] width 8 height 8
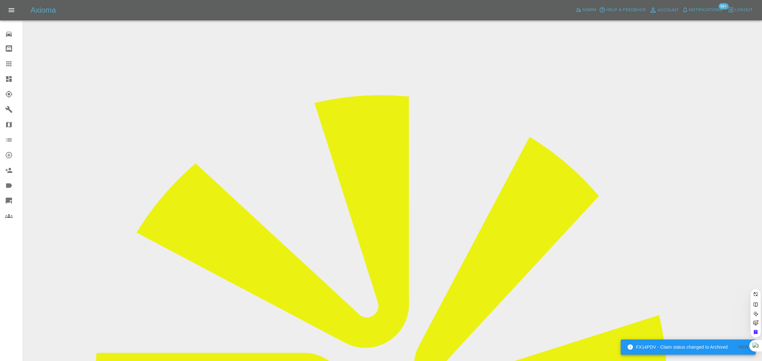
paste input "dawnjoyce196"
type input "dawnjoyc"
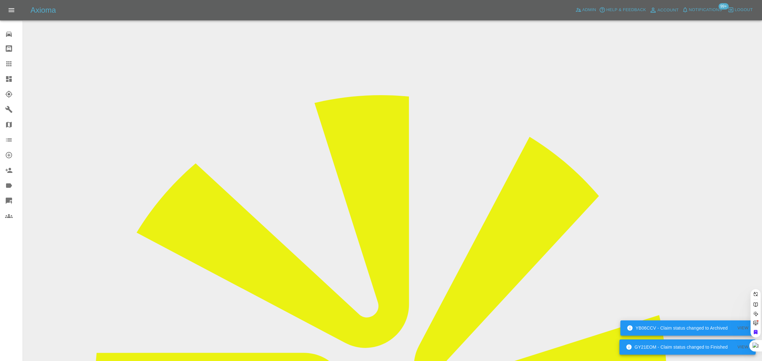
paste input "ajuggessur@googlemail.com"
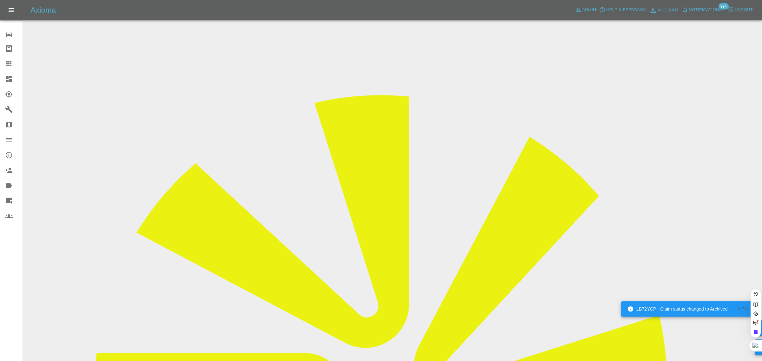
type input "ajuggessur@googlemail.com"
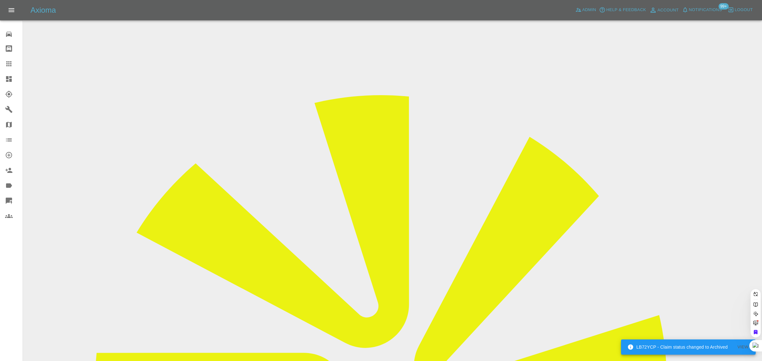
scroll to position [0, 15]
click at [67, 286] on div at bounding box center [381, 180] width 762 height 361
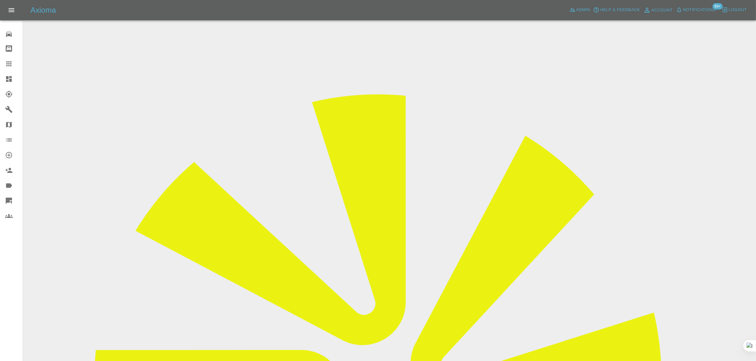
click at [11, 69] on link "Claims" at bounding box center [11, 63] width 23 height 15
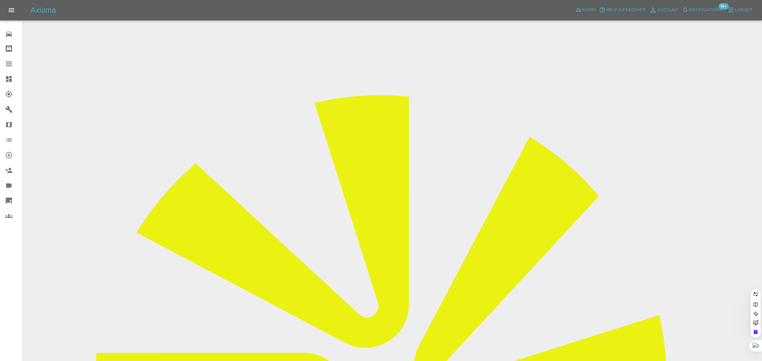
paste input "me@andreipopovici.co.uk"
type input "me@andreipopovici.co.uk"
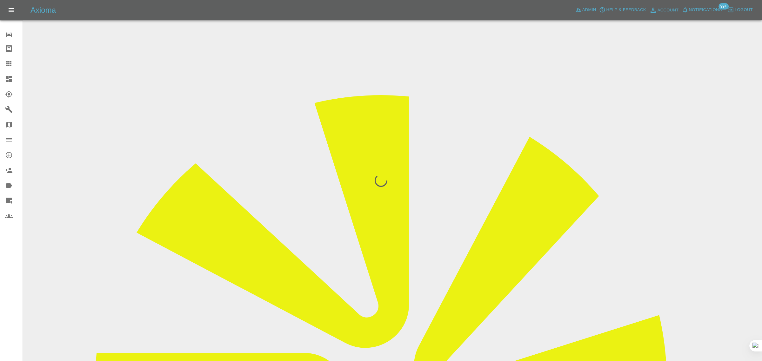
click at [12, 283] on div "0 Repair home Bodyshop home Claims Dashboard Explorer Garages Map Organization …" at bounding box center [11, 180] width 23 height 361
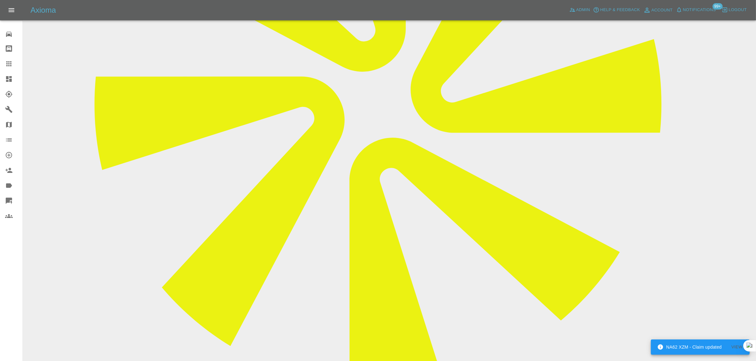
scroll to position [278, 0]
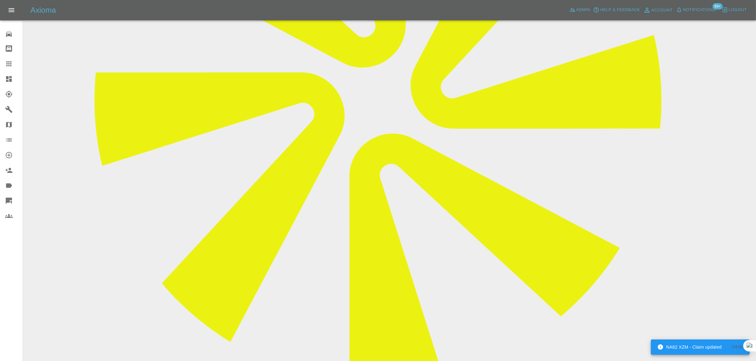
click at [7, 63] on icon at bounding box center [9, 64] width 8 height 8
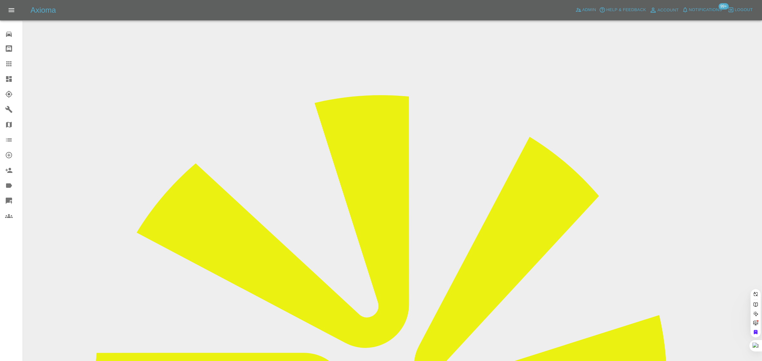
paste input "Joydoyin@hotmail.com"
type input "Joydoyin@hotmail.com"
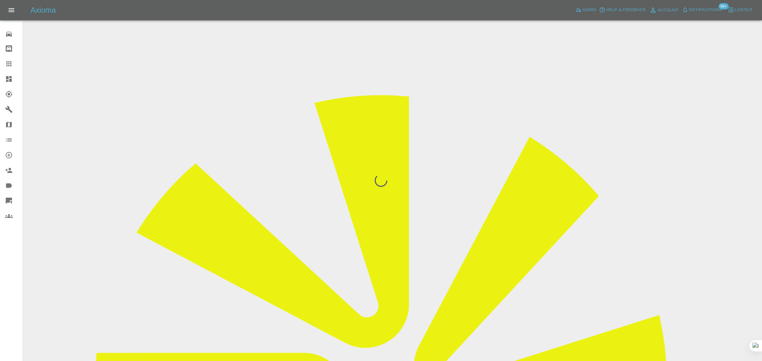
click at [9, 280] on div "0 Repair home Bodyshop home Claims Dashboard Explorer Garages Map Organization …" at bounding box center [11, 180] width 23 height 361
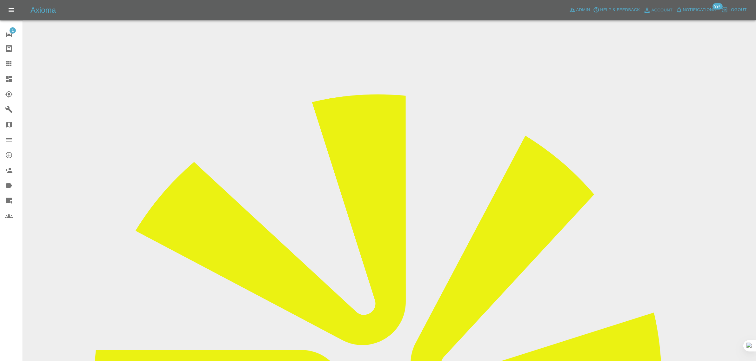
scroll to position [1330, 0]
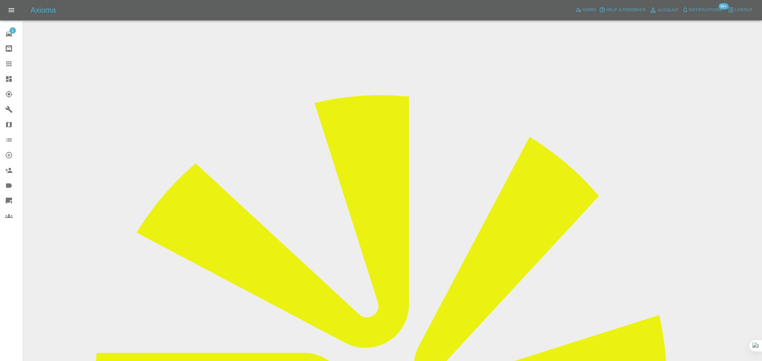
drag, startPoint x: 275, startPoint y: 180, endPoint x: 299, endPoint y: 182, distance: 23.9
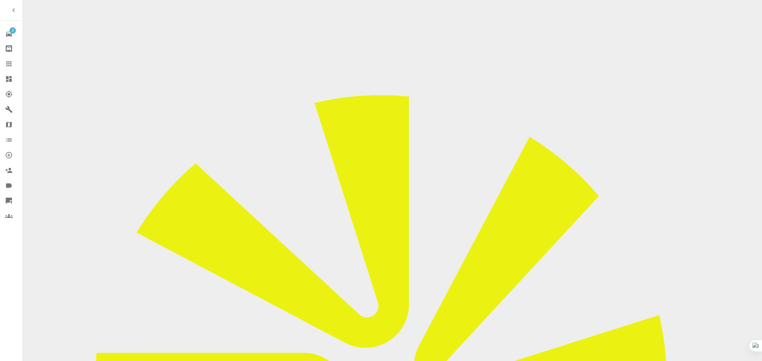
click at [11, 67] on icon at bounding box center [9, 64] width 8 height 8
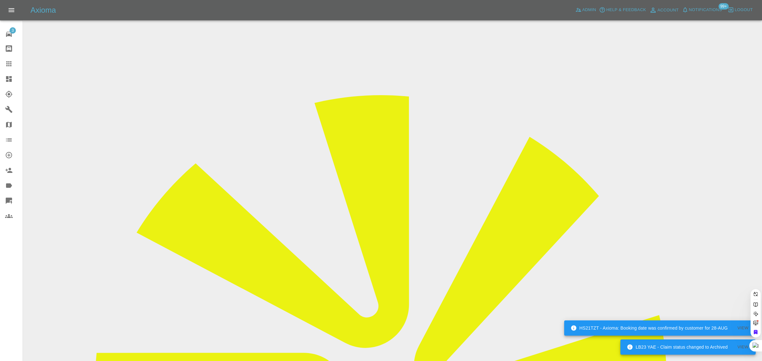
paste input "grant.hewitson@hotmail.co.uk"
type input "grant.hewitson@hotmail.co.uk"
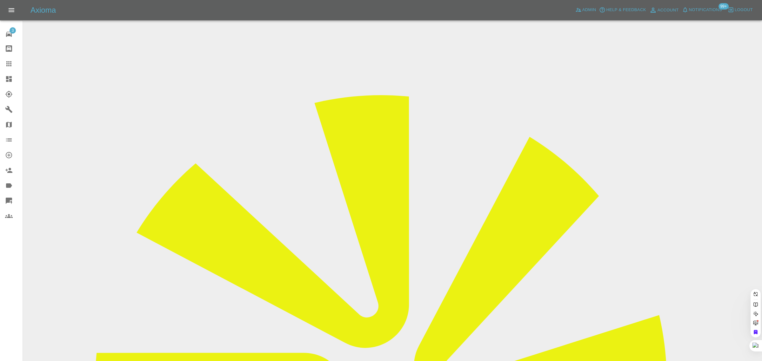
scroll to position [0, 18]
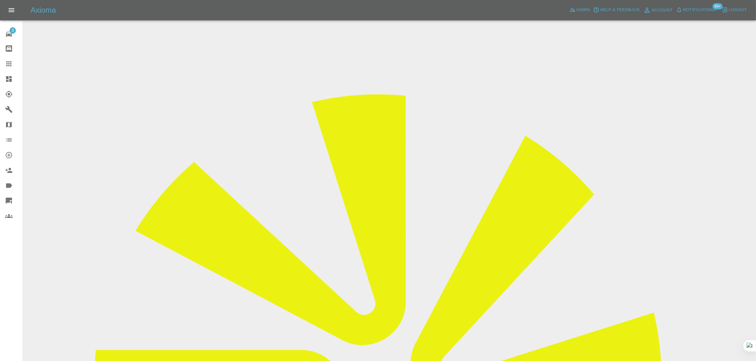
drag, startPoint x: 622, startPoint y: 97, endPoint x: 647, endPoint y: 97, distance: 24.1
copy td "Vehicle Sm"
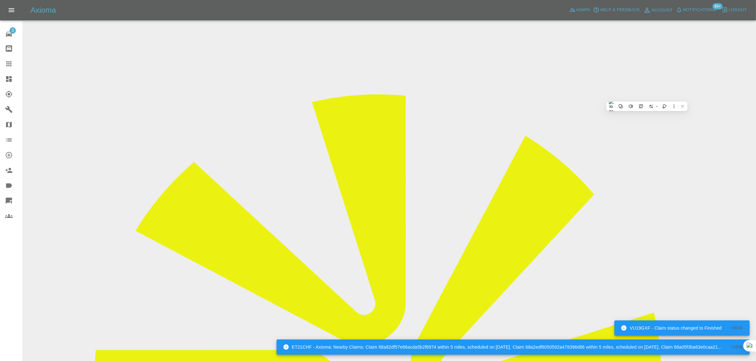
drag, startPoint x: 10, startPoint y: 72, endPoint x: 8, endPoint y: 68, distance: 4.1
click at [9, 72] on link "Dashboard" at bounding box center [11, 78] width 23 height 15
click at [8, 63] on icon at bounding box center [9, 64] width 8 height 8
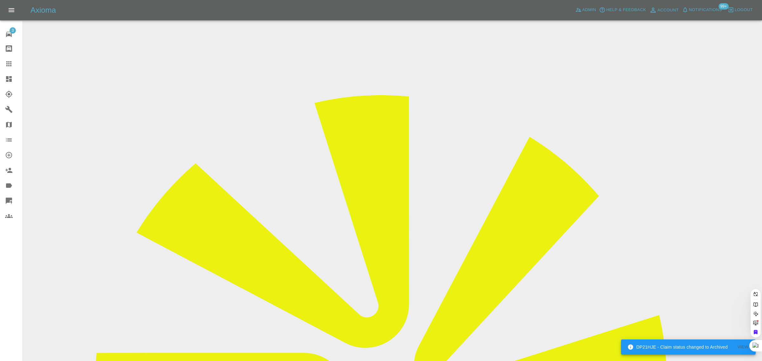
paste input "FJ53 LVN"
type input "FJ53LVN"
paste input "jay.nr.williams@gmail.com"
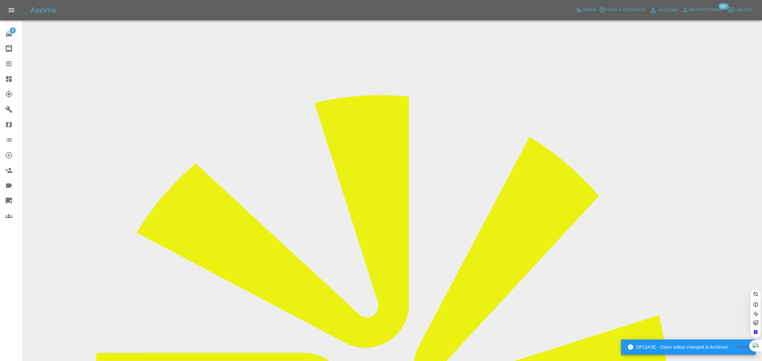
type input "jay.nr.williams@gmail.com"
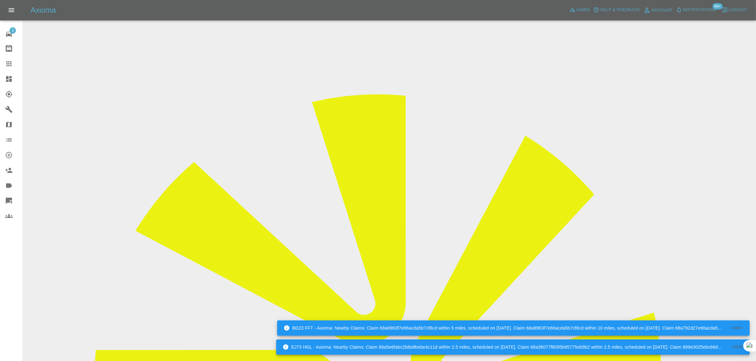
click at [0, 0] on input "Choose images" at bounding box center [0, 0] width 0 height 0
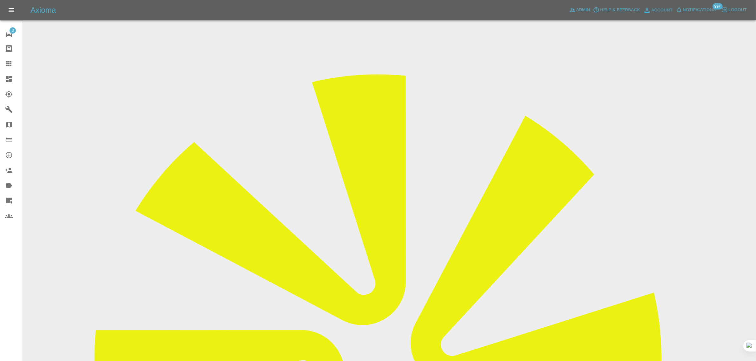
scroll to position [31, 0]
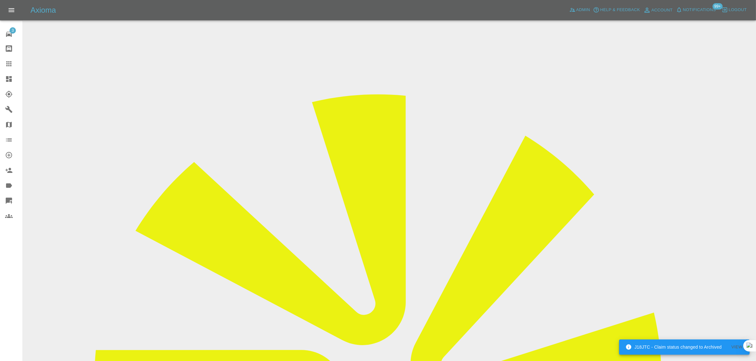
click at [2, 62] on link "Claims" at bounding box center [11, 63] width 23 height 15
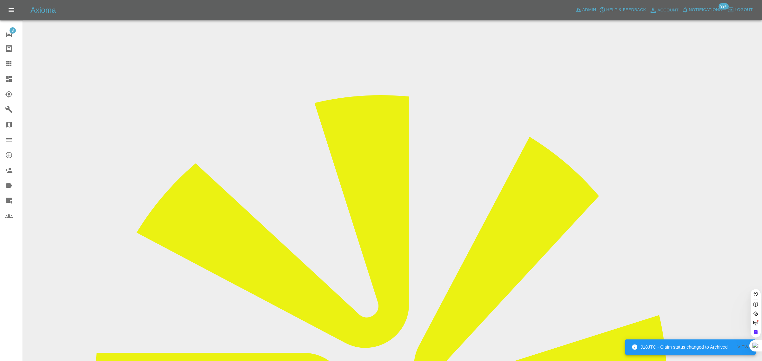
paste input "matthew.leone@btinternet.com"
type input "matthew.leone@btinternet.com"
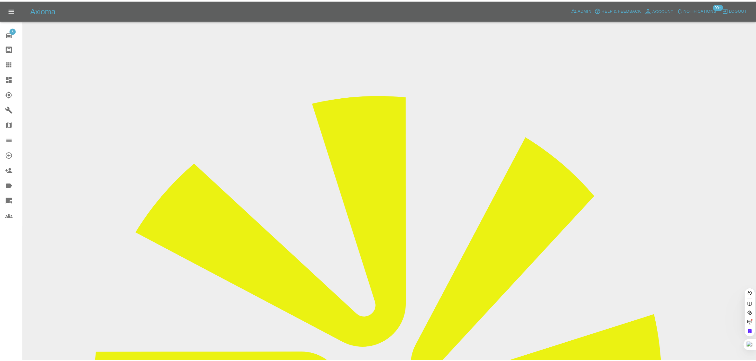
scroll to position [0, 21]
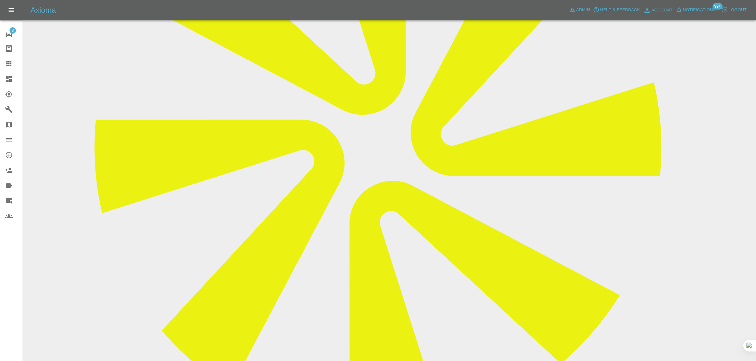
scroll to position [278, 0]
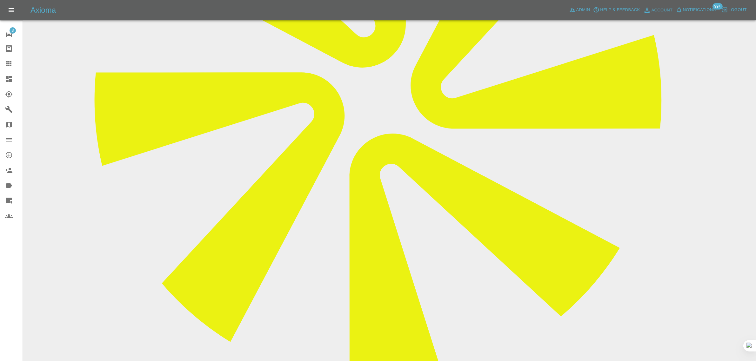
paste textarea "Just a problem with the paint match, seems the fiat code doesn’t seem to match …"
type textarea "Just a problem with the paint match, seems the fiat code doesn’t seem to match …"
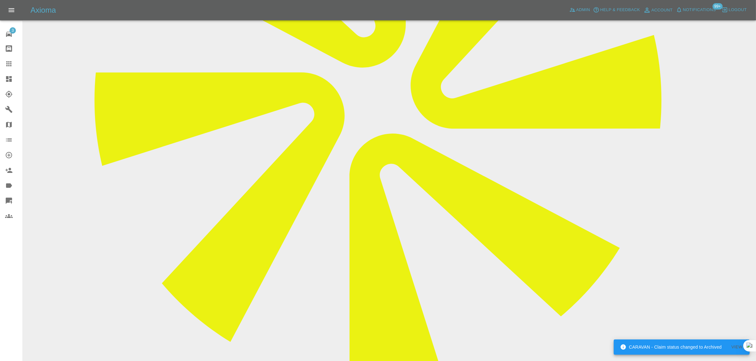
click at [7, 62] on icon at bounding box center [8, 63] width 5 height 5
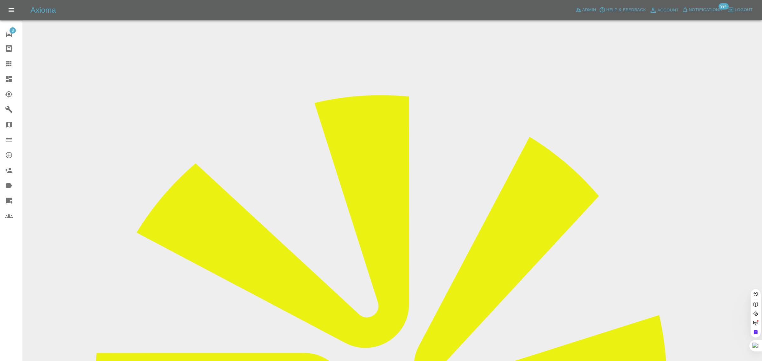
paste input "mikecrocker12@hotmail.com"
type input "mikecrocker12@hotmail.com"
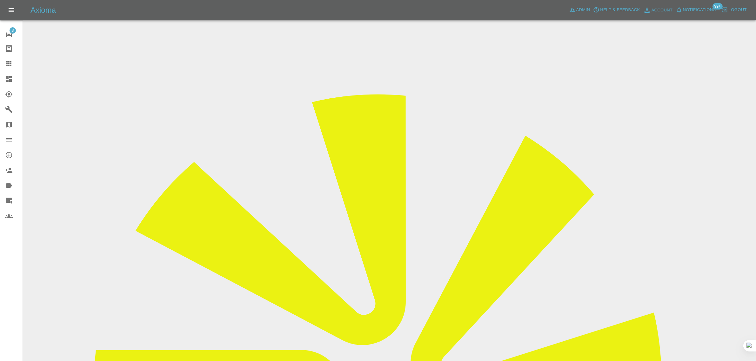
scroll to position [40, 0]
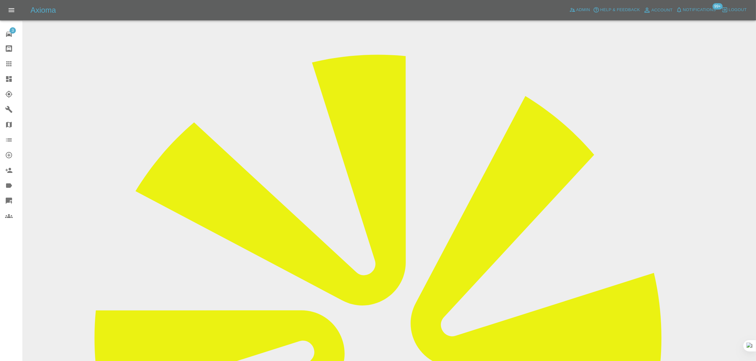
drag, startPoint x: 414, startPoint y: 229, endPoint x: 427, endPoint y: 229, distance: 13.4
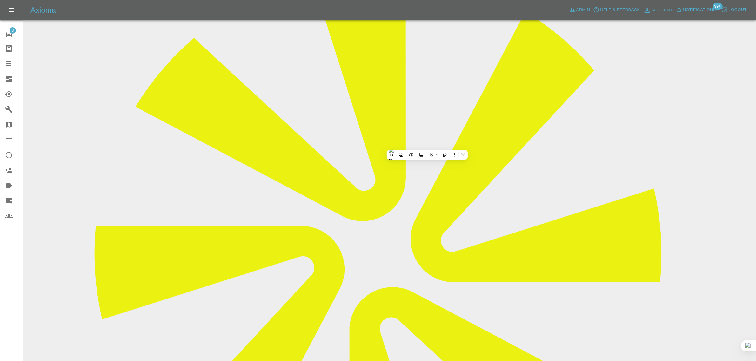
scroll to position [249, 0]
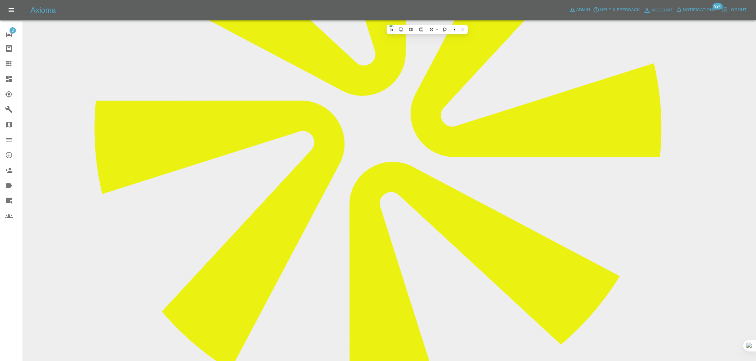
click at [6, 67] on icon at bounding box center [9, 64] width 8 height 8
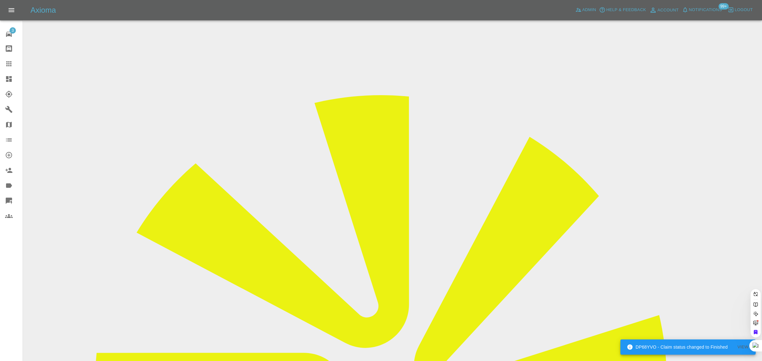
paste input "07910798290"
type input "07910798290"
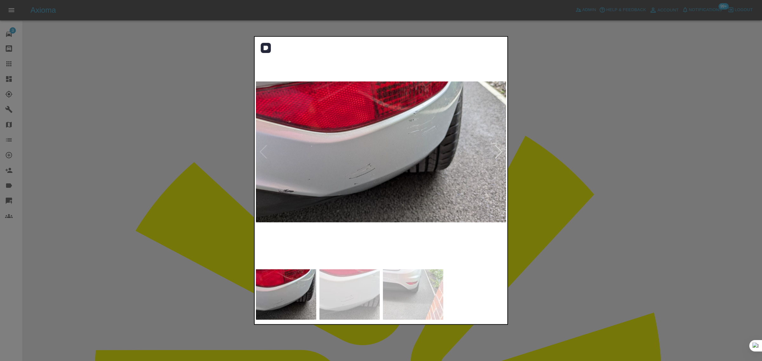
click at [504, 153] on img at bounding box center [381, 152] width 251 height 228
click at [502, 153] on div at bounding box center [498, 152] width 9 height 14
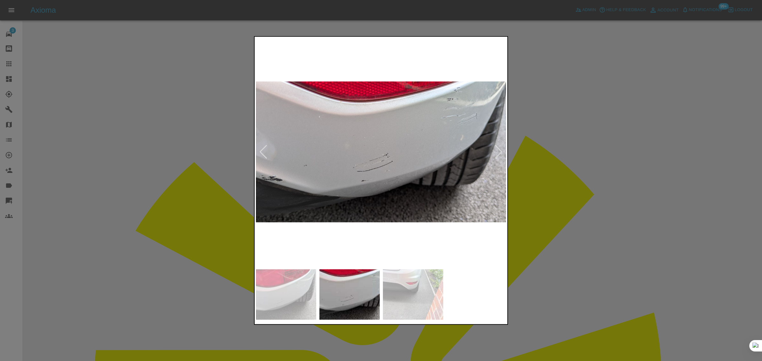
click at [502, 153] on div at bounding box center [498, 152] width 9 height 14
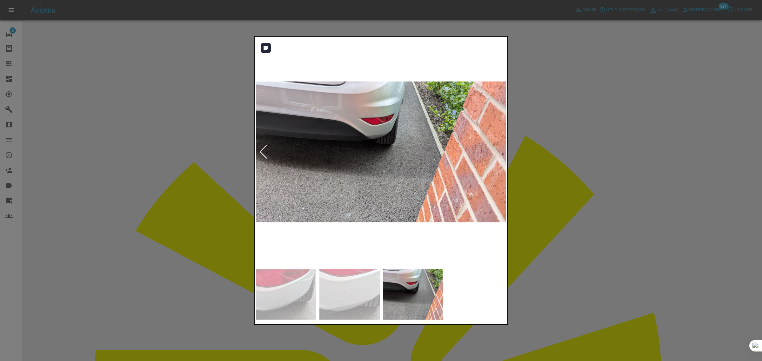
click at [502, 153] on img at bounding box center [381, 152] width 251 height 228
click at [538, 166] on div at bounding box center [381, 180] width 762 height 361
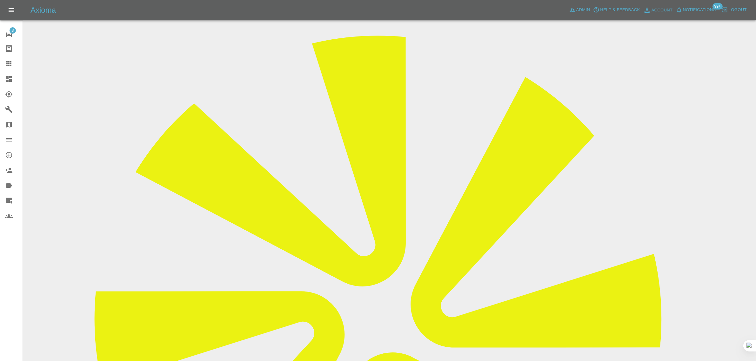
scroll to position [57, 0]
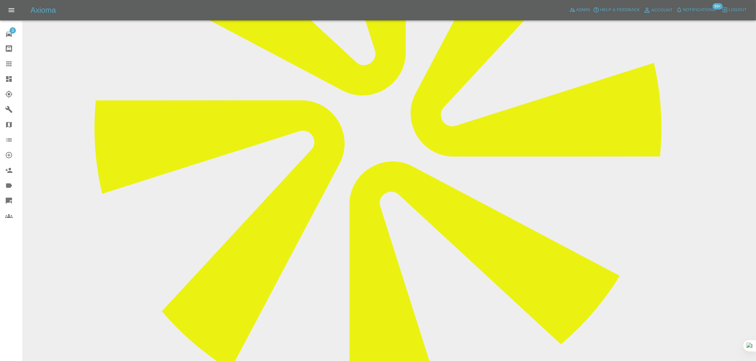
scroll to position [335, 0]
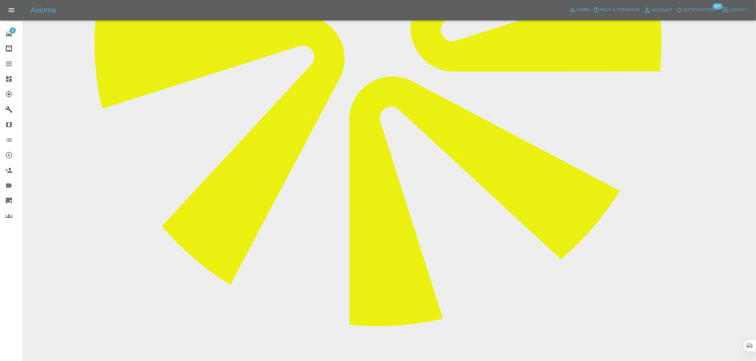
click at [12, 63] on icon at bounding box center [9, 64] width 8 height 8
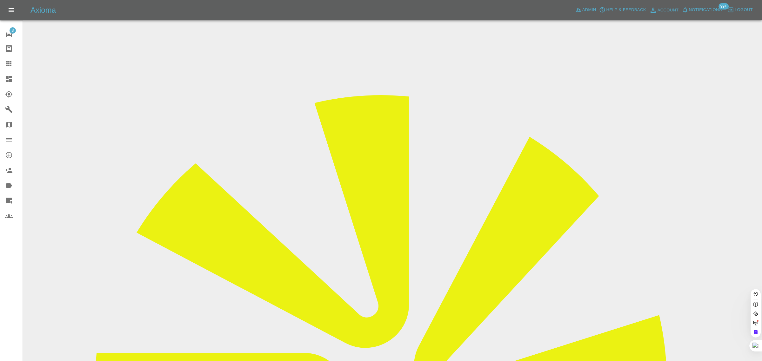
paste input "davidjpatrick88@gmail.com"
type input "davidjpatrick88@gmail.com"
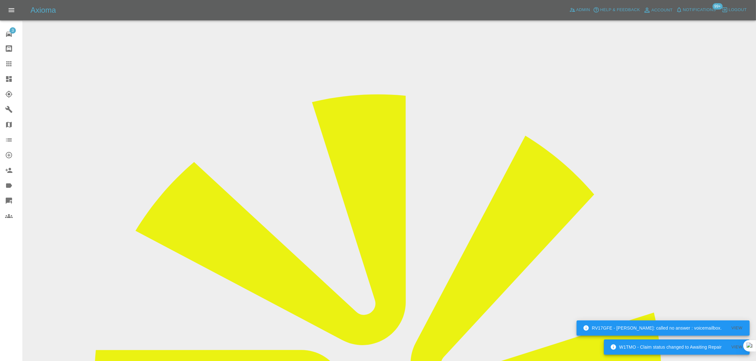
paste input "bf17 fek"
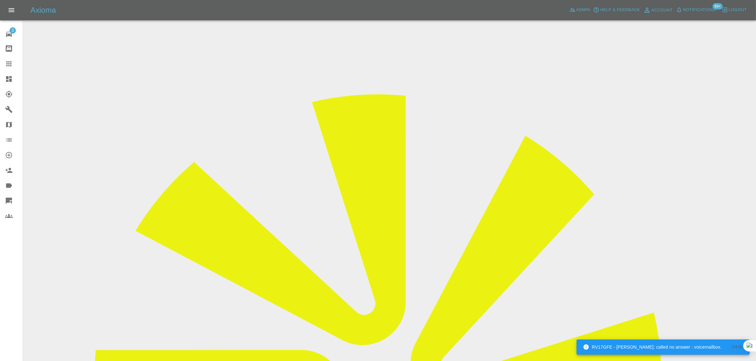
type input "bf17 fek"
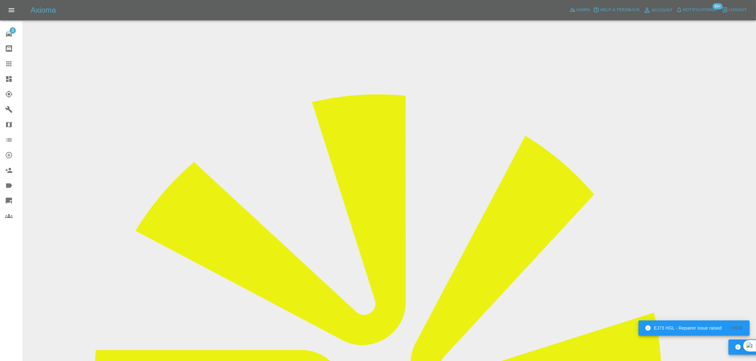
type input "VAUXHALL"
type input "CORSA"
type input "W0L0XEP68H4137251"
type input "2017"
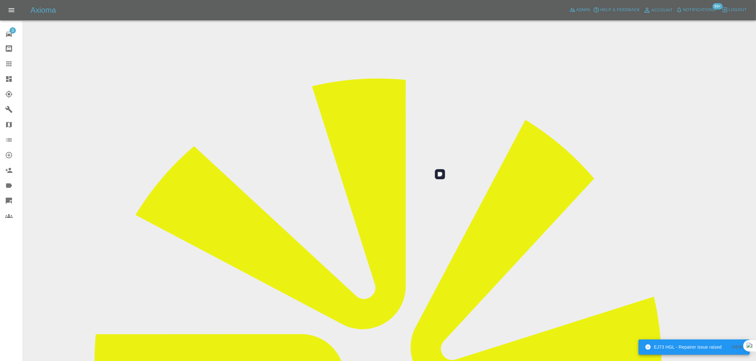
scroll to position [31, 0]
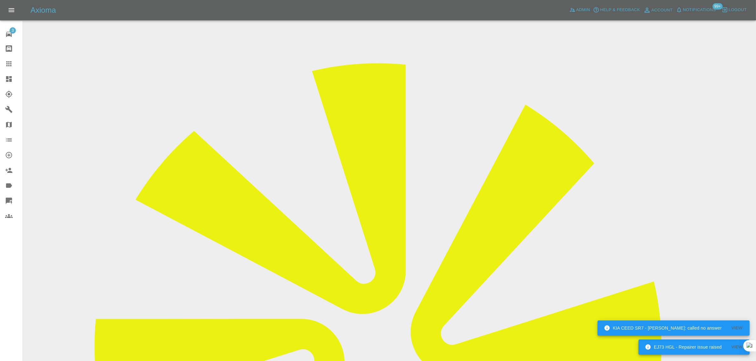
click at [12, 61] on div at bounding box center [14, 64] width 18 height 8
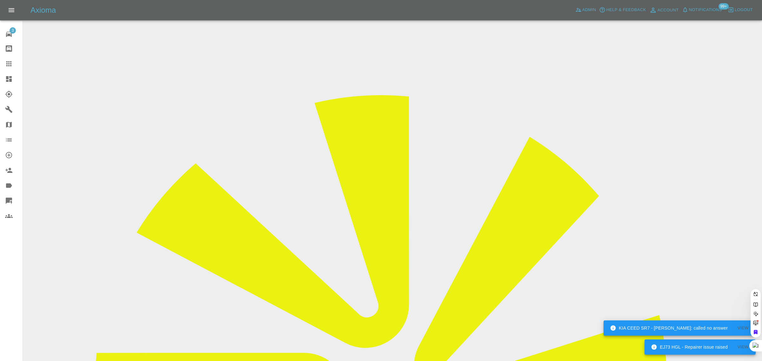
paste input "Hi there! I have emailed a video (which isn’t the best) for an enquiry on how m…"
type input "Hi there! I have emailed a video (which isn’t the best) for an enquiry on how m…"
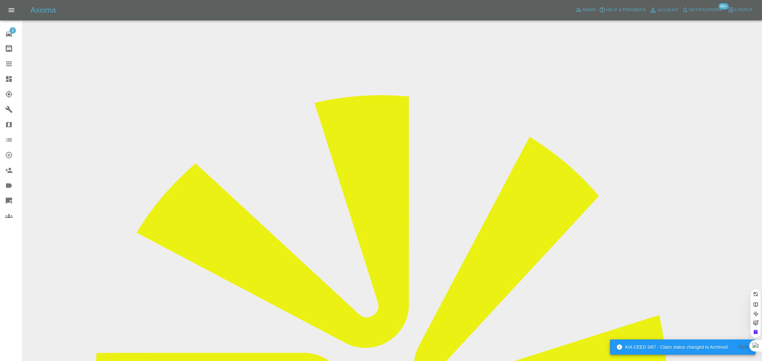
scroll to position [0, 0]
paste input "kierapoll1908@icloud.com"
type input "kierapoll1908@icloud.com"
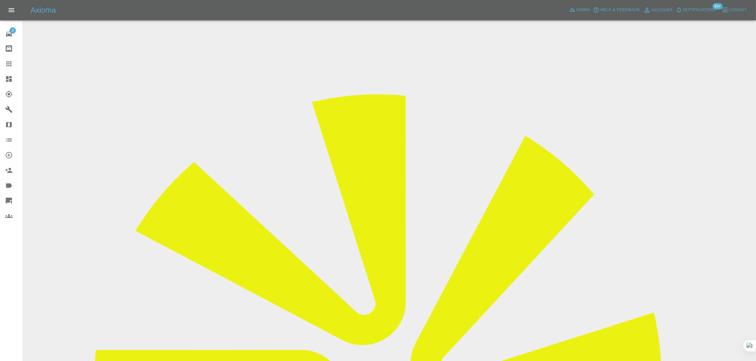
click at [0, 0] on input "Choose Videos" at bounding box center [0, 0] width 0 height 0
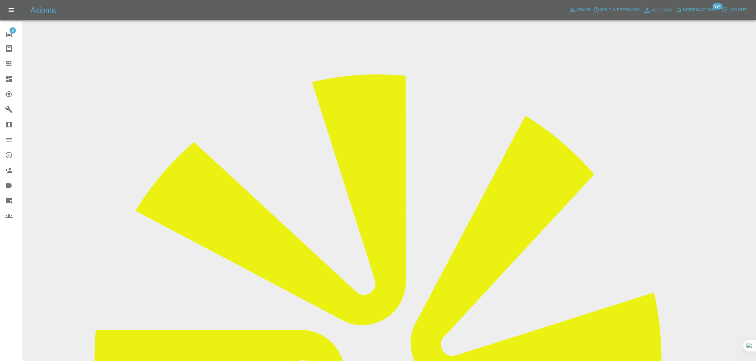
scroll to position [31, 0]
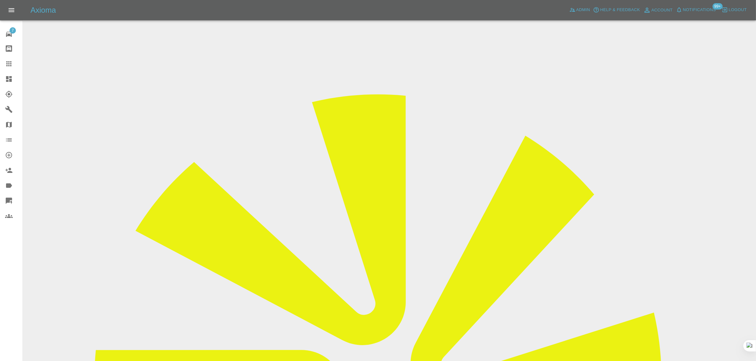
drag, startPoint x: 375, startPoint y: 210, endPoint x: 482, endPoint y: 218, distance: 107.3
copy td "[PERSON_NAME][EMAIL_ADDRESS][PERSON_NAME][DOMAIN_NAME]"
